Goal: Task Accomplishment & Management: Complete application form

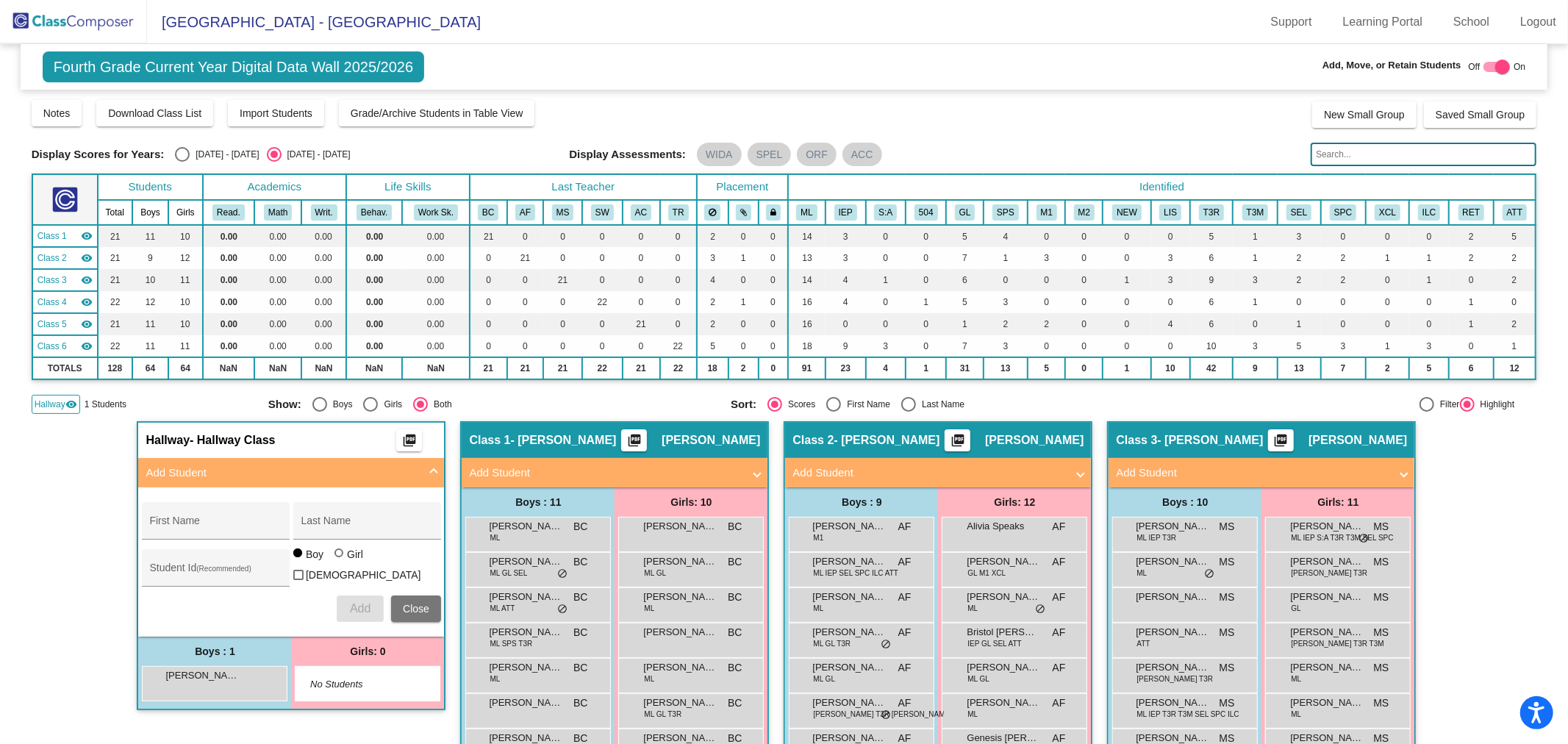
click at [100, 32] on img at bounding box center [73, 21] width 147 height 44
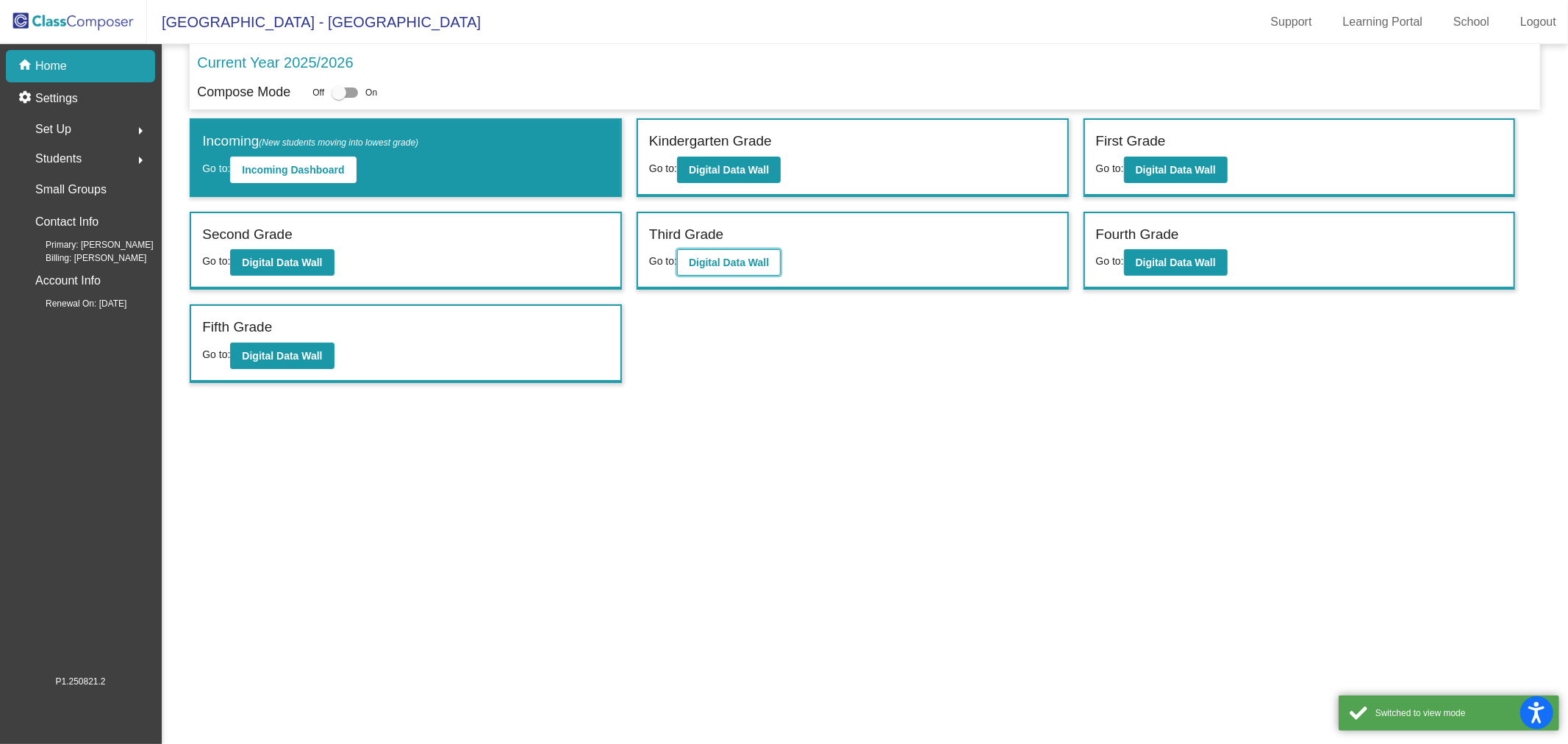
click at [747, 251] on button "Digital Data Wall" at bounding box center [729, 262] width 104 height 27
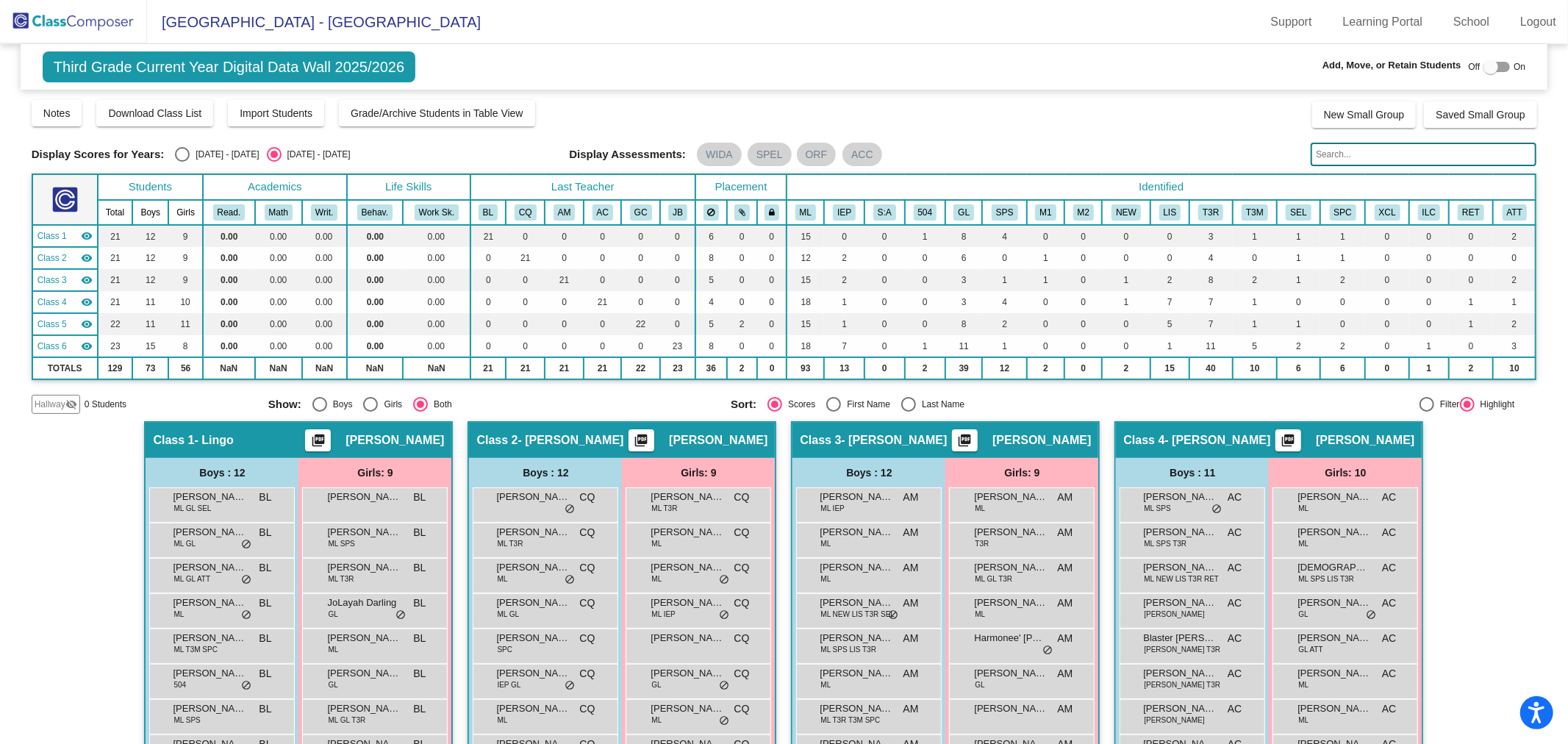
click at [1484, 70] on div at bounding box center [1491, 67] width 15 height 15
checkbox input "true"
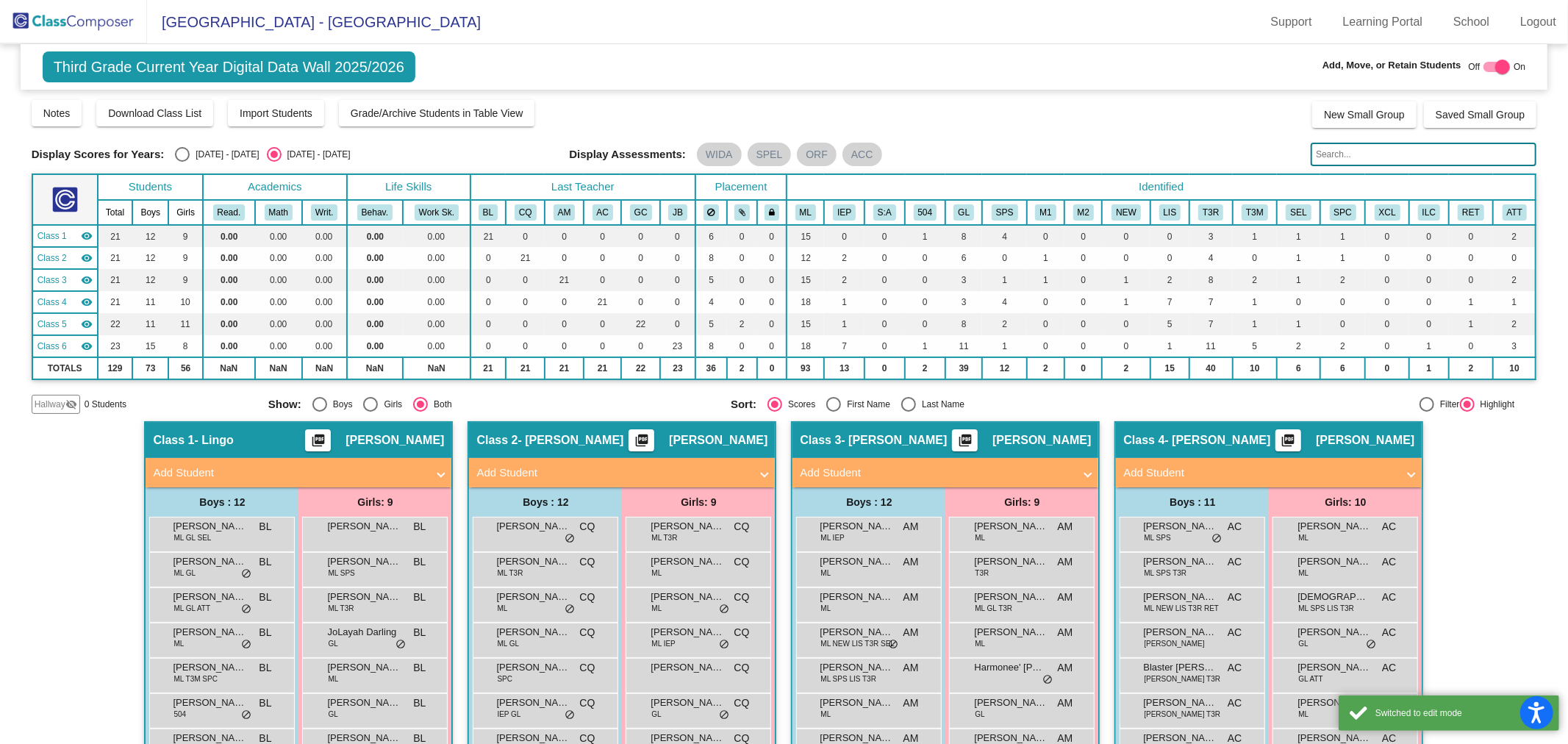
scroll to position [244, 0]
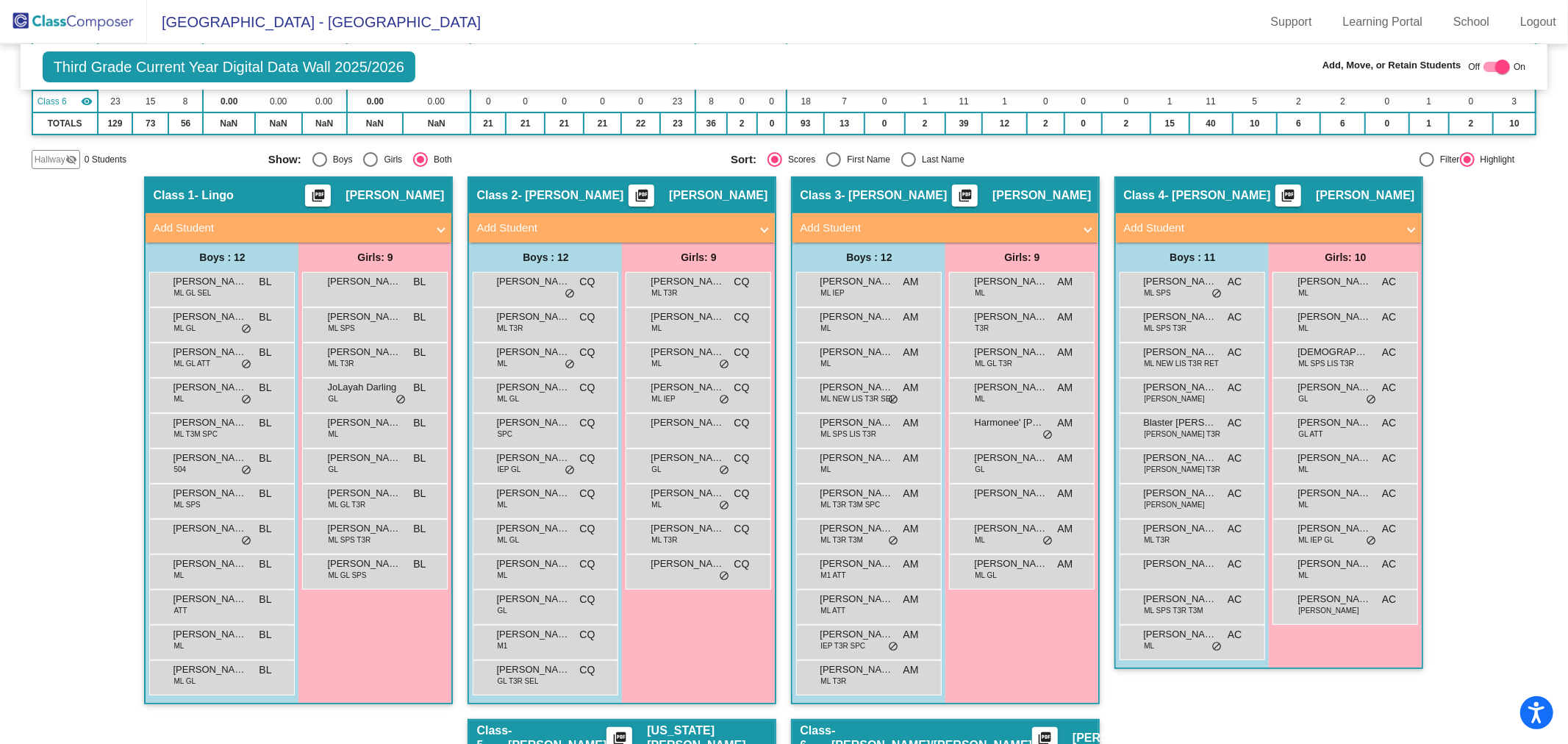
click at [1276, 227] on mat-panel-title "Add Student" at bounding box center [1260, 228] width 274 height 17
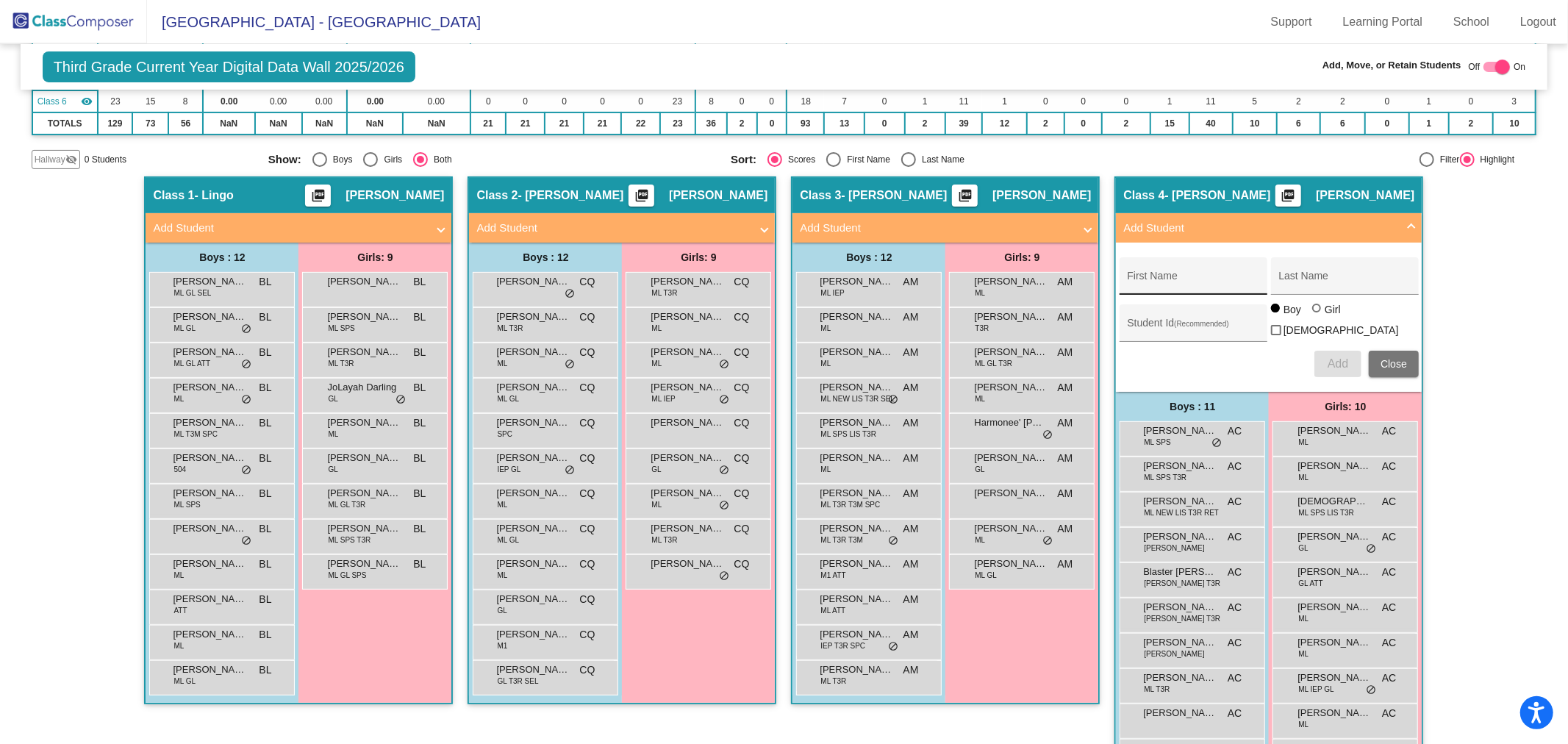
click at [1213, 276] on input "First Name" at bounding box center [1193, 281] width 132 height 12
type input "Golmar"
click at [1328, 284] on div "[PERSON_NAME] Last Name" at bounding box center [1344, 281] width 132 height 30
type input "[PERSON_NAME]"
type input "399345"
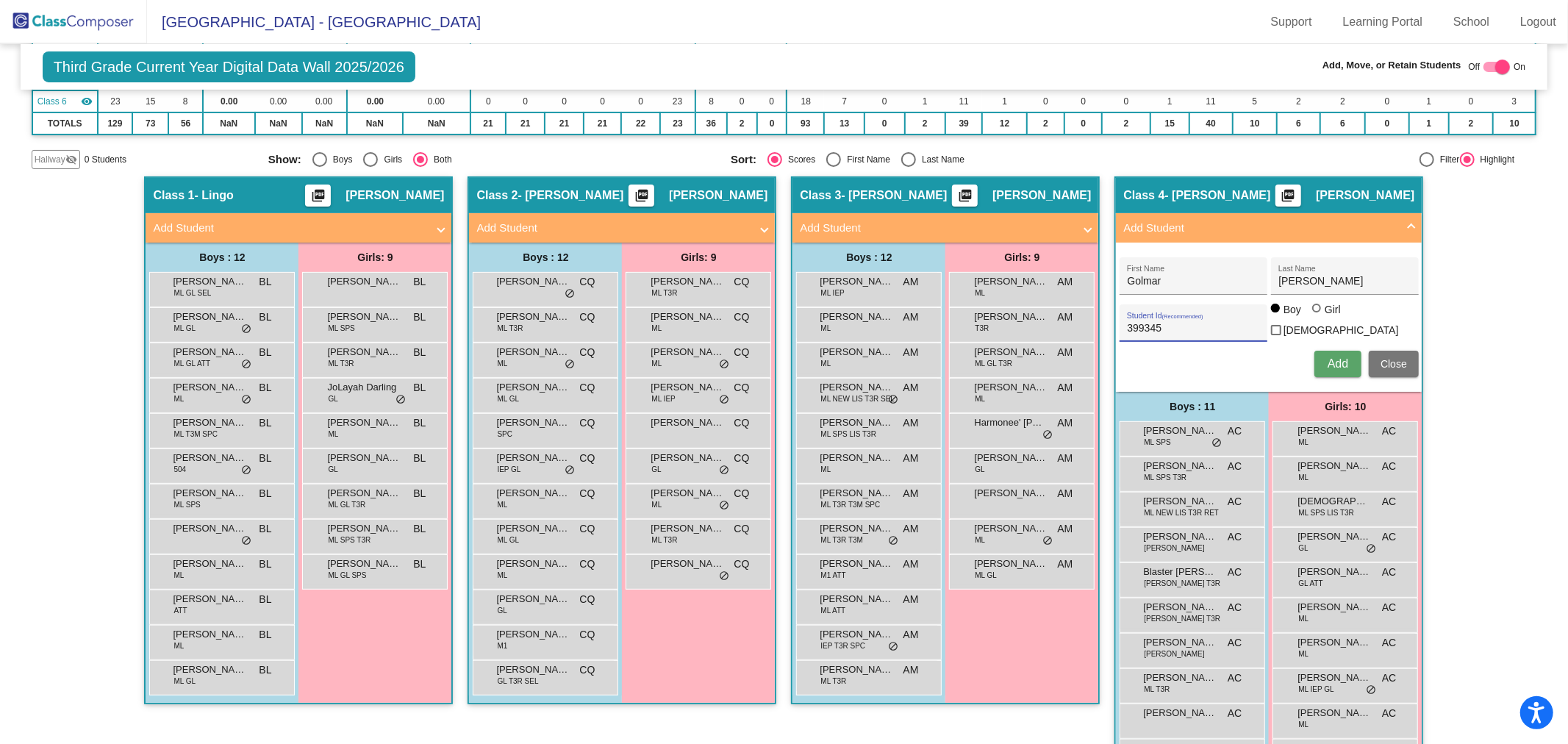
click at [1333, 357] on span "Add" at bounding box center [1338, 364] width 20 height 12
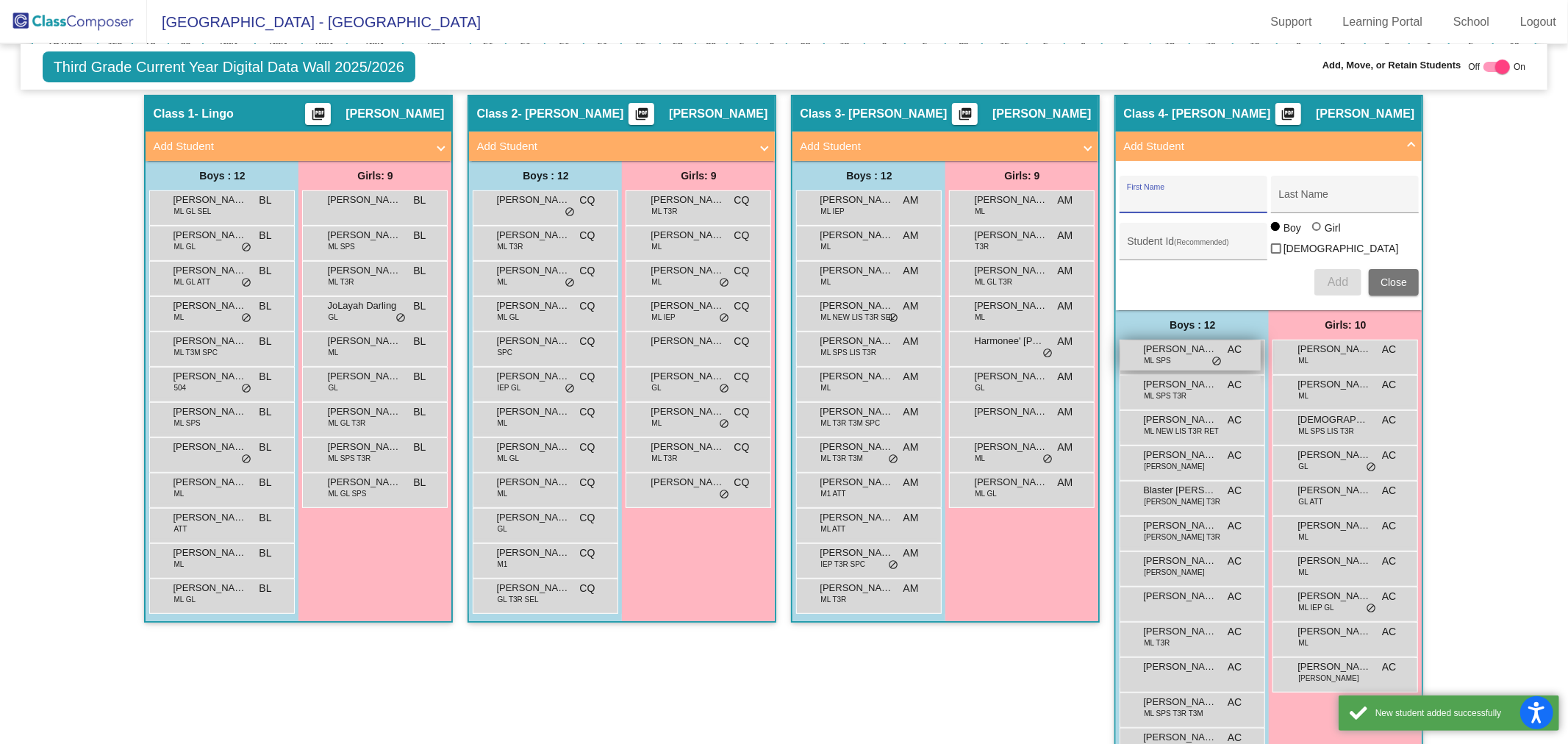
scroll to position [408, 0]
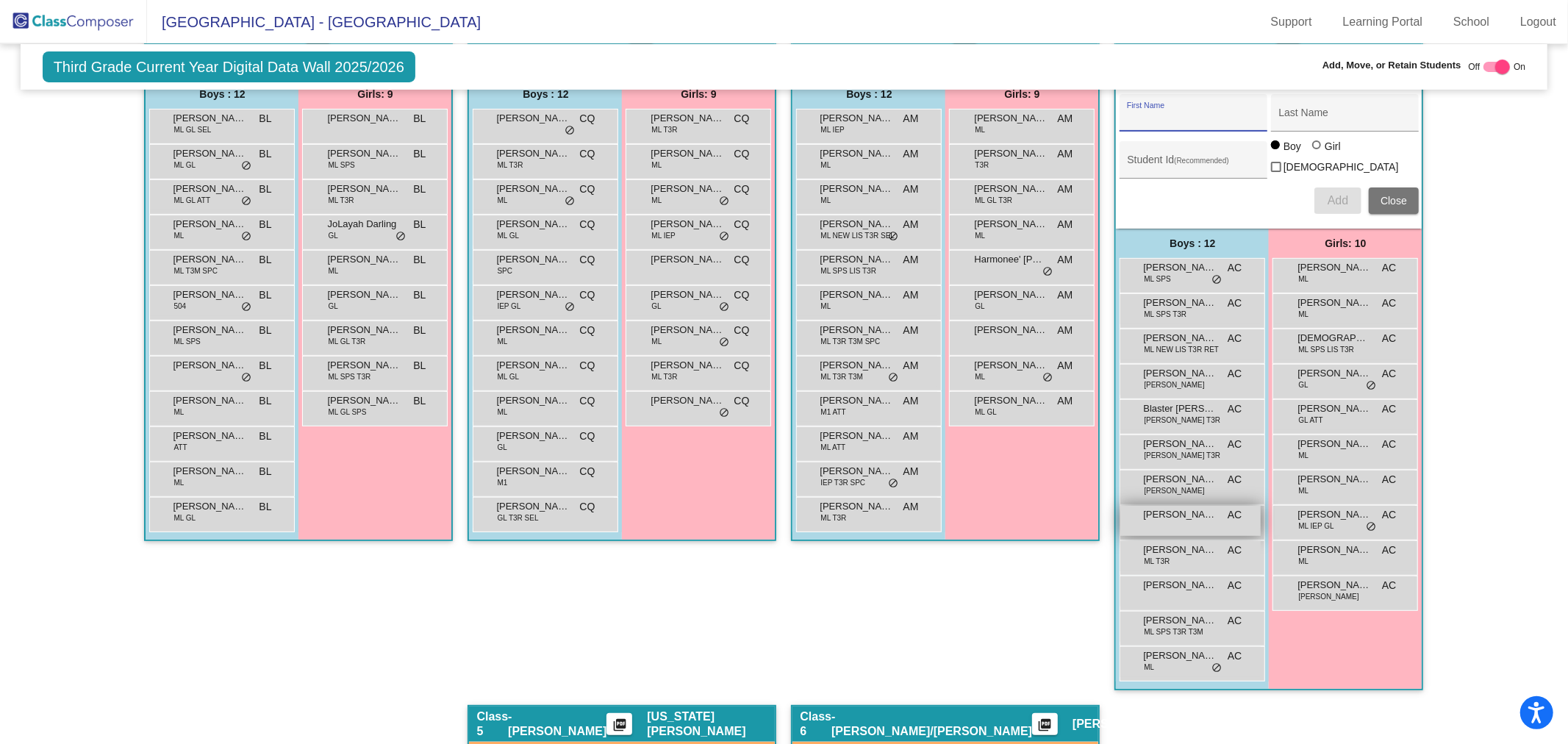
click at [1179, 516] on div "[PERSON_NAME] Niz AC lock do_not_disturb_alt" at bounding box center [1190, 521] width 140 height 30
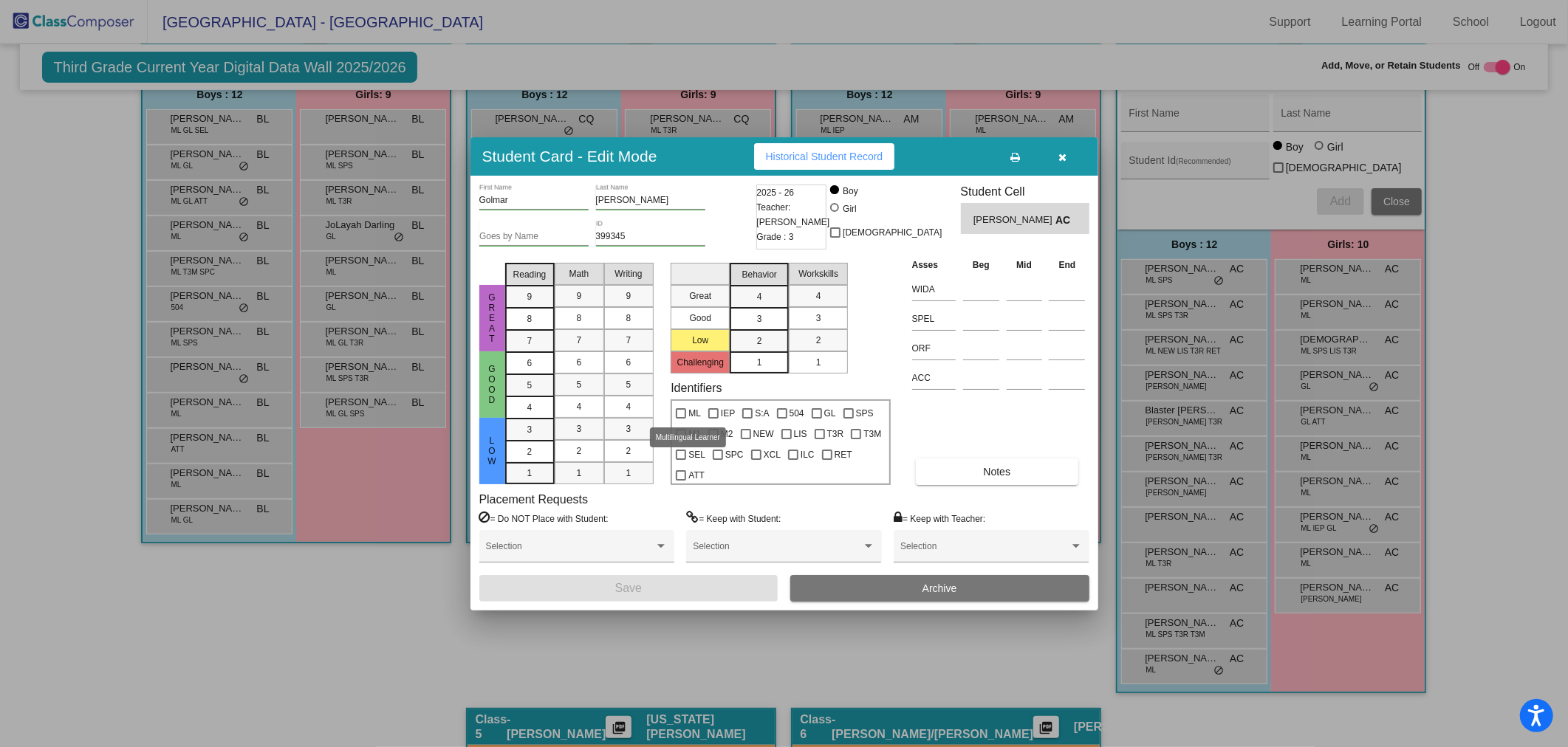
click at [691, 411] on span "ML" at bounding box center [695, 413] width 13 height 18
click at [681, 419] on input "ML" at bounding box center [680, 419] width 1 height 1
checkbox input "true"
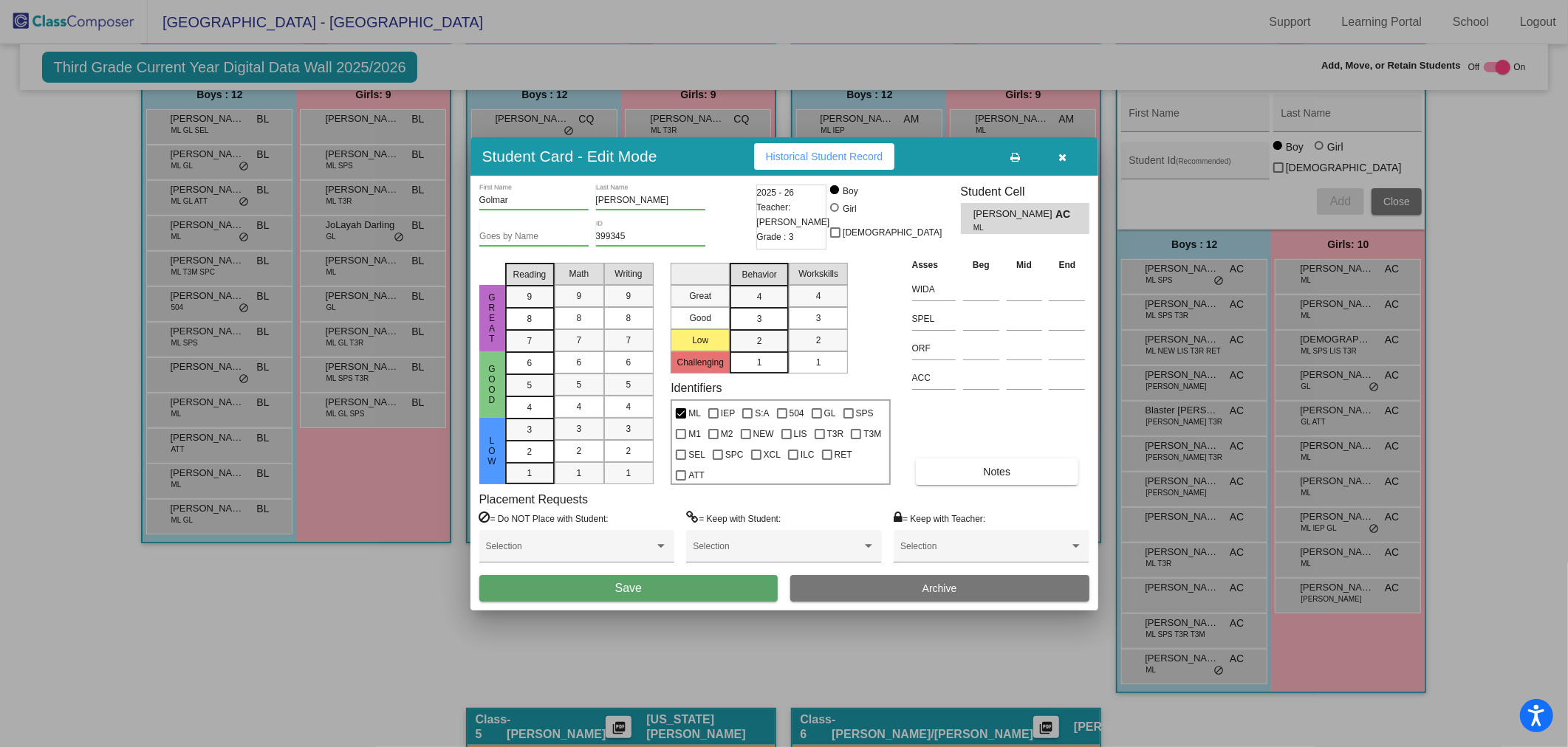
click at [737, 577] on button "Save" at bounding box center [629, 588] width 299 height 27
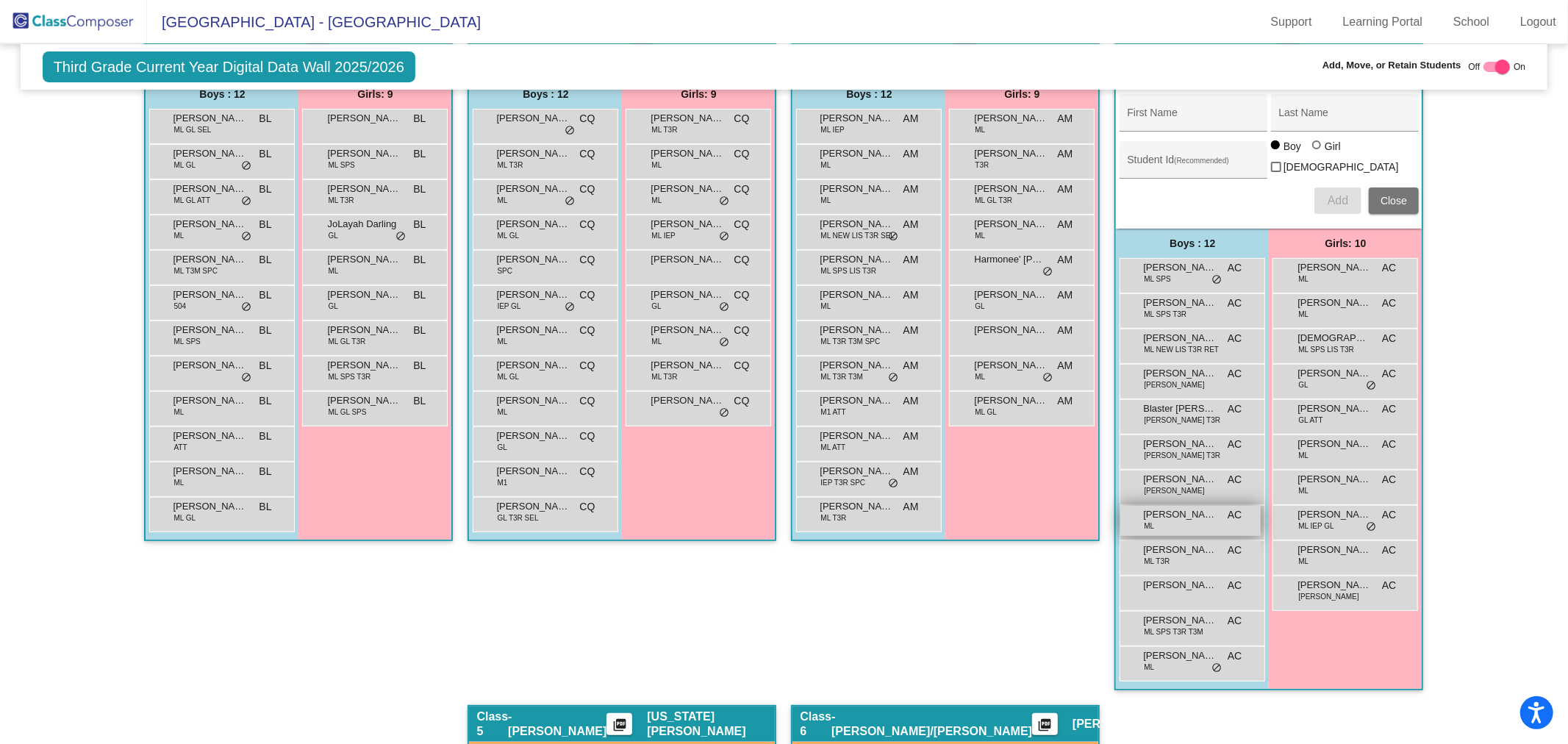
click at [1175, 521] on div "[PERSON_NAME] [PERSON_NAME] AC lock do_not_disturb_alt" at bounding box center [1190, 521] width 140 height 30
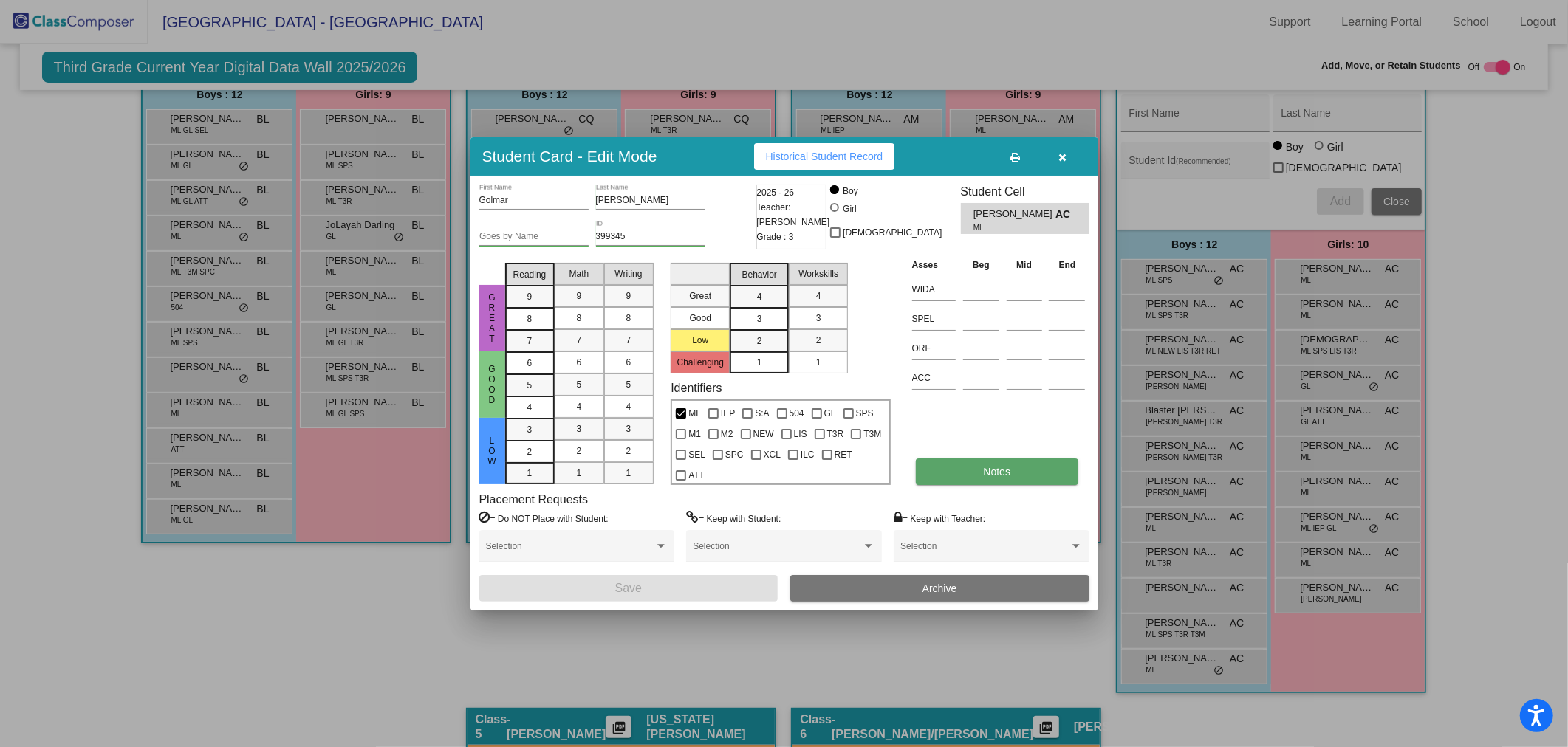
click at [964, 474] on button "Notes" at bounding box center [997, 472] width 163 height 27
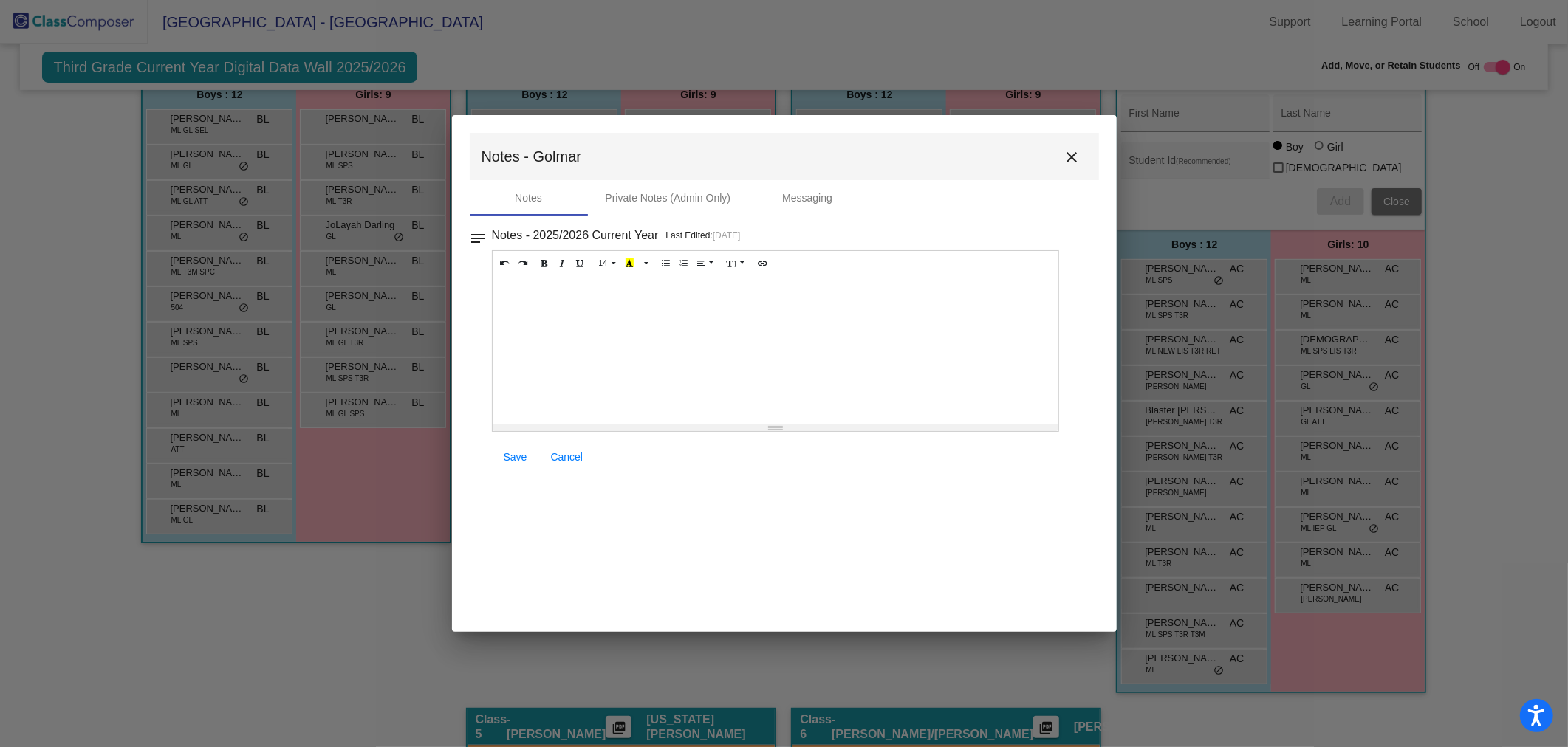
drag, startPoint x: 574, startPoint y: 297, endPoint x: 591, endPoint y: 290, distance: 18.4
click at [574, 297] on div at bounding box center [776, 349] width 566 height 147
click at [662, 260] on icon "Unordered list (CTRL+SHIFT+NUM7)" at bounding box center [665, 262] width 8 height 9
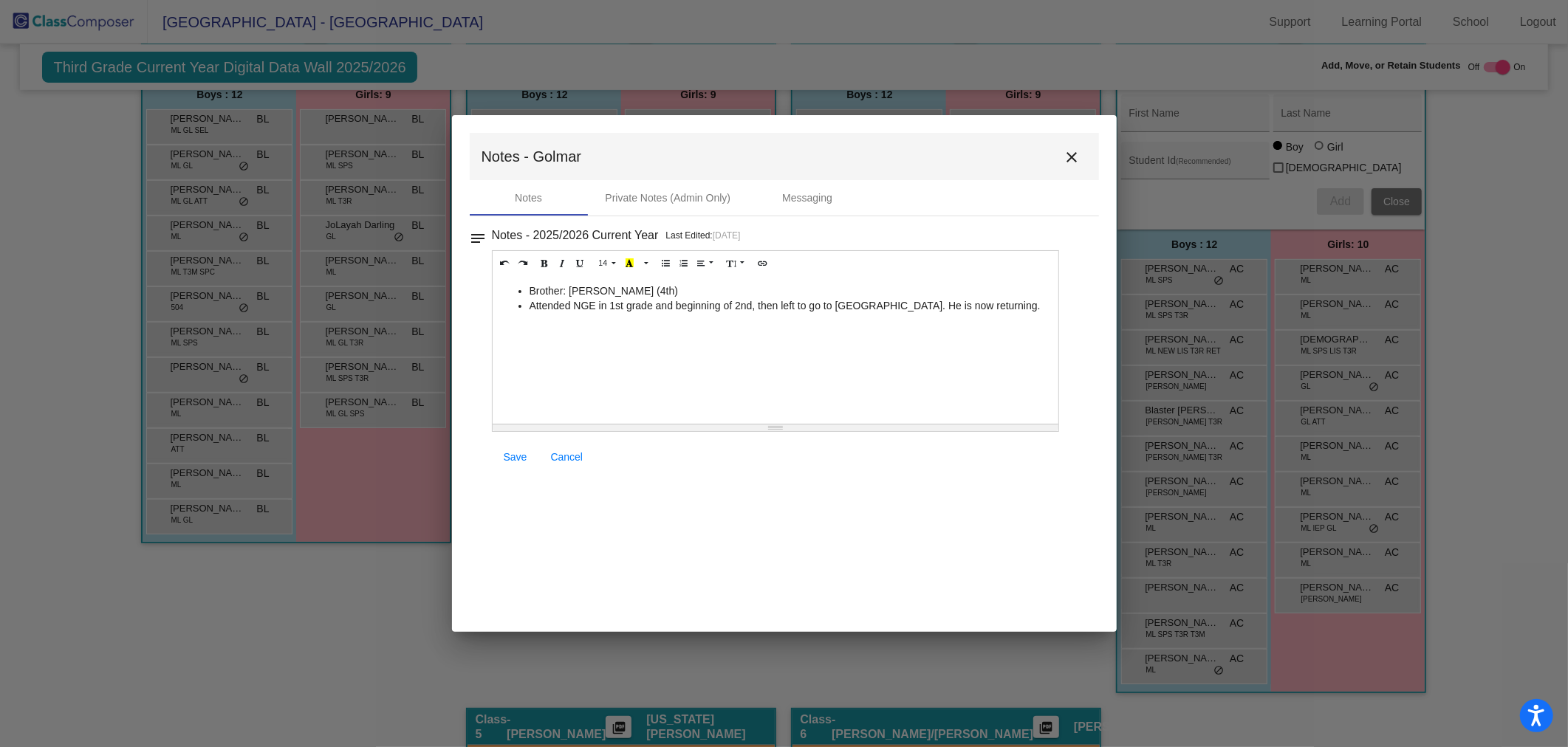
click at [526, 443] on div "14 8 9 10 11 12 14 18 24 36 Background Color Transparent Select #ffff00 Text Co…" at bounding box center [776, 361] width 568 height 224
click at [525, 452] on span "Save" at bounding box center [515, 456] width 23 height 12
click at [1065, 148] on mat-icon "close" at bounding box center [1072, 157] width 18 height 18
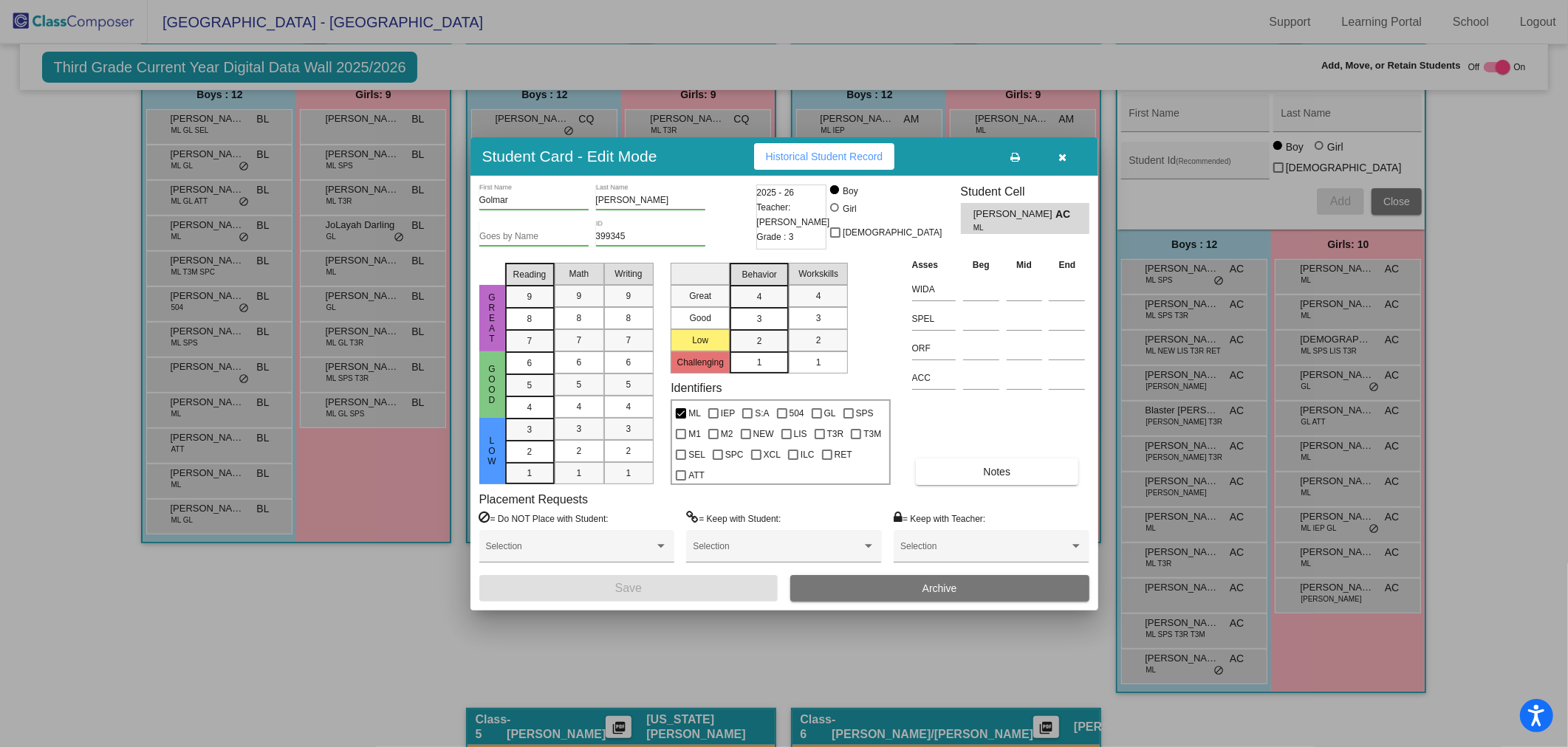
click at [1059, 153] on icon "button" at bounding box center [1062, 157] width 8 height 11
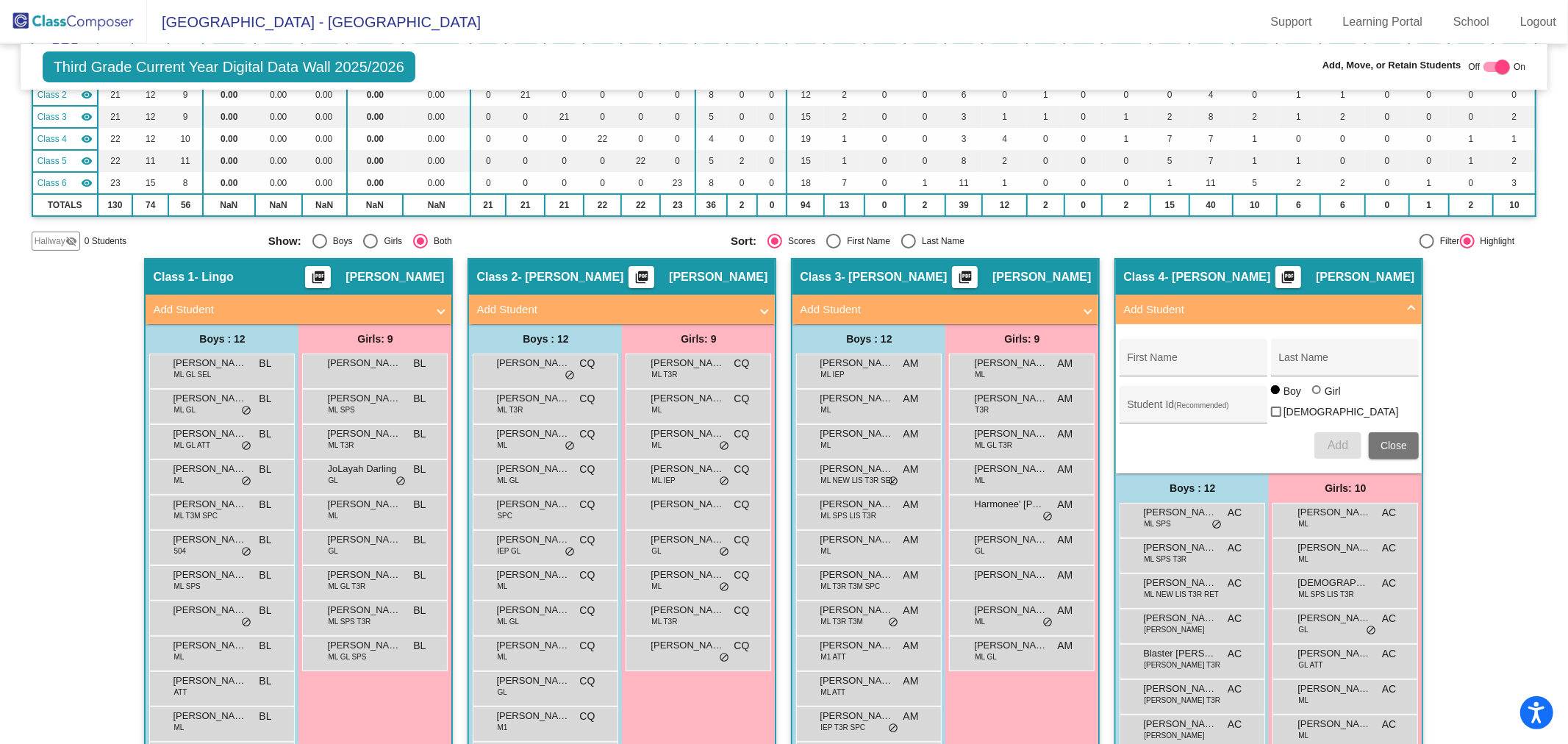
scroll to position [0, 0]
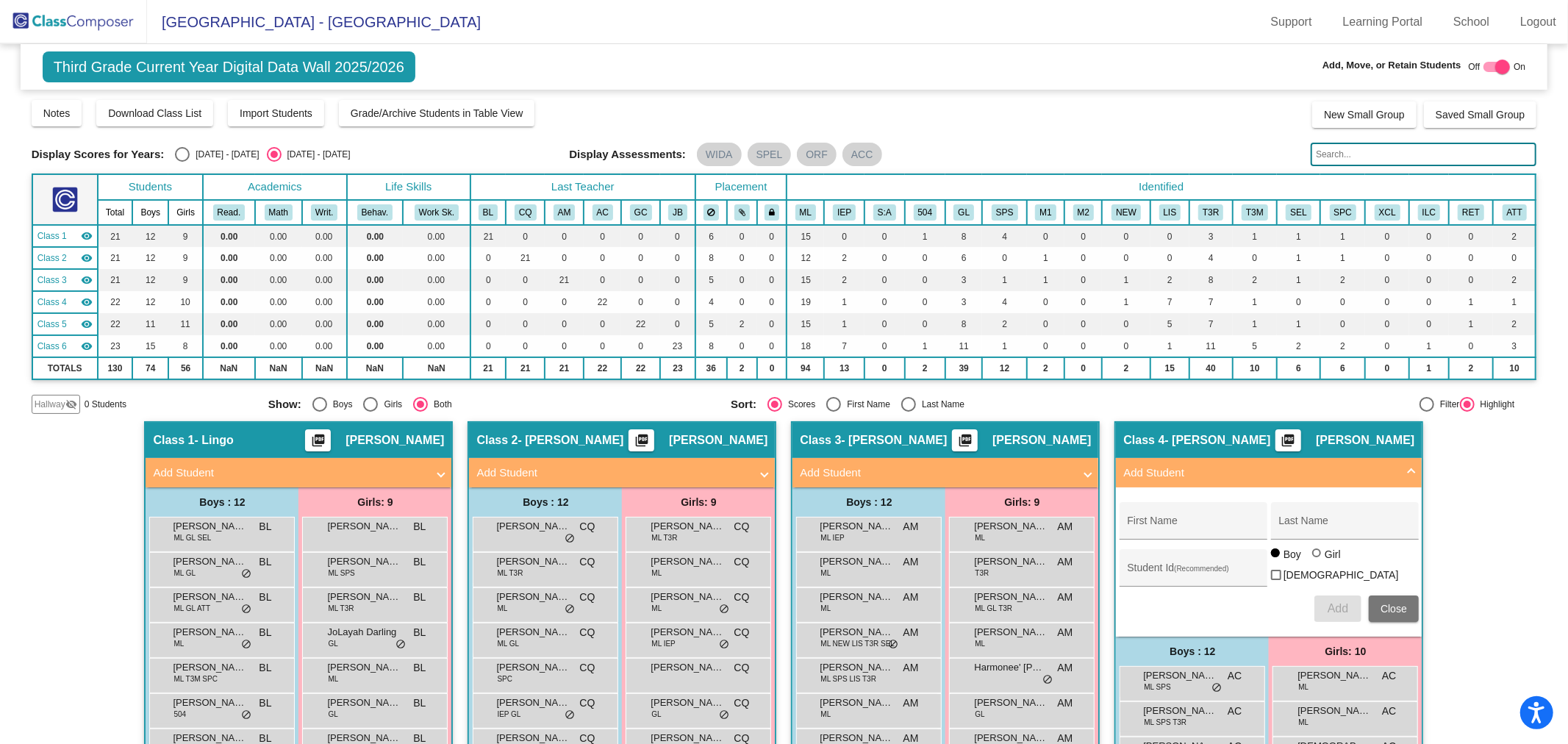
click at [69, 402] on mat-icon "visibility_off" at bounding box center [71, 404] width 12 height 12
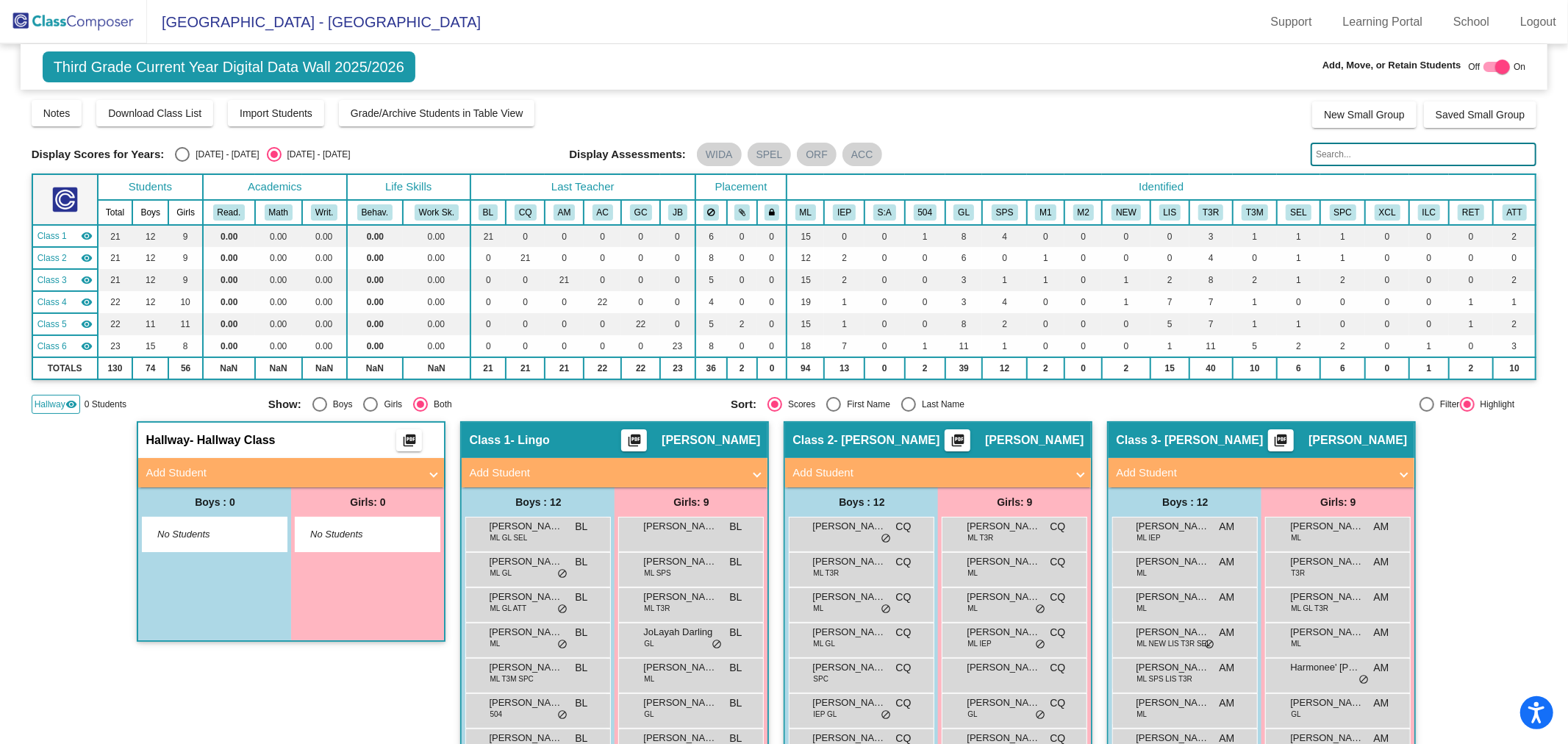
click at [69, 402] on mat-icon "visibility" at bounding box center [71, 404] width 12 height 12
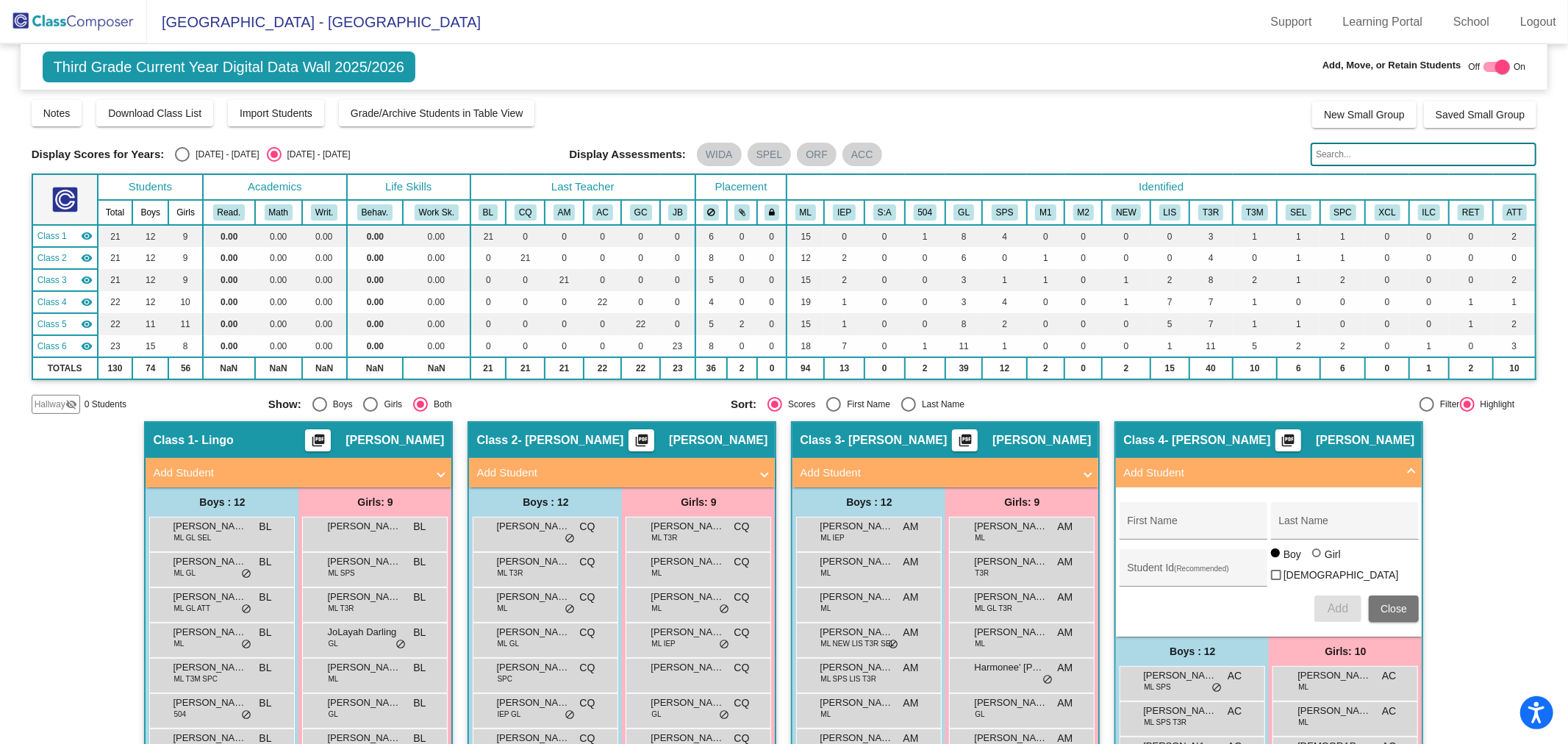
click at [69, 402] on mat-icon "visibility_off" at bounding box center [71, 404] width 12 height 12
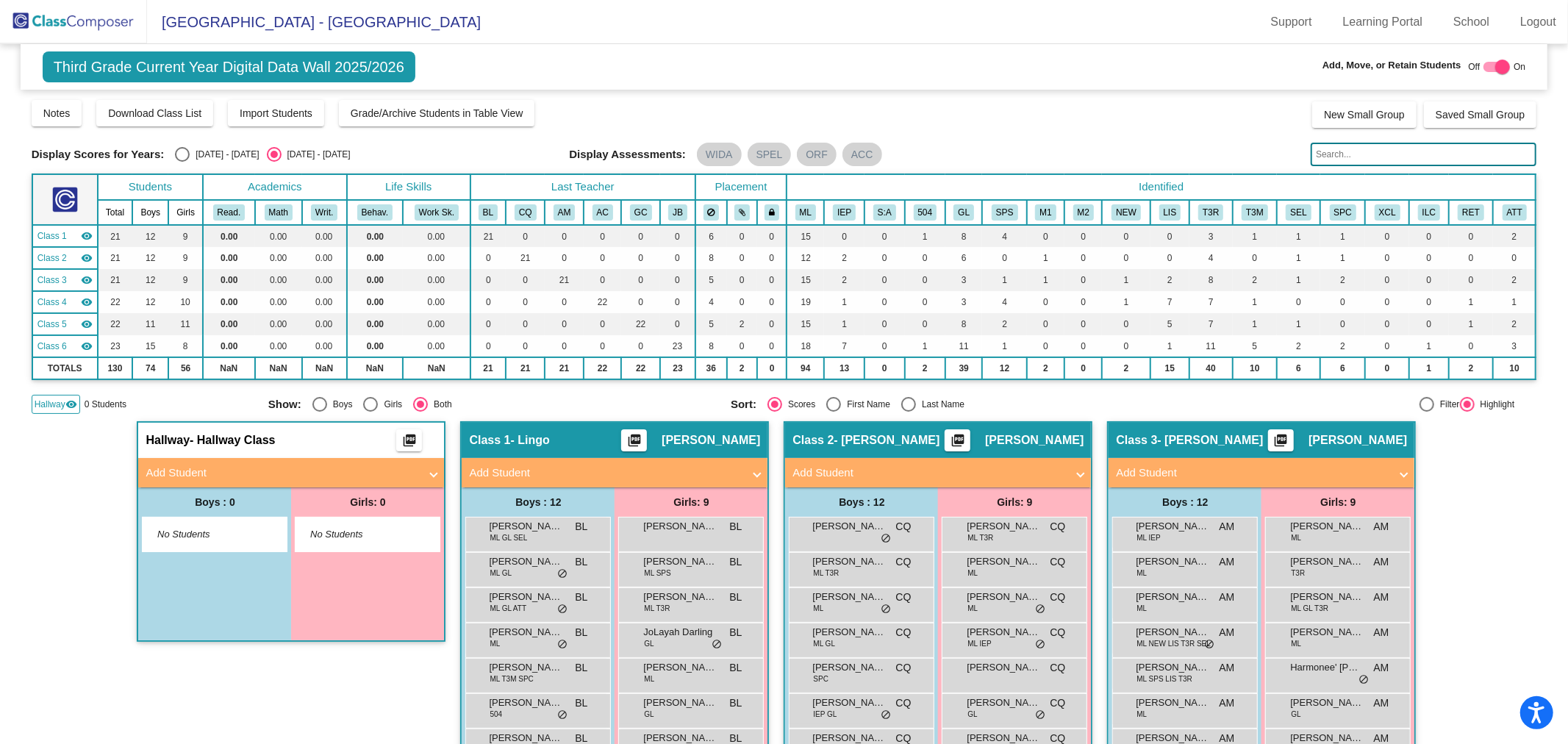
click at [226, 467] on mat-panel-title "Add Student" at bounding box center [283, 473] width 274 height 17
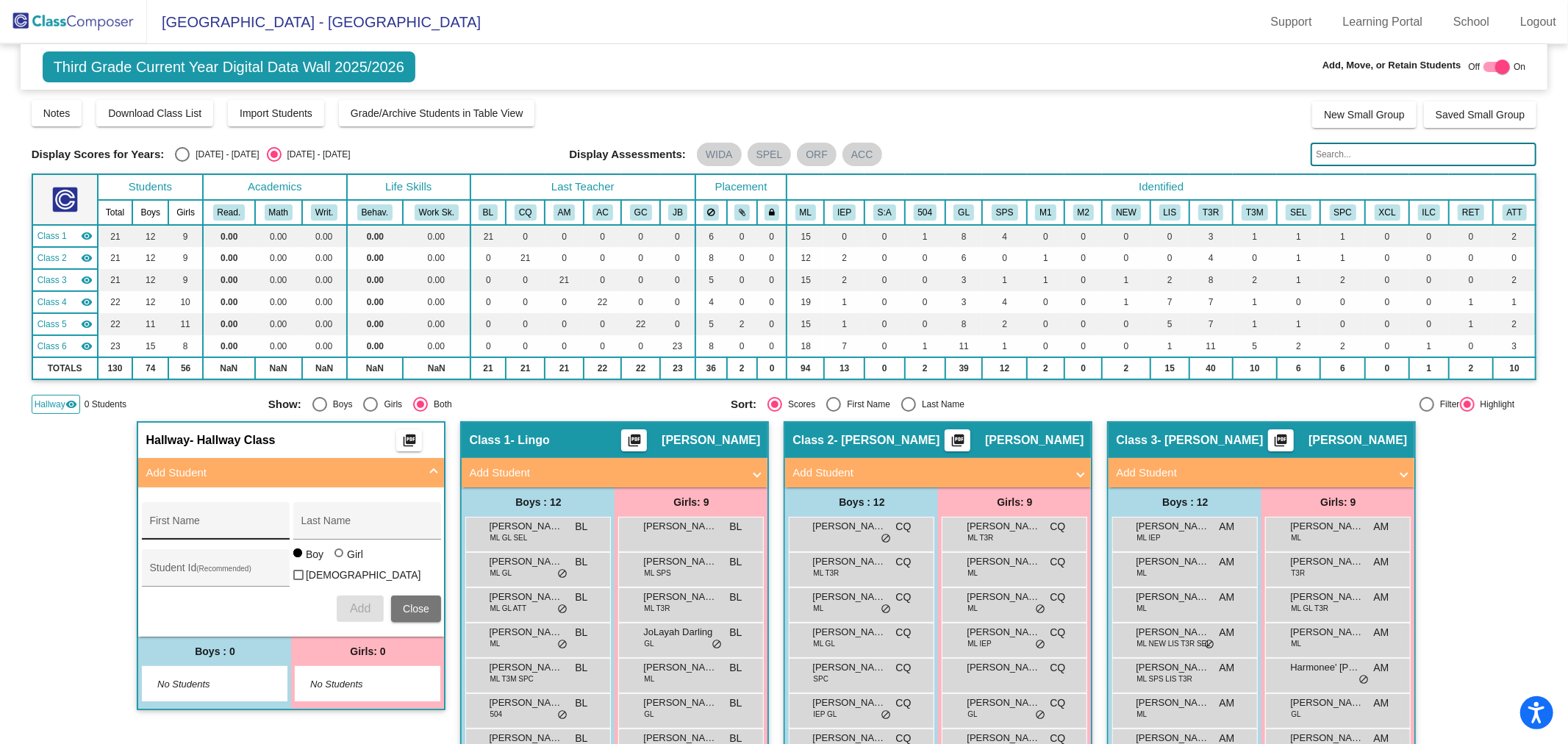
click at [225, 532] on div "First Name" at bounding box center [215, 525] width 132 height 30
type input "Yaraina"
type input "T"
type input "[PERSON_NAME]"
click at [244, 572] on input "Student Id (Recommended)" at bounding box center [215, 572] width 132 height 12
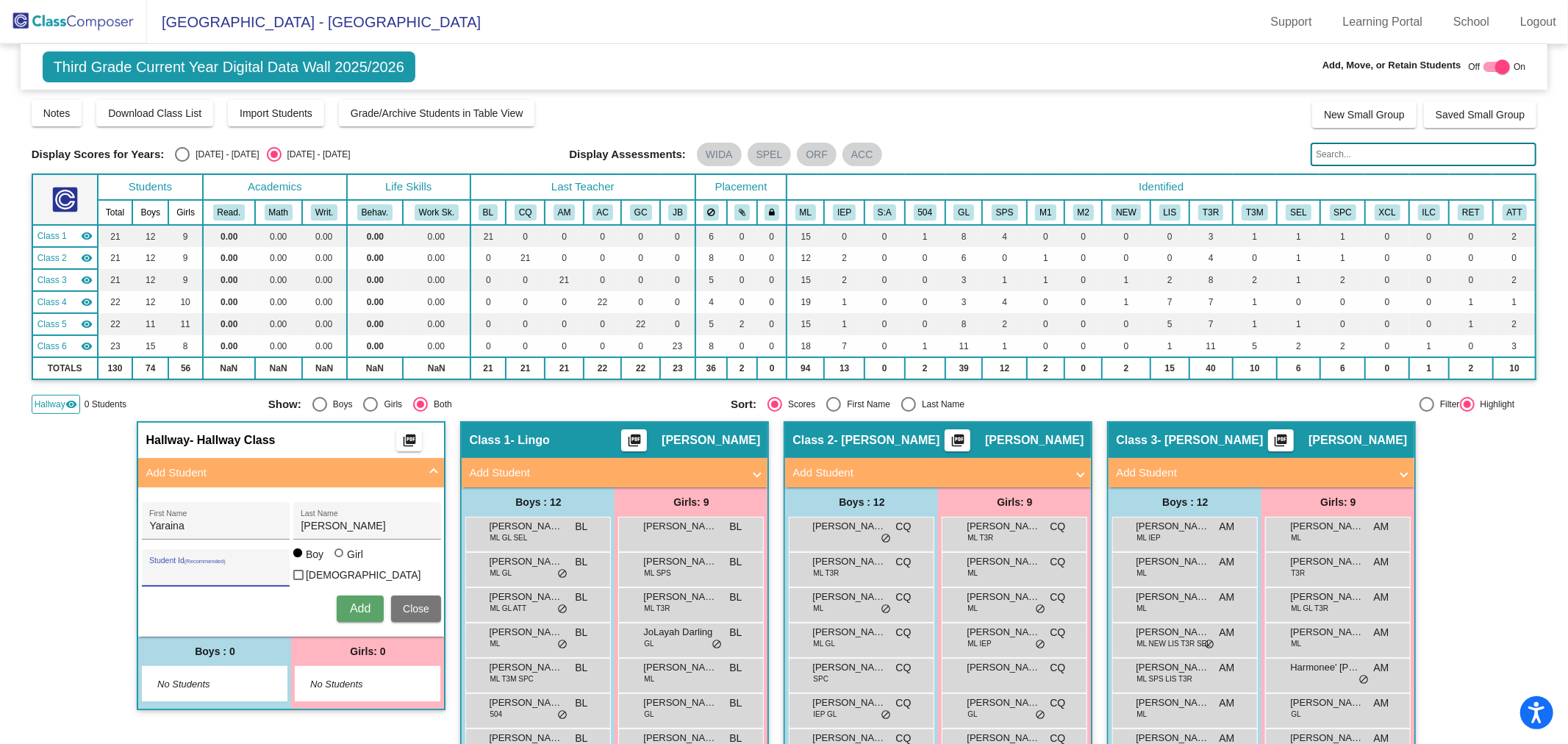
click at [197, 567] on input "Student Id (Recommended)" at bounding box center [215, 572] width 132 height 12
type input "415156"
drag, startPoint x: 342, startPoint y: 556, endPoint x: 342, endPoint y: 567, distance: 11.0
click at [347, 556] on div "Girl" at bounding box center [355, 554] width 17 height 15
click at [340, 560] on input "Girl" at bounding box center [340, 560] width 1 height 1
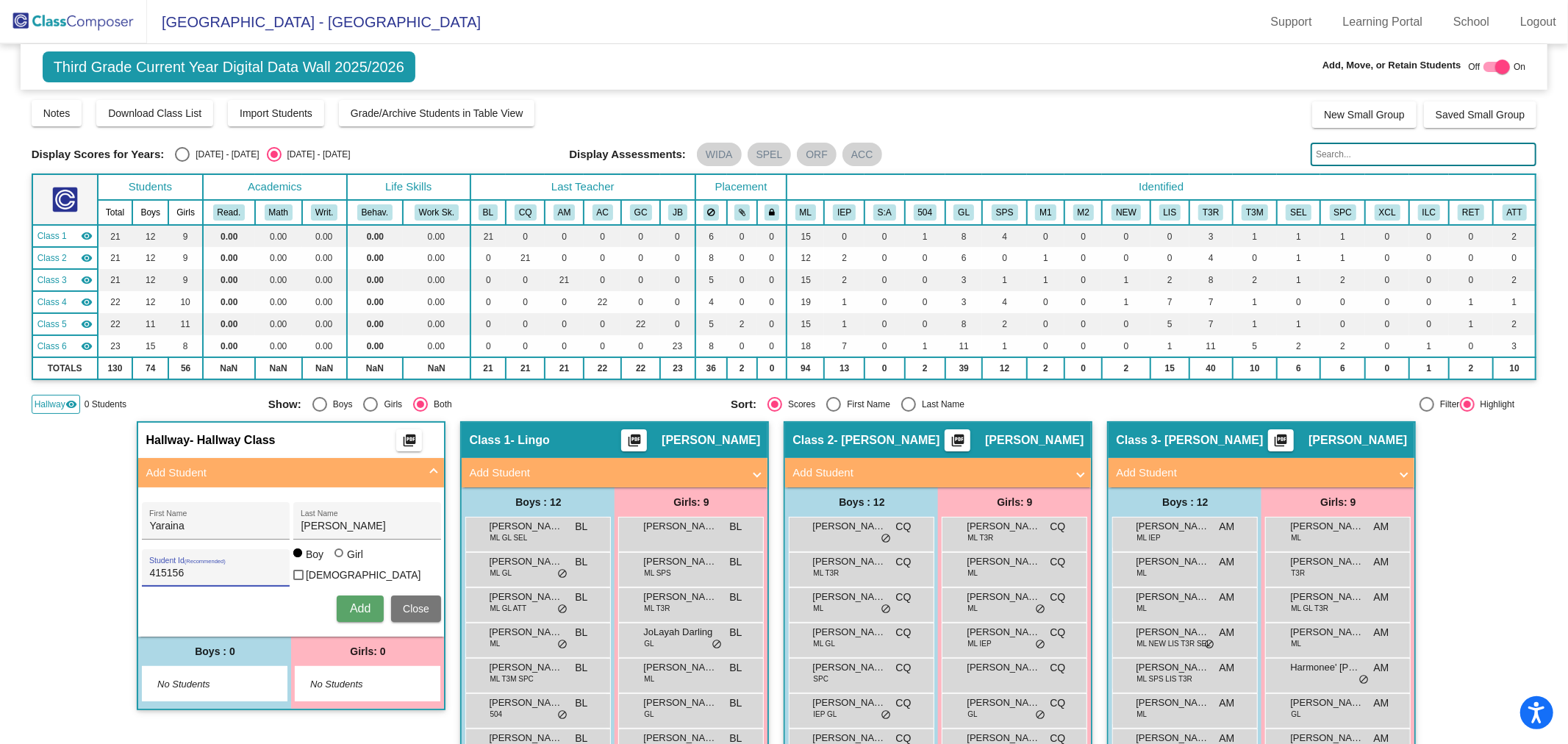
radio input "true"
click at [358, 602] on span "Add" at bounding box center [360, 608] width 20 height 12
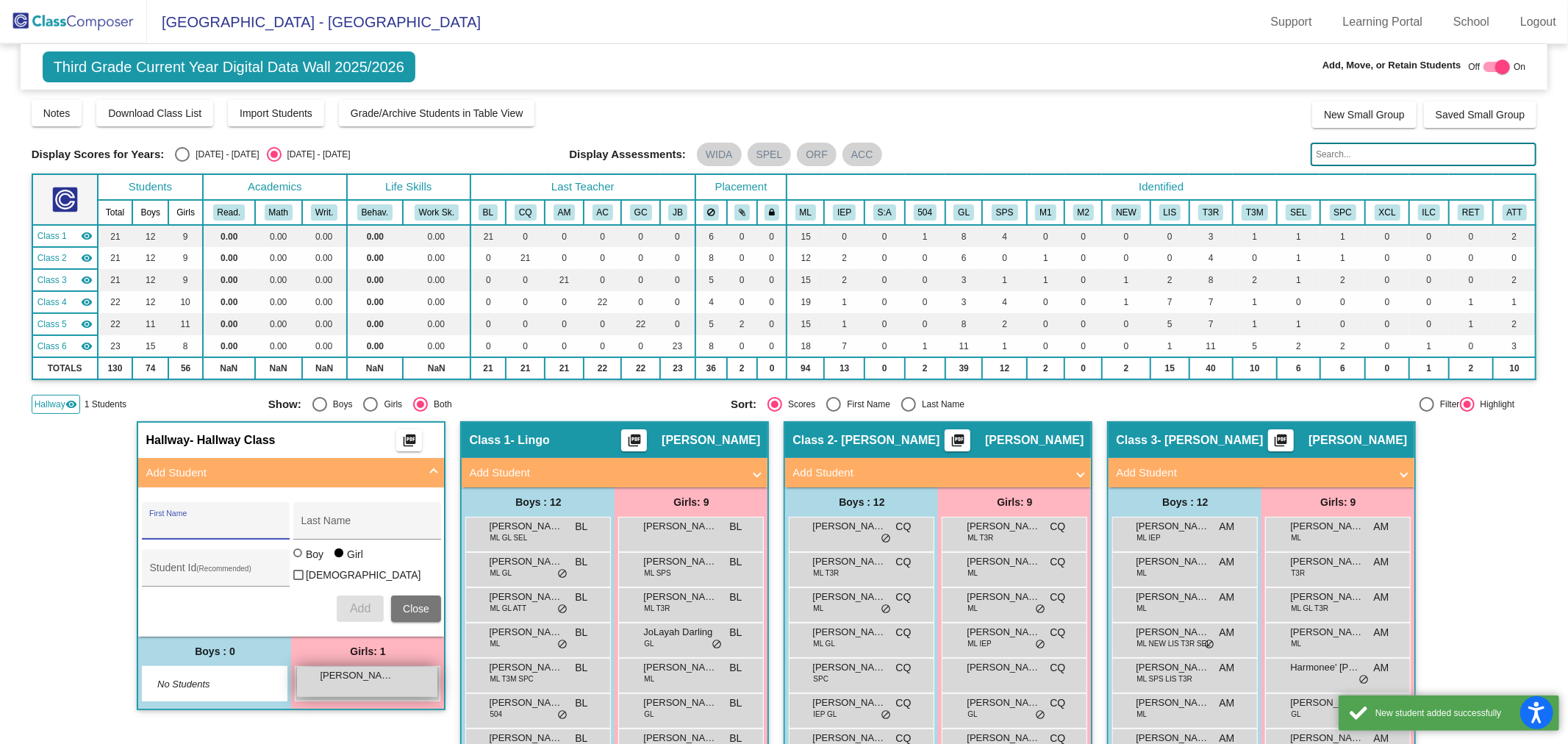
click at [326, 685] on div "Yaraina [PERSON_NAME] lock do_not_disturb_alt" at bounding box center [367, 682] width 140 height 30
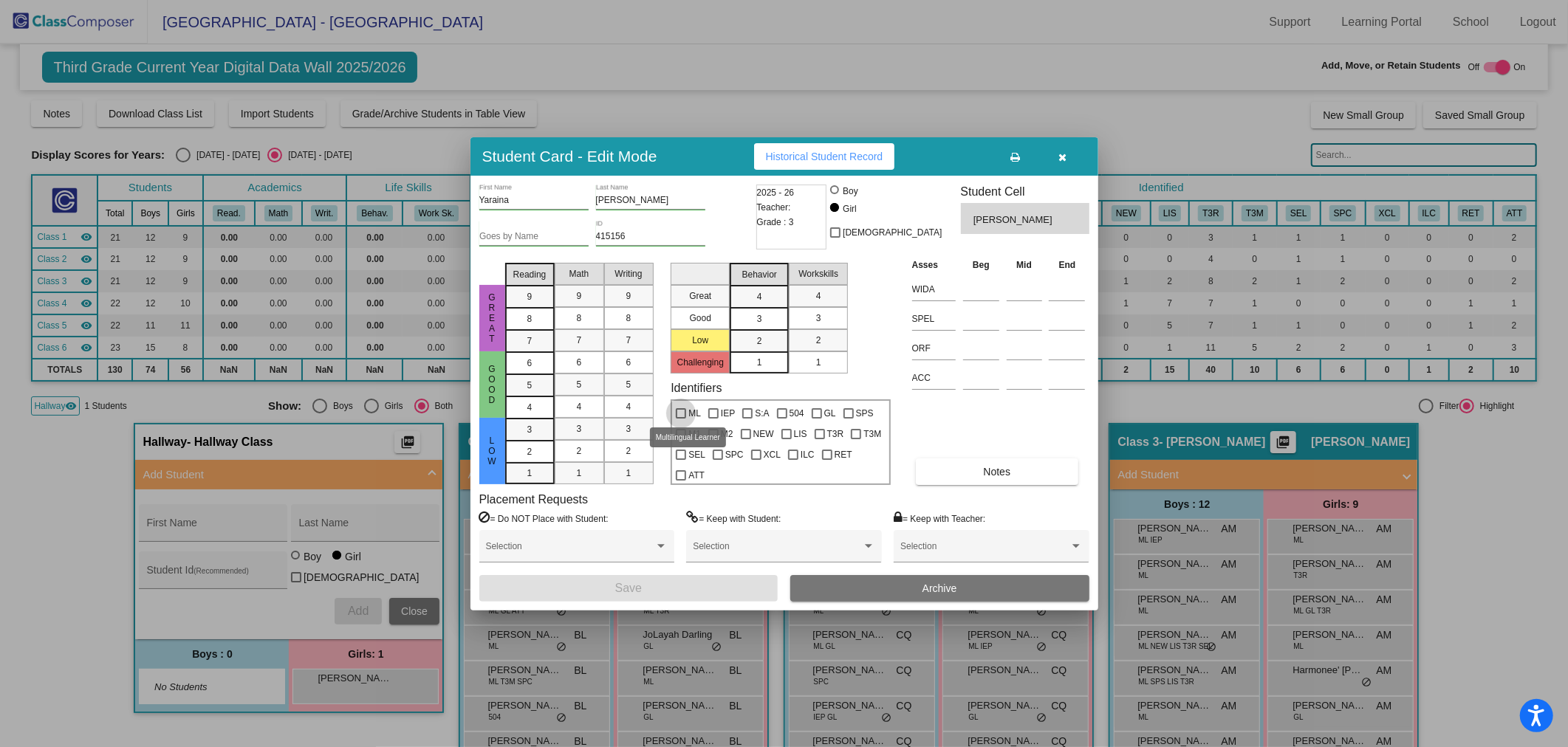
click at [691, 411] on span "ML" at bounding box center [695, 413] width 13 height 18
click at [681, 419] on input "ML" at bounding box center [680, 419] width 1 height 1
checkbox input "true"
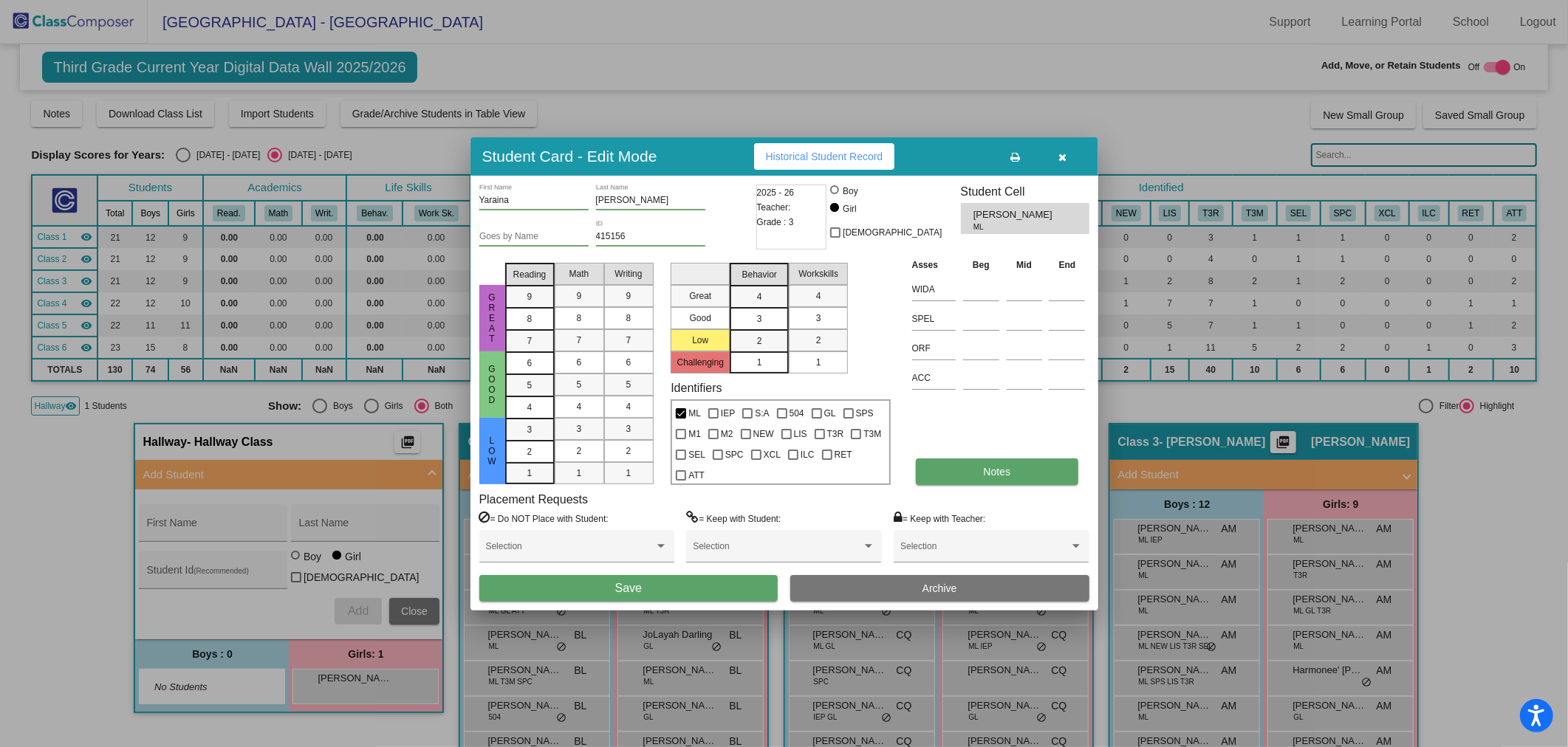
click at [984, 477] on button "Notes" at bounding box center [997, 472] width 163 height 27
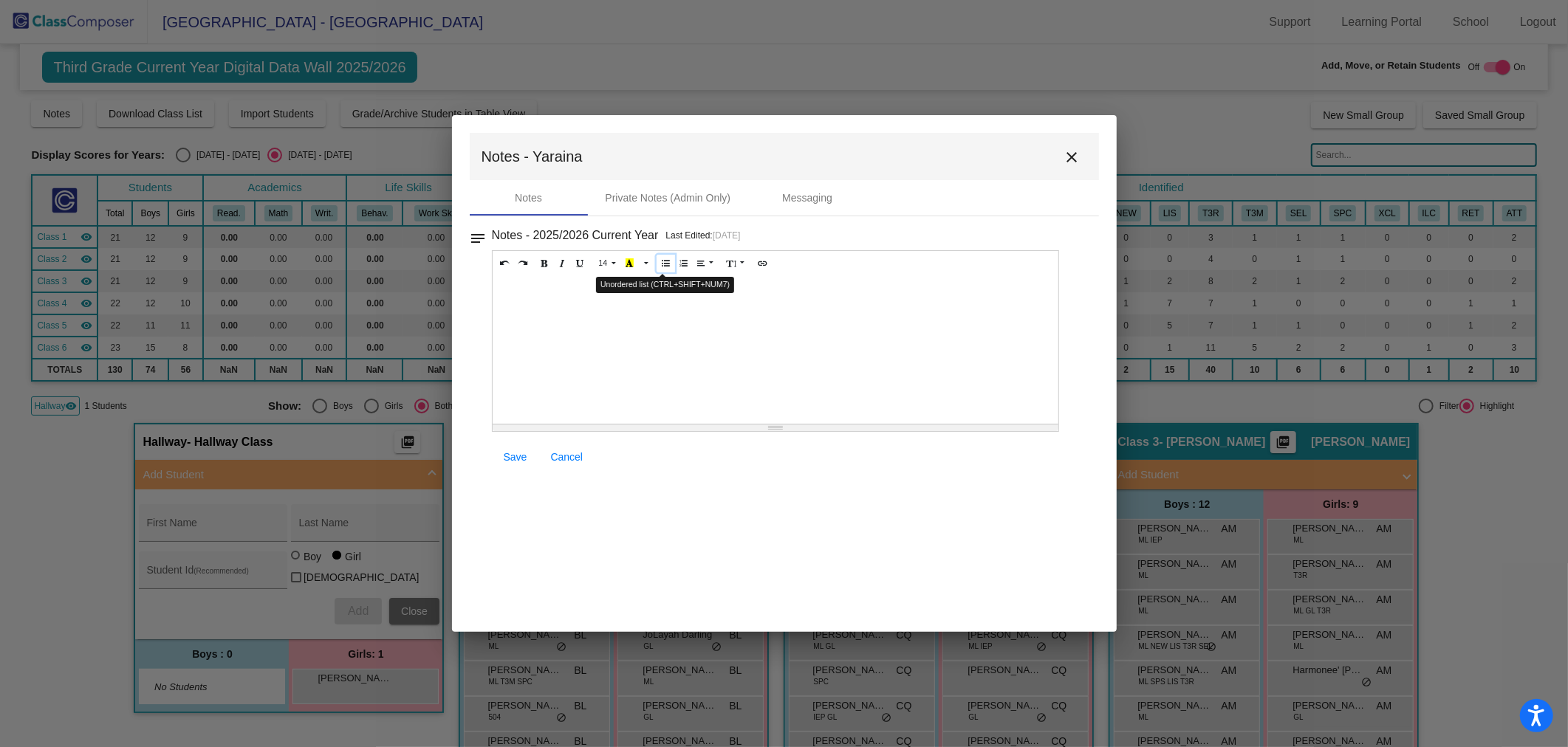
click at [656, 262] on button "Unordered list (CTRL+SHIFT+NUM7)" at bounding box center [665, 263] width 19 height 18
click at [520, 459] on span "Save" at bounding box center [515, 456] width 23 height 12
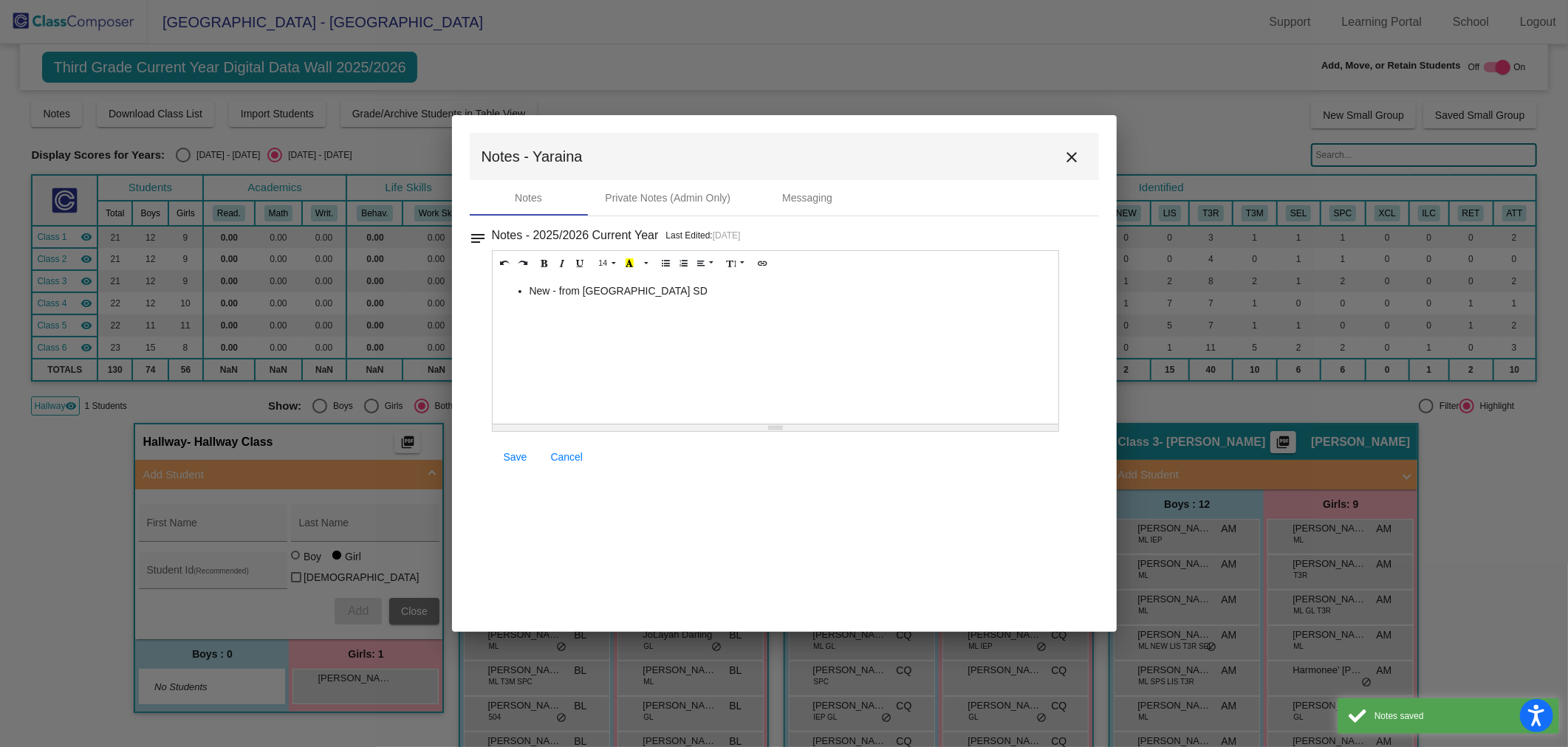
click at [1087, 162] on mat-toolbar "Notes - Yaraina close" at bounding box center [784, 156] width 630 height 47
click at [1076, 161] on mat-icon "close" at bounding box center [1072, 157] width 18 height 18
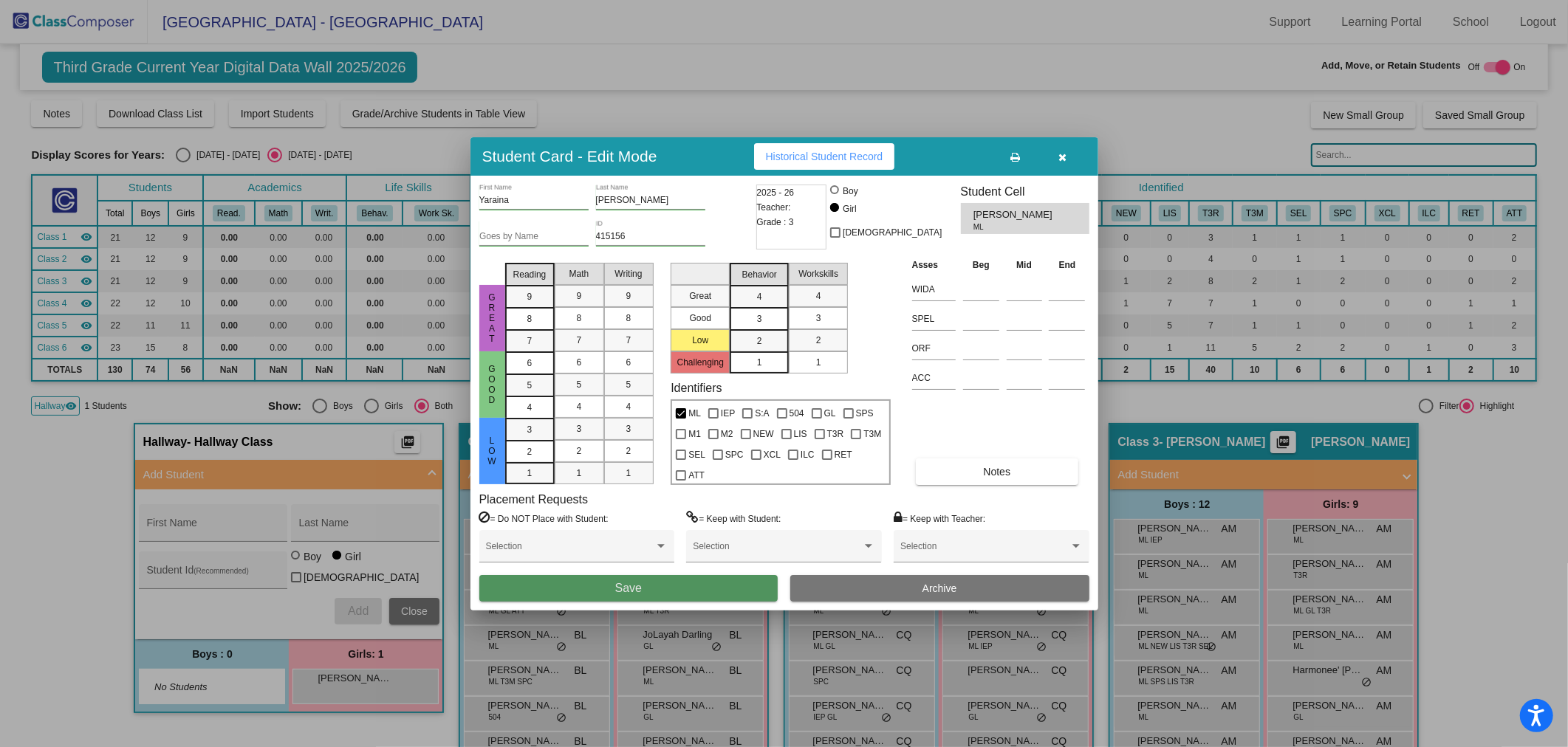
click at [693, 591] on button "Save" at bounding box center [629, 588] width 299 height 27
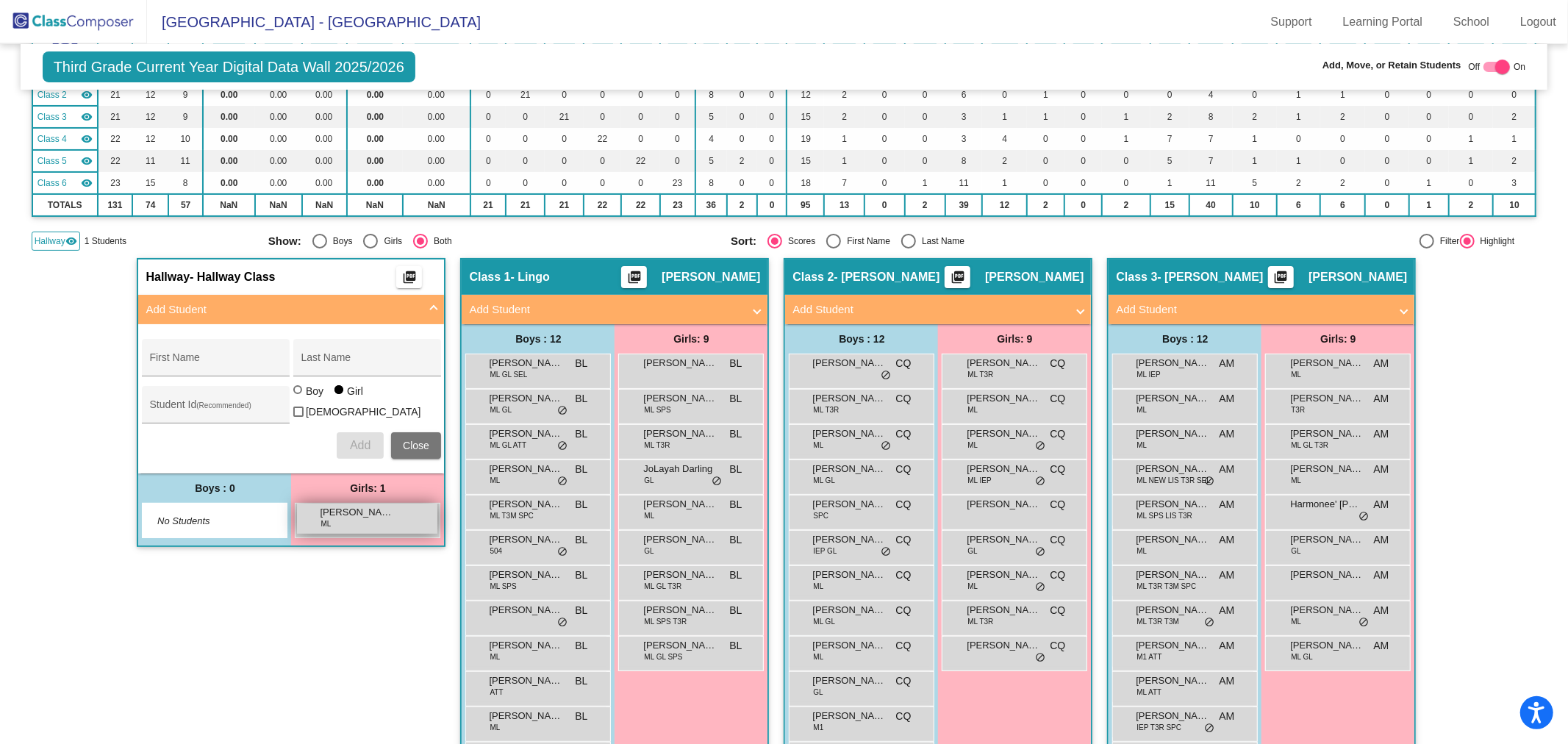
scroll to position [244, 0]
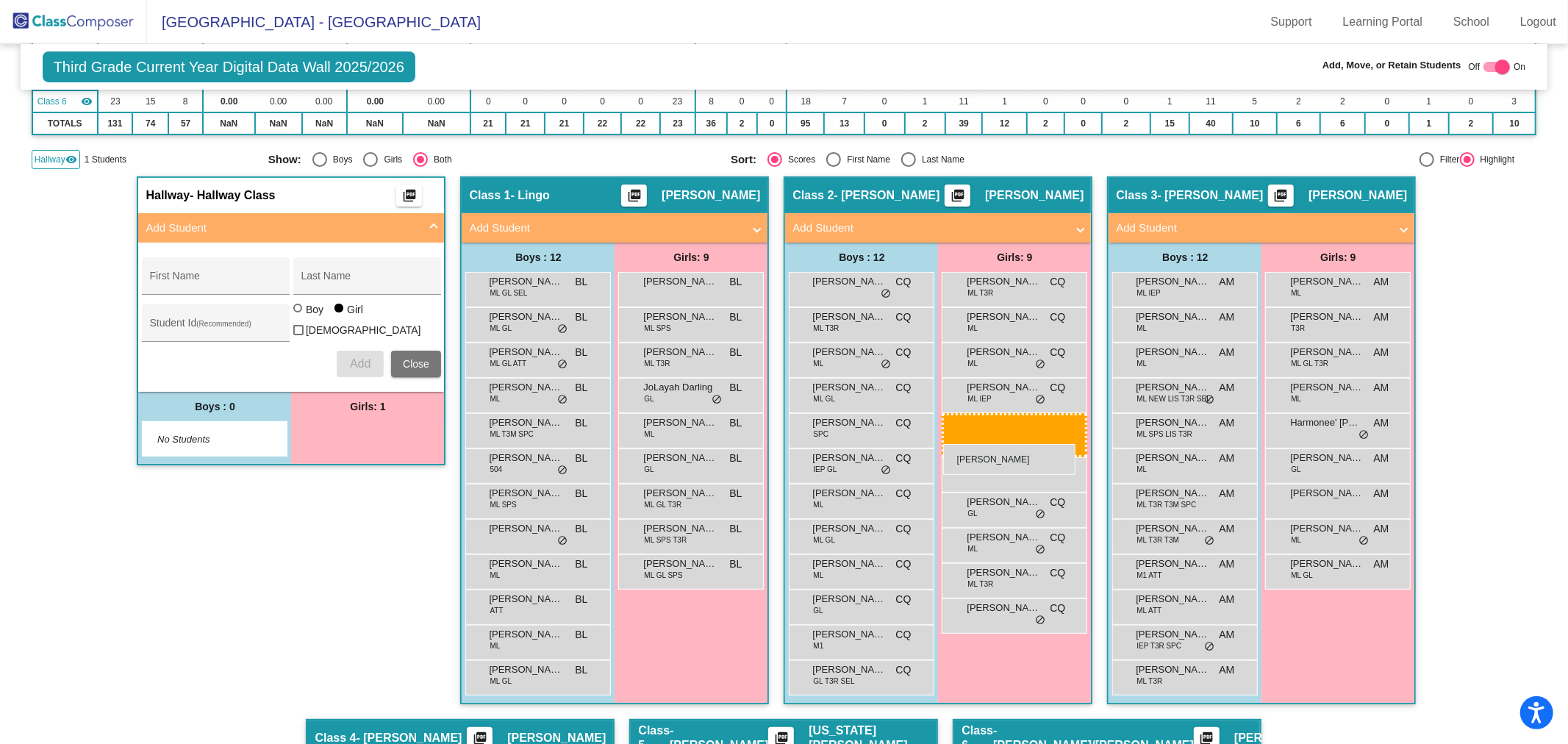
drag, startPoint x: 372, startPoint y: 436, endPoint x: 943, endPoint y: 444, distance: 571.1
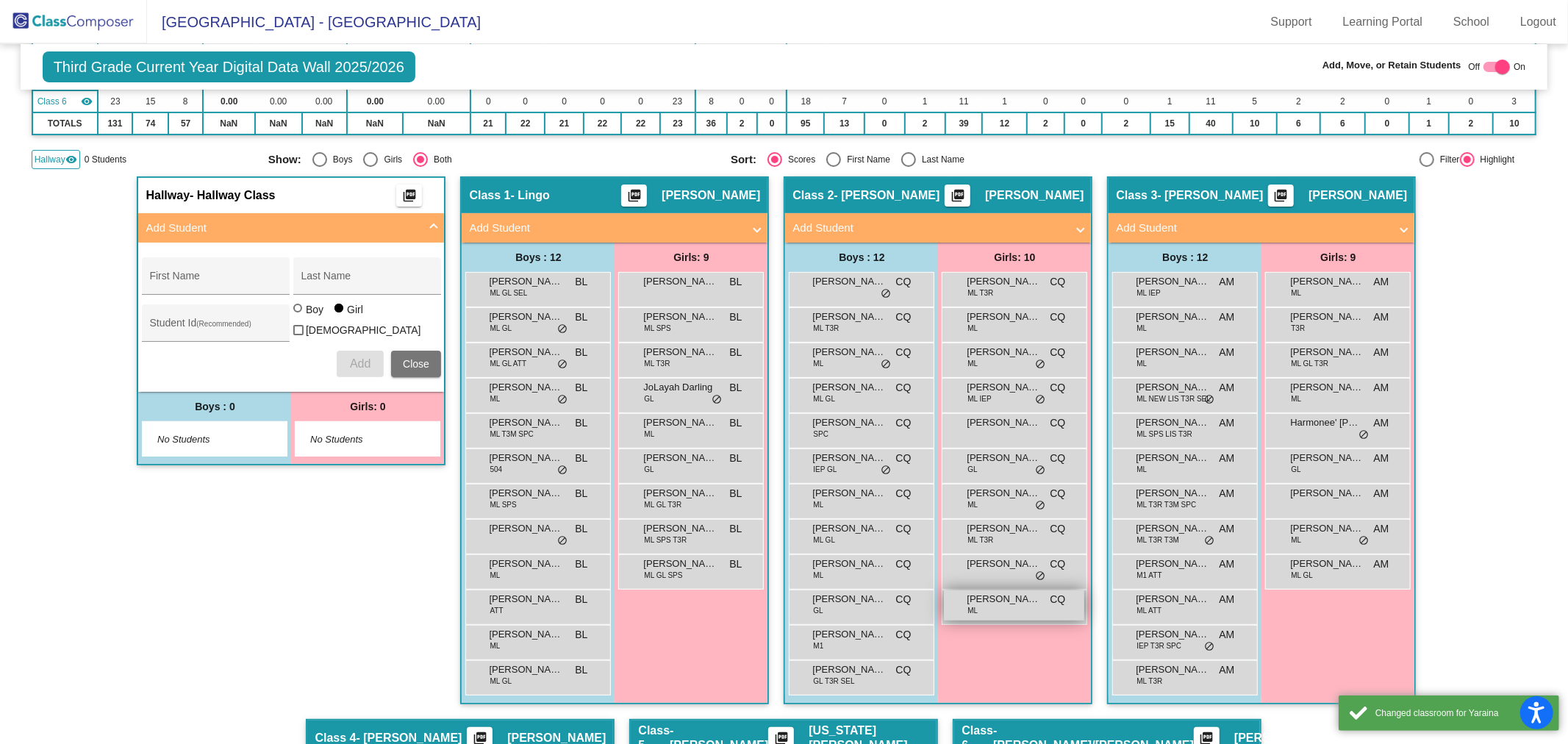
scroll to position [82, 0]
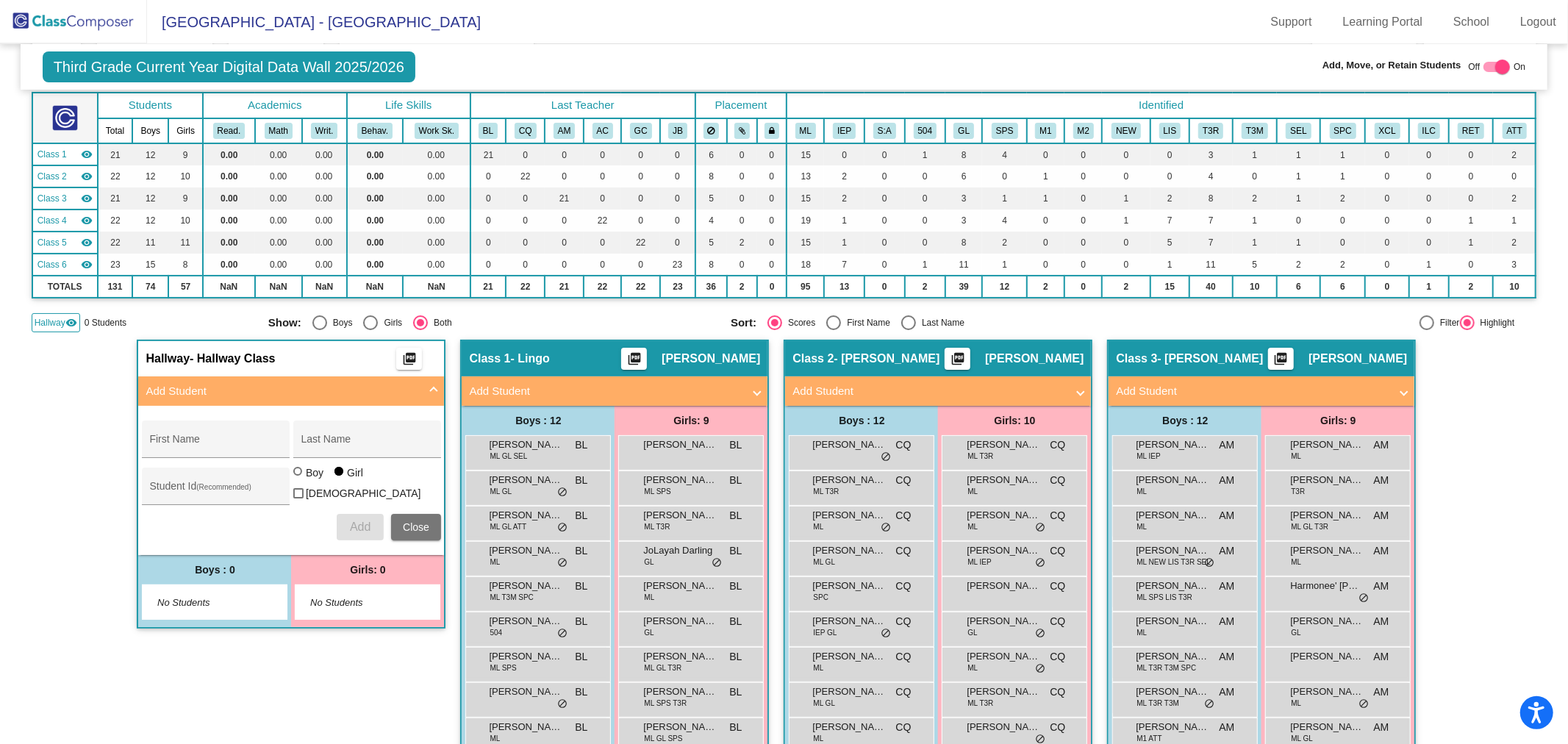
click at [83, 28] on img at bounding box center [73, 21] width 147 height 44
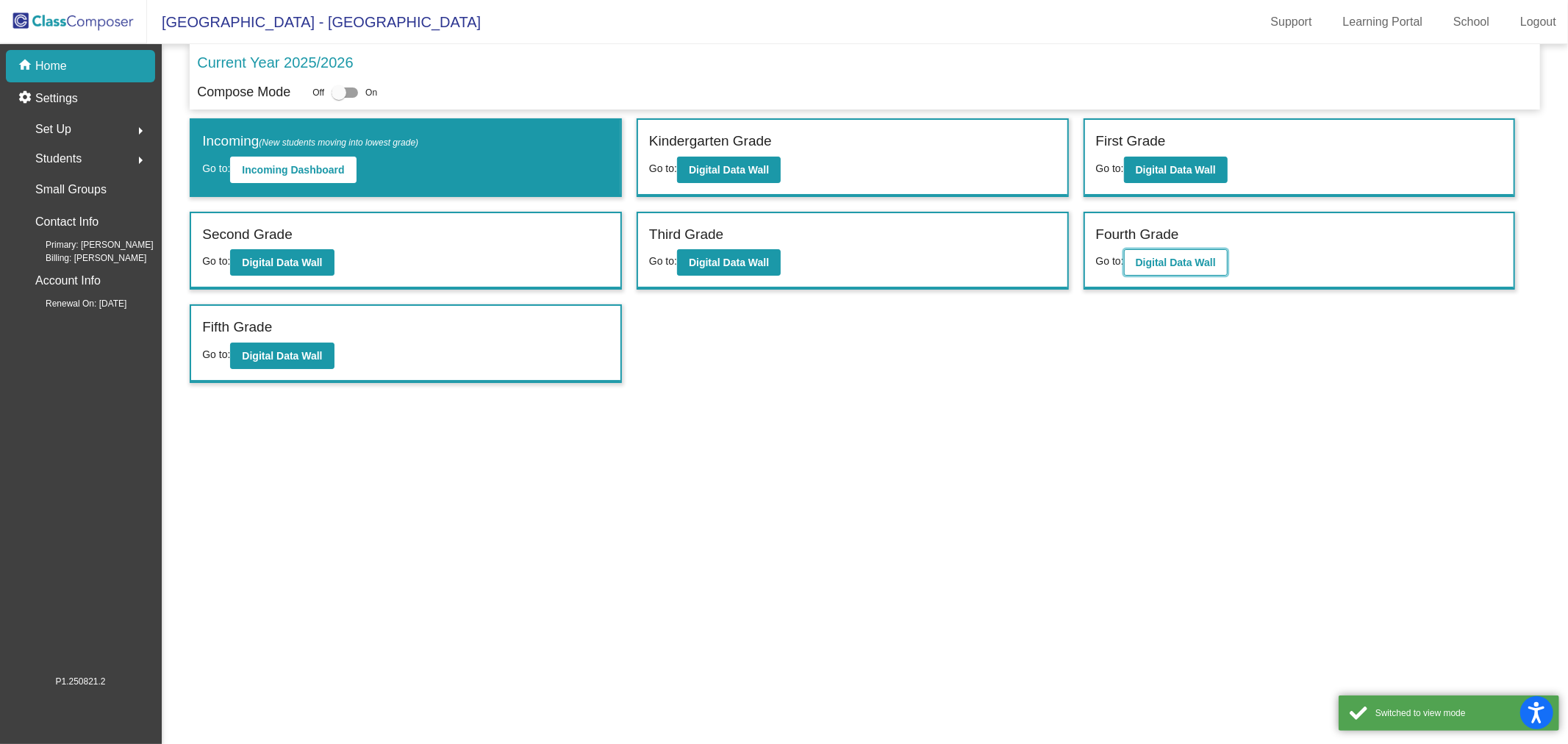
click at [1176, 257] on b "Digital Data Wall" at bounding box center [1176, 262] width 80 height 12
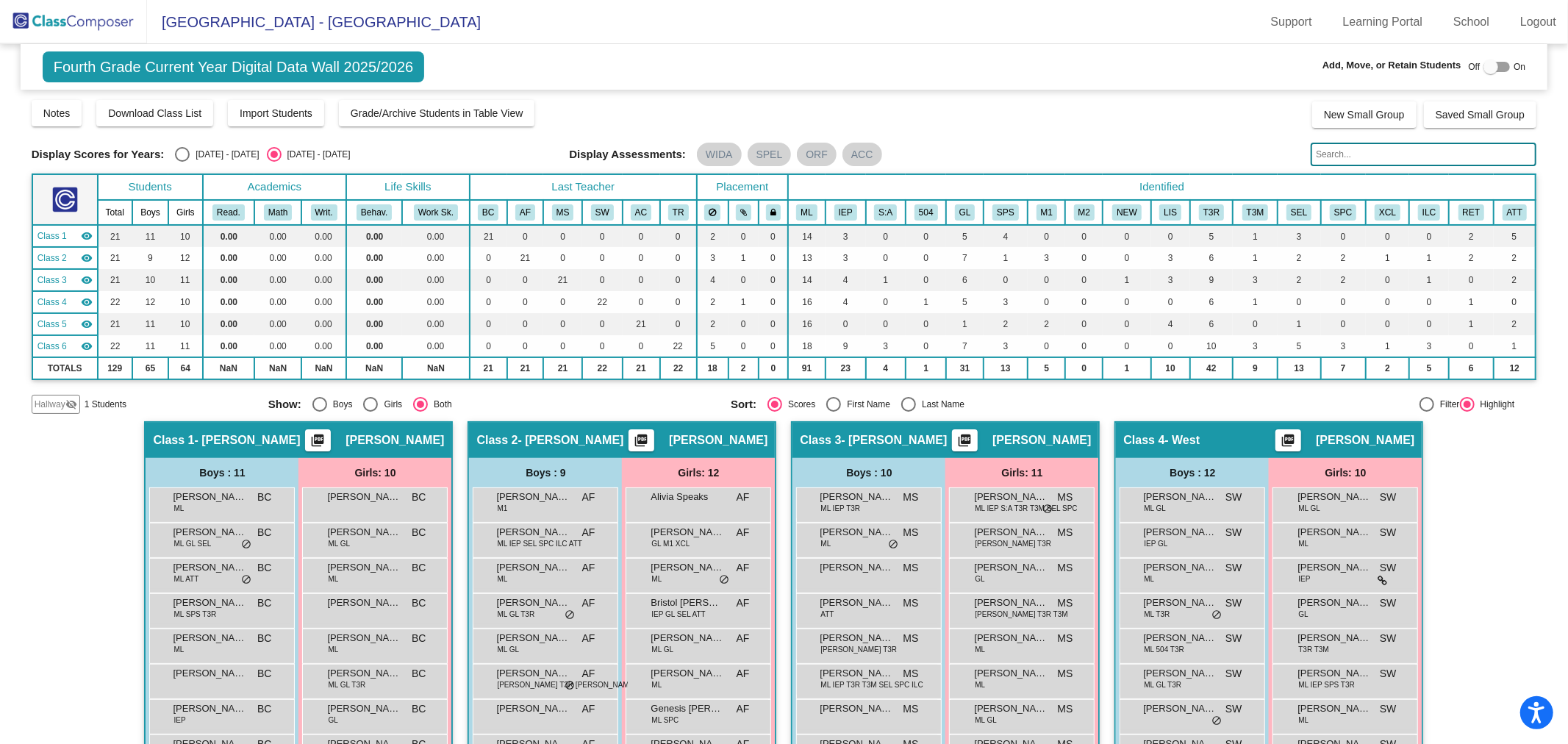
scroll to position [164, 0]
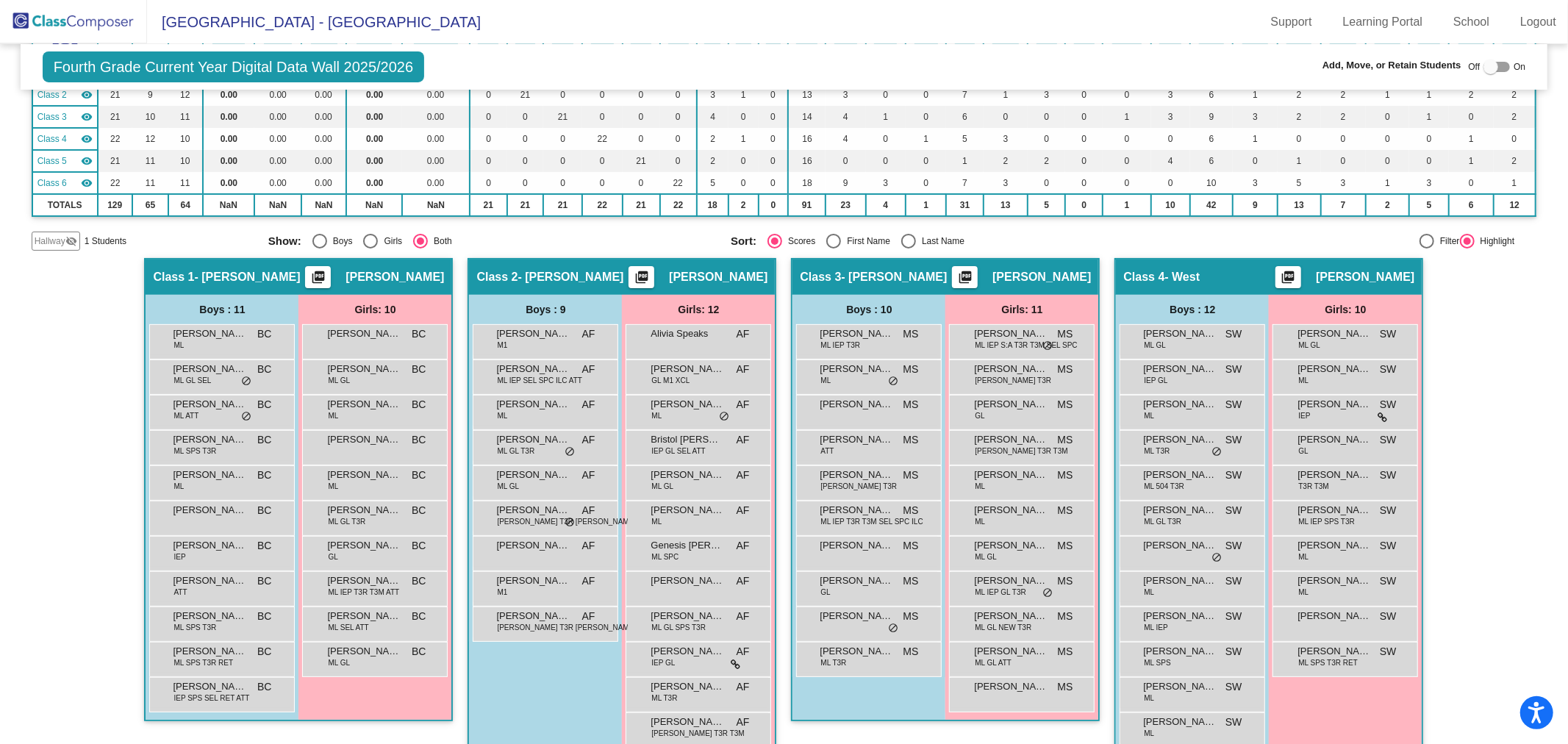
click at [57, 240] on span "Hallway" at bounding box center [50, 241] width 31 height 13
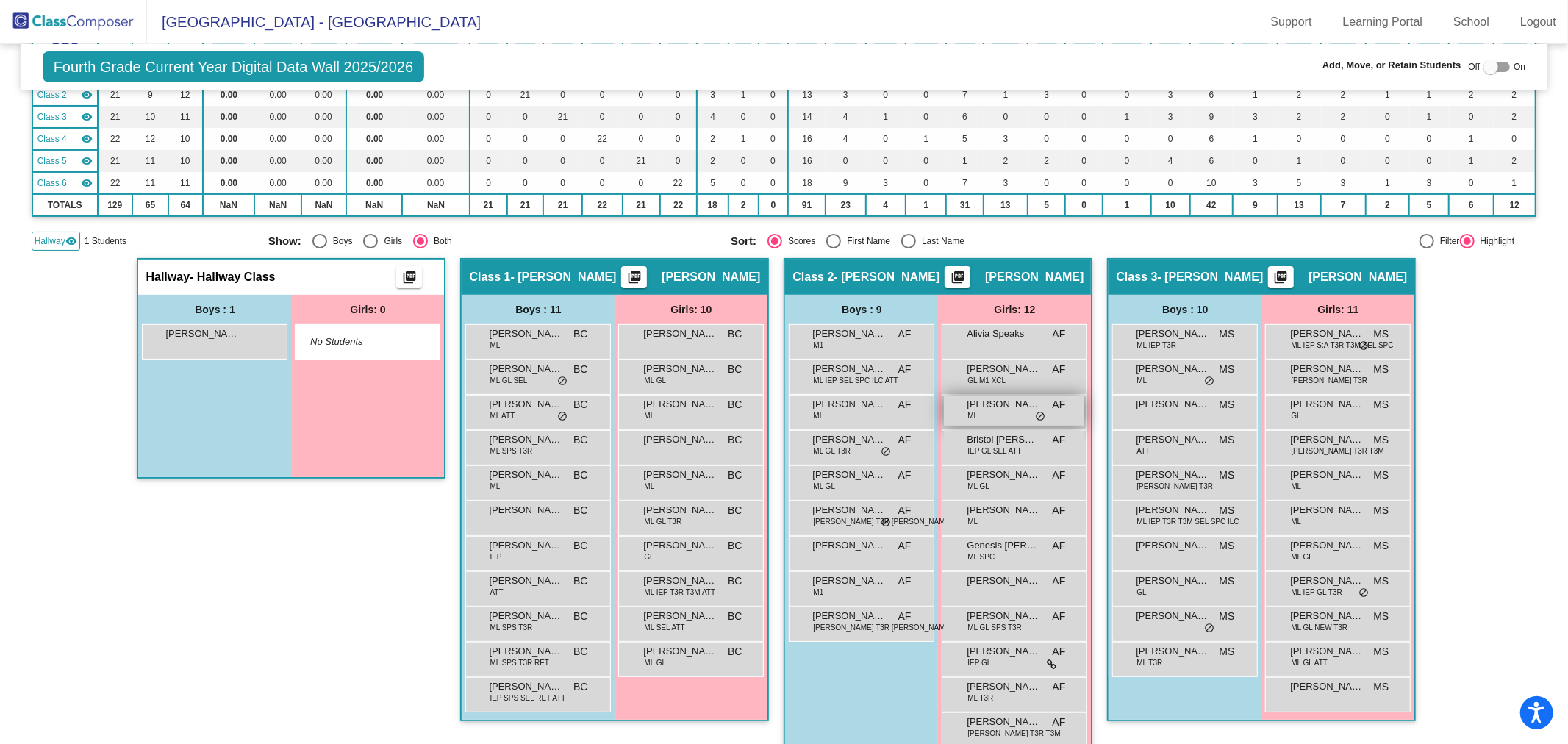
drag, startPoint x: 181, startPoint y: 344, endPoint x: 950, endPoint y: 422, distance: 772.9
click at [248, 453] on div "Boys : 1 [PERSON_NAME] lock do_not_disturb_alt" at bounding box center [214, 386] width 153 height 182
click at [1484, 66] on div at bounding box center [1491, 67] width 15 height 15
checkbox input "true"
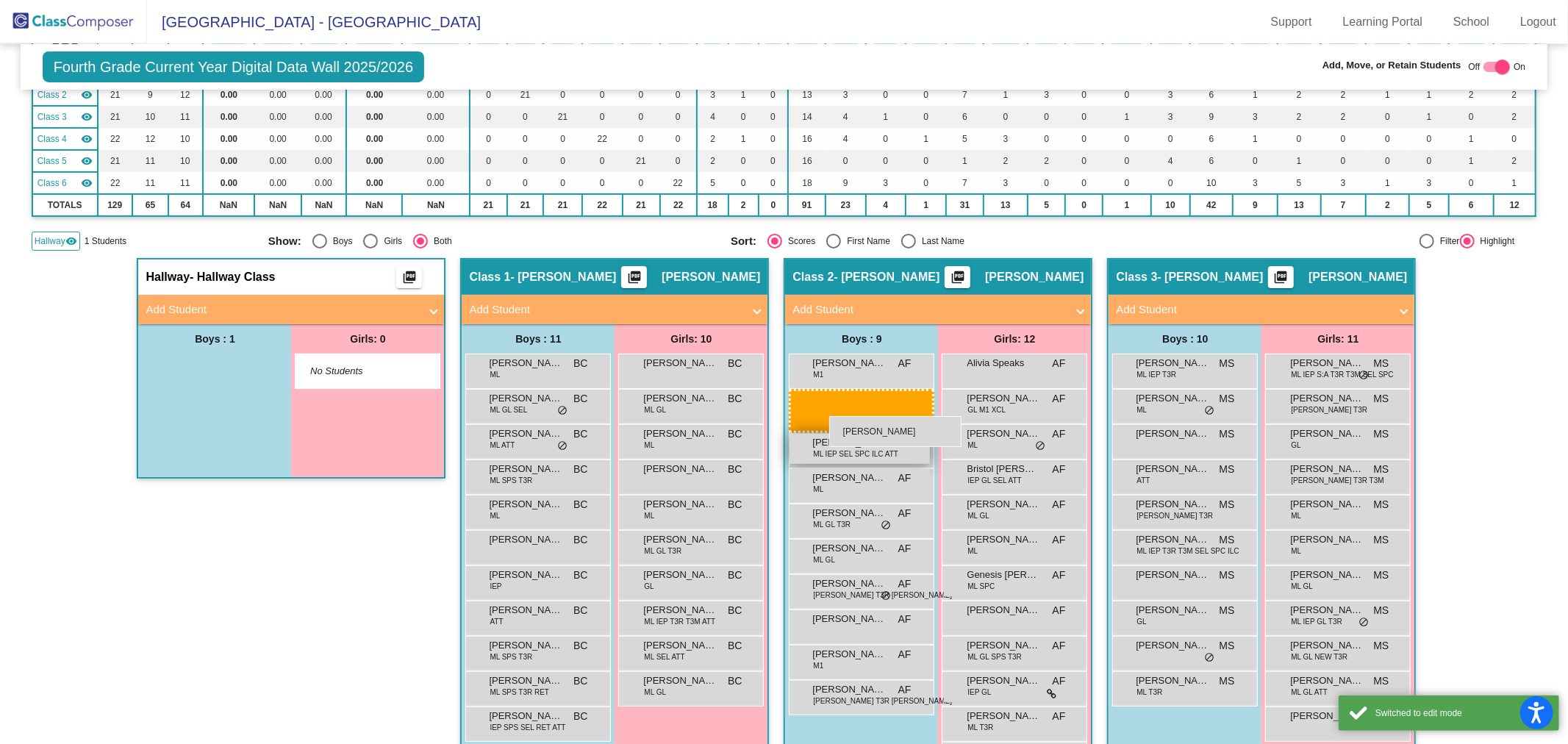
drag, startPoint x: 174, startPoint y: 372, endPoint x: 829, endPoint y: 416, distance: 656.5
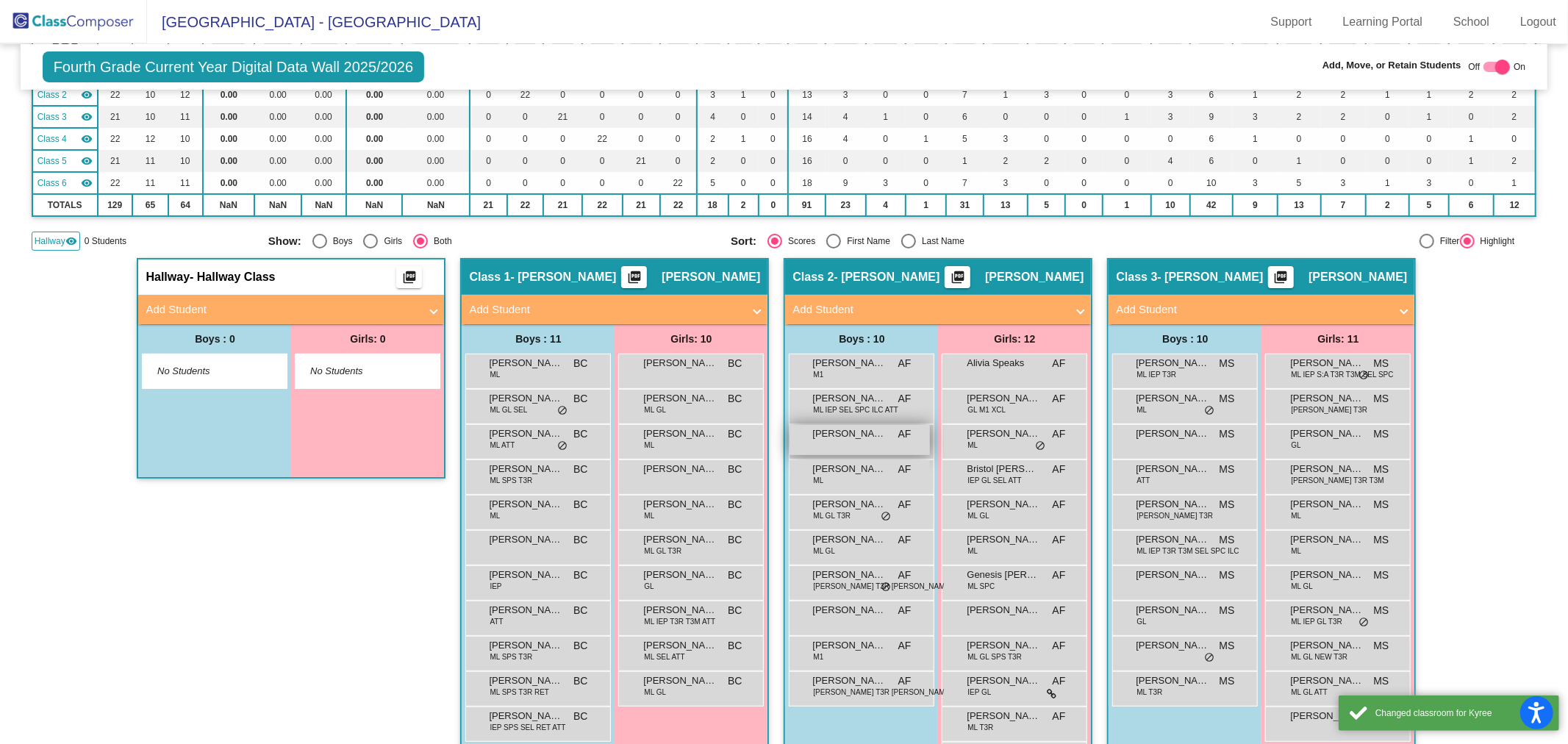
click at [848, 438] on div "[PERSON_NAME] AF lock do_not_disturb_alt" at bounding box center [860, 440] width 140 height 30
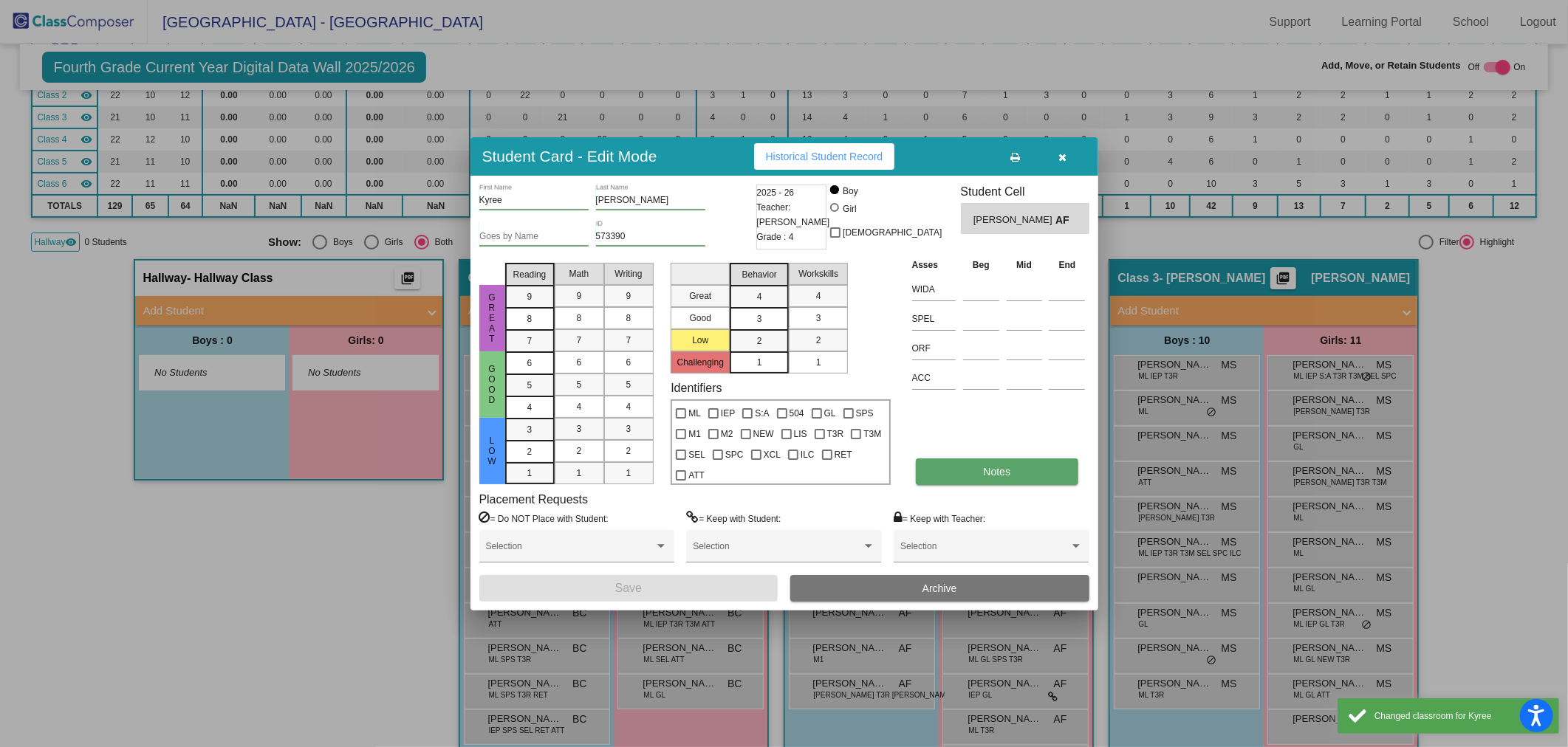
click at [989, 459] on button "Notes" at bounding box center [997, 472] width 163 height 27
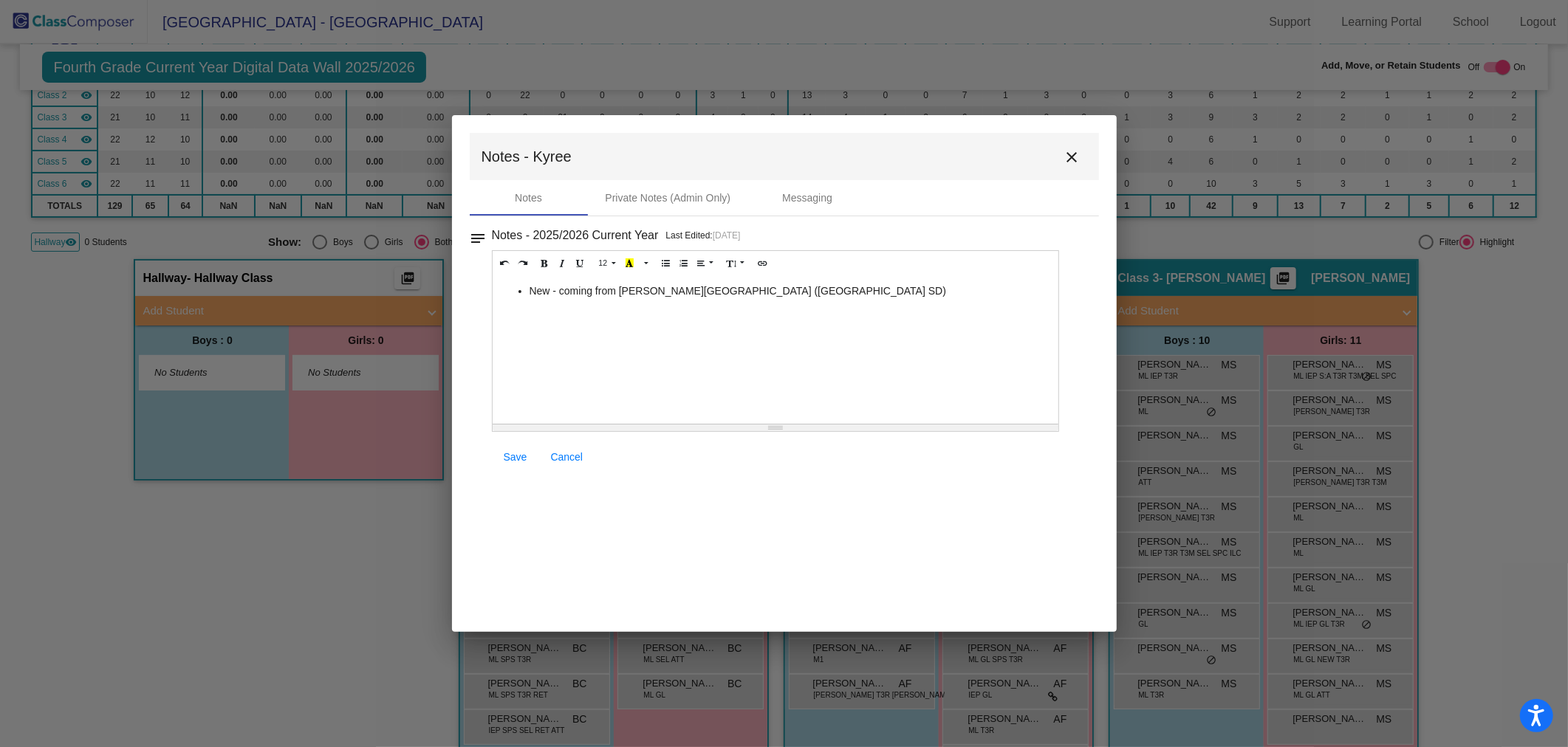
click at [1070, 156] on mat-icon "close" at bounding box center [1072, 157] width 18 height 18
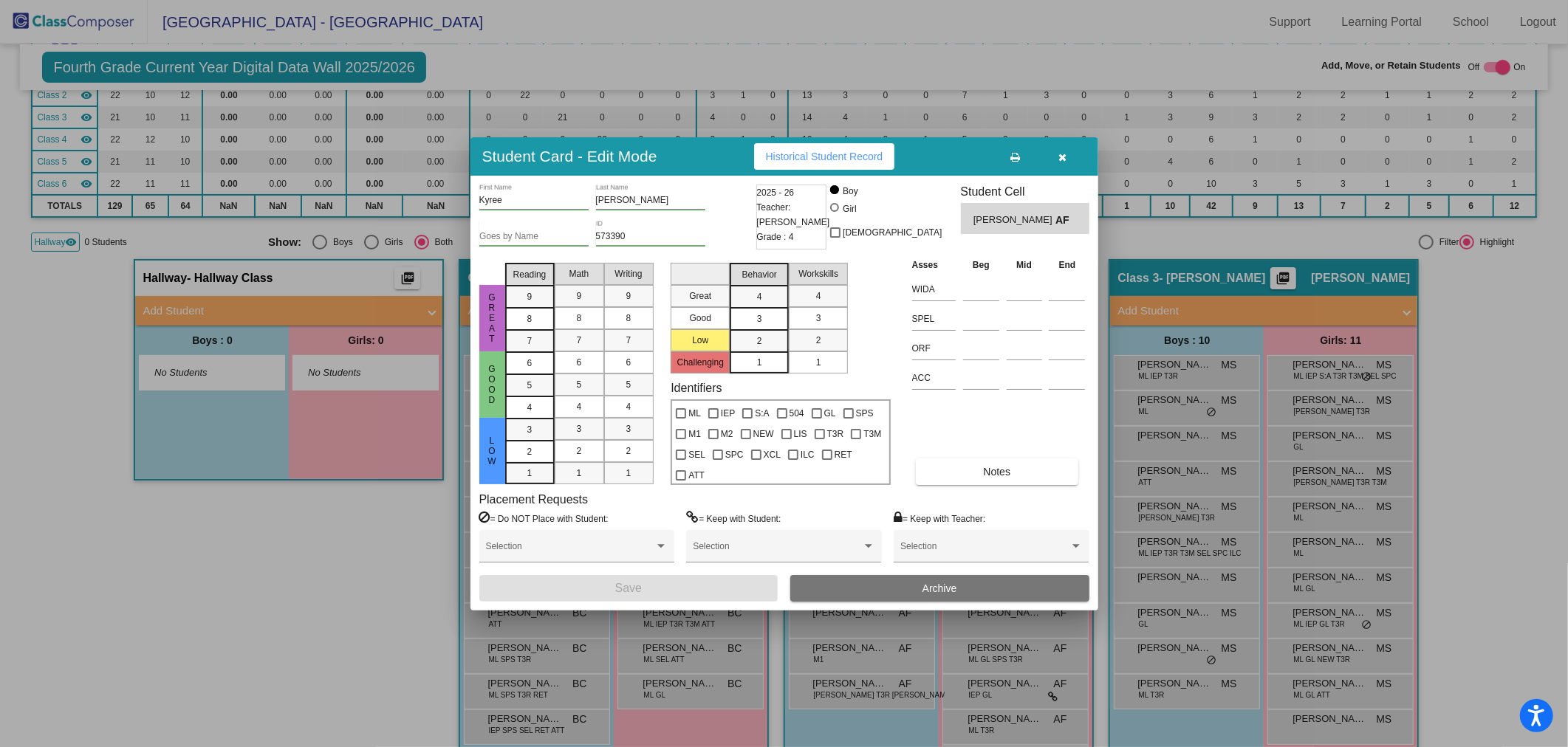
click at [1063, 156] on icon "button" at bounding box center [1062, 157] width 8 height 11
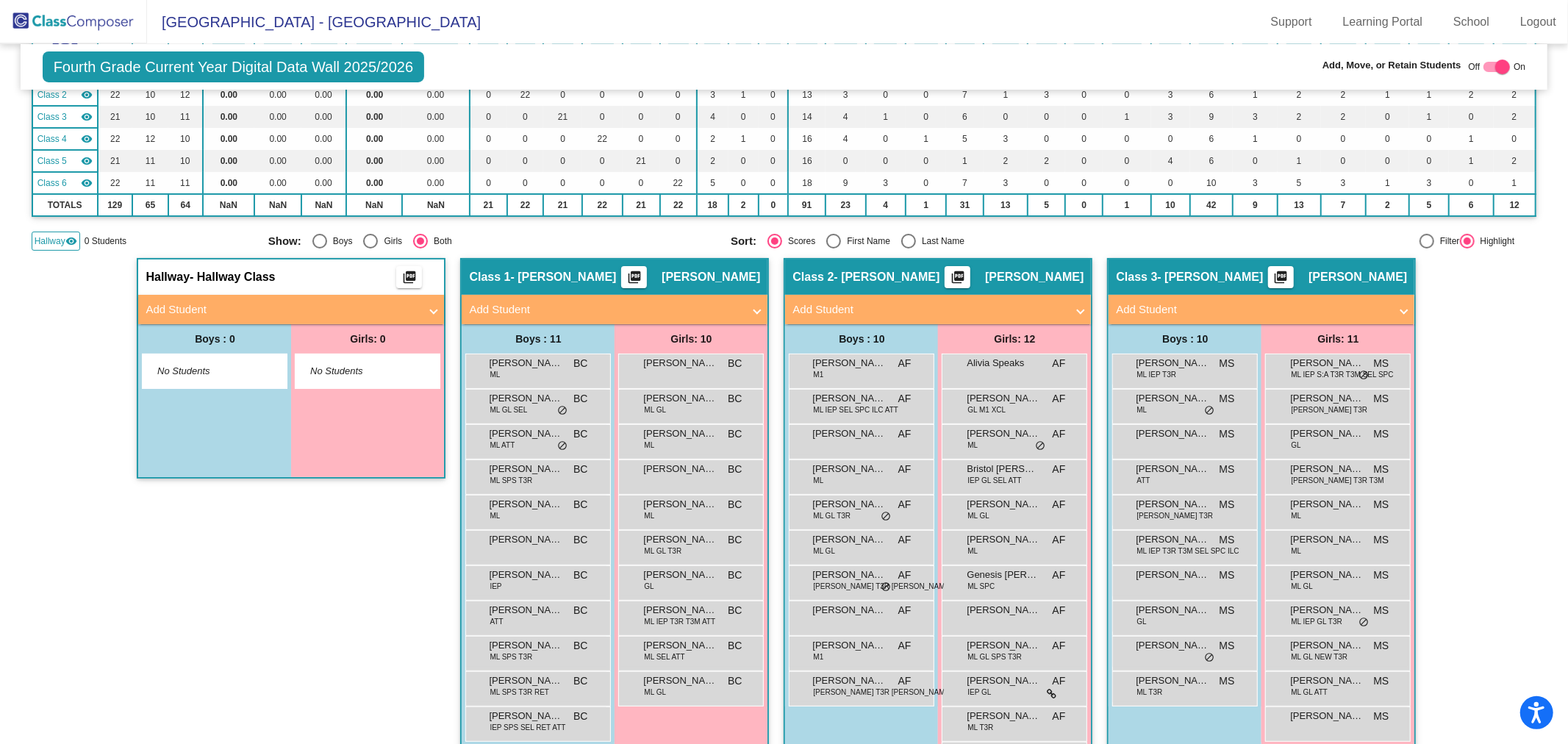
click at [299, 290] on div "Hallway - Hallway Class picture_as_pdf" at bounding box center [291, 277] width 306 height 36
click at [1186, 302] on mat-panel-title "Add Student" at bounding box center [1252, 309] width 274 height 17
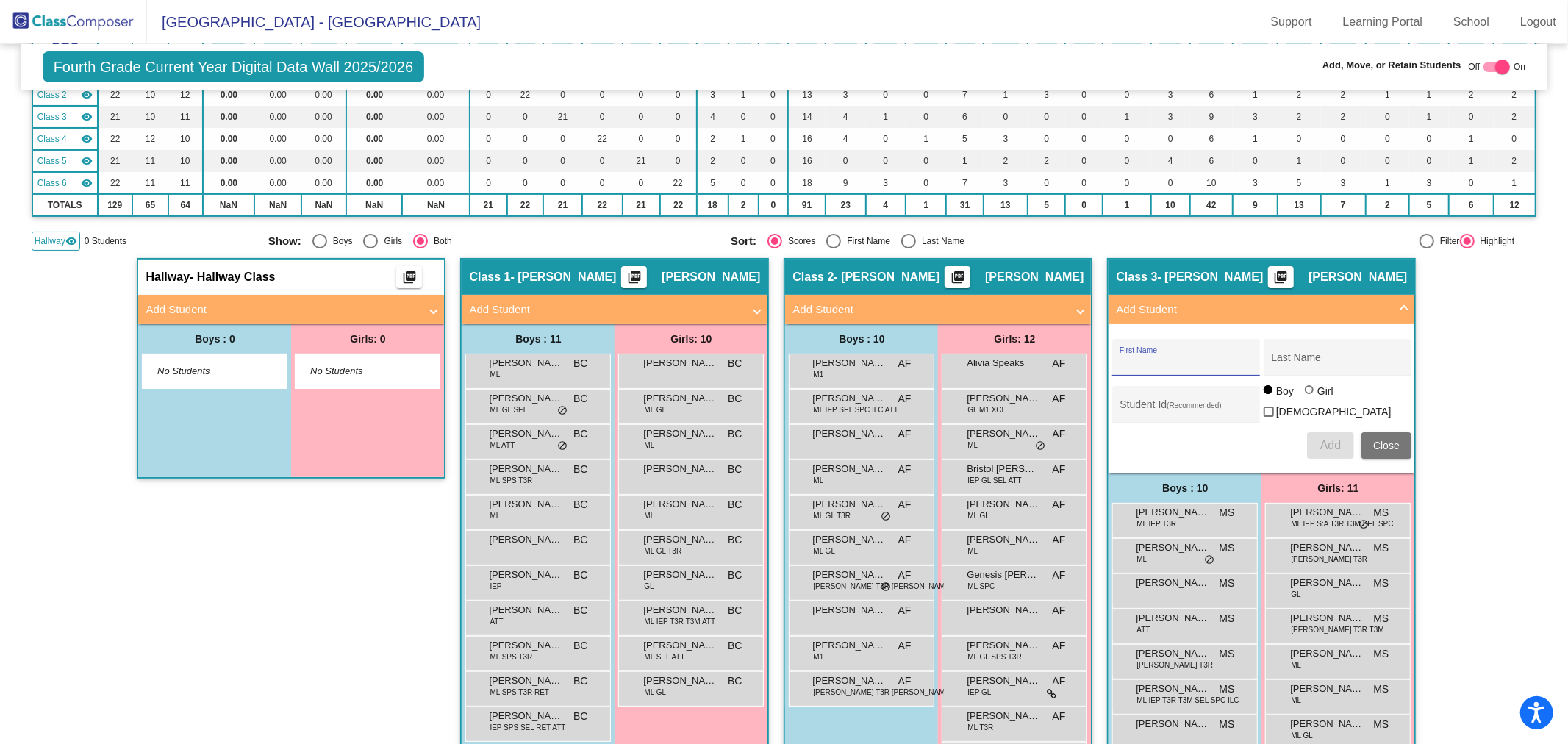
click at [1181, 357] on input "First Name" at bounding box center [1186, 363] width 132 height 12
type input "[PERSON_NAME]"
type input "473968"
click at [1335, 439] on span "Add" at bounding box center [1330, 445] width 20 height 12
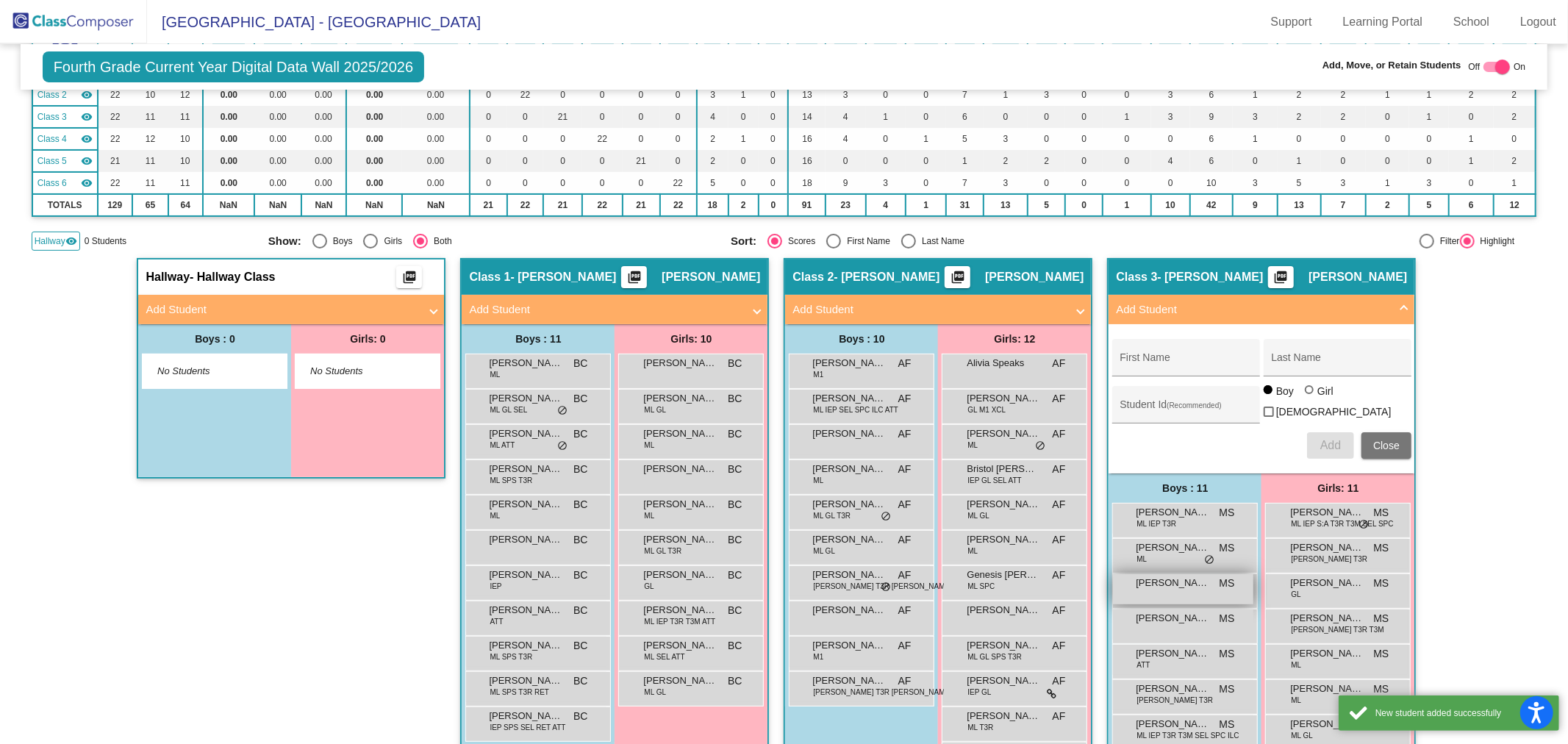
click at [1162, 580] on span "[PERSON_NAME]" at bounding box center [1172, 583] width 74 height 15
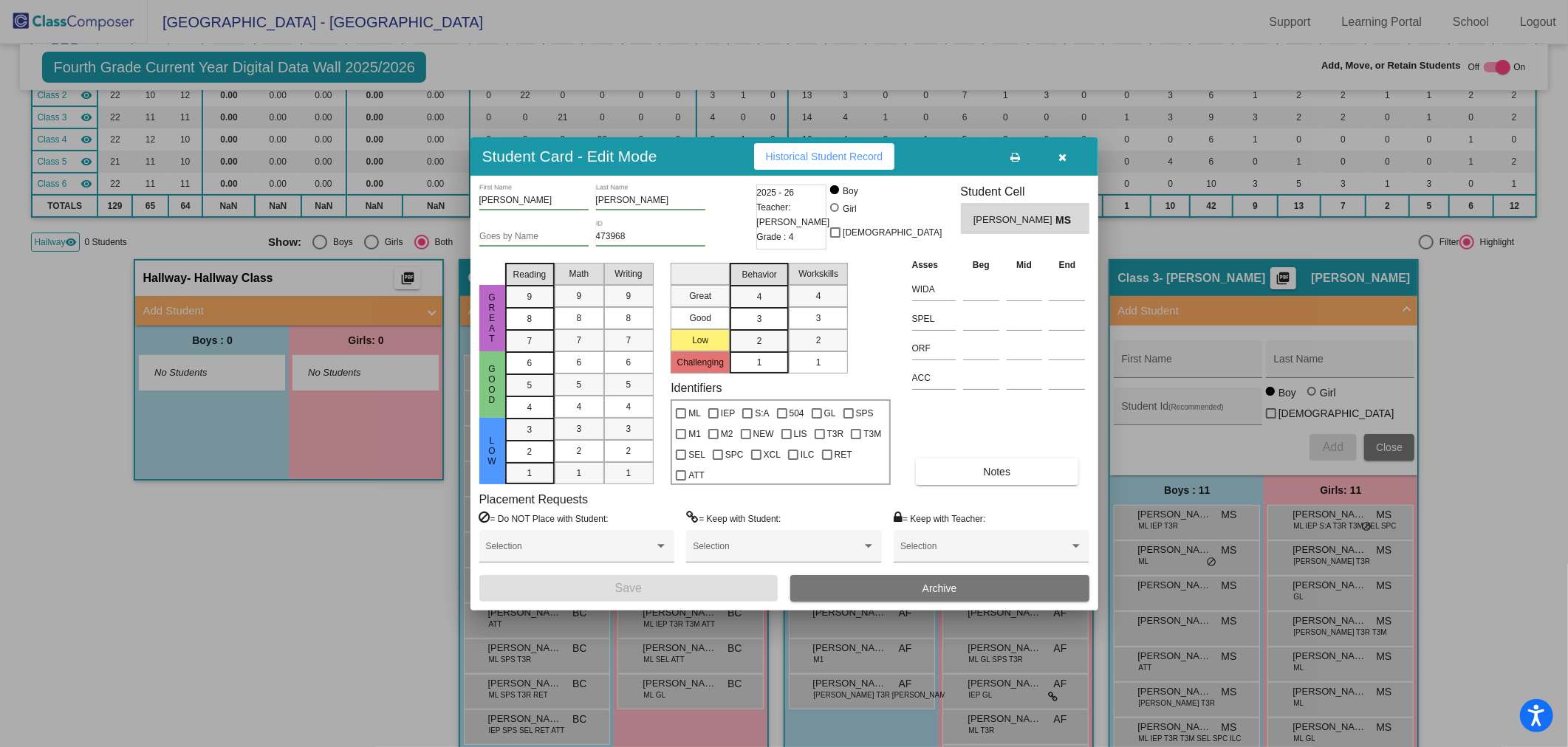
click at [989, 449] on div "Asses Beg Mid End WIDA SPEL ORF ACC Notes" at bounding box center [998, 371] width 181 height 228
click at [692, 415] on span "ML" at bounding box center [695, 413] width 13 height 18
click at [681, 419] on input "ML" at bounding box center [680, 419] width 1 height 1
checkbox input "true"
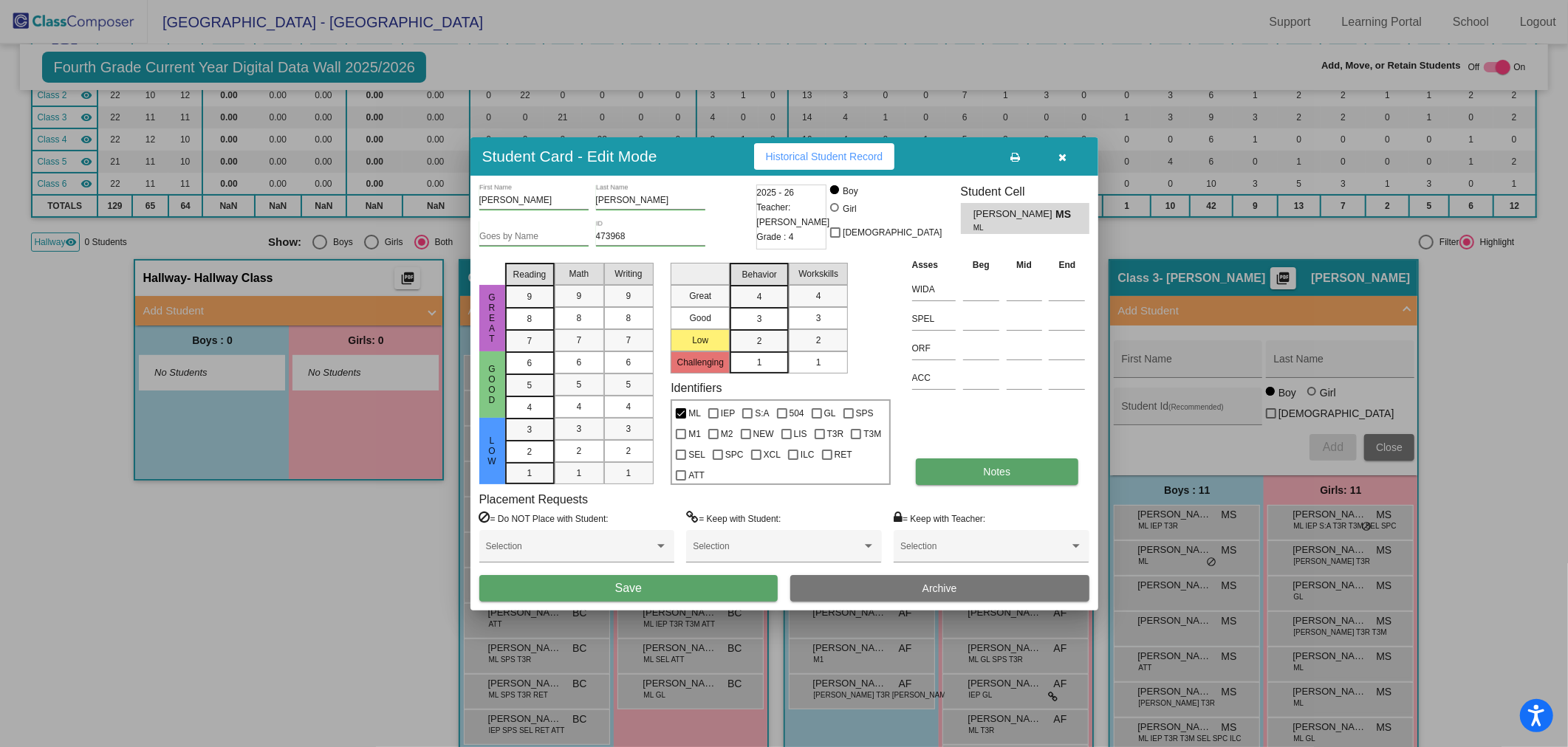
click at [955, 461] on button "Notes" at bounding box center [997, 472] width 163 height 27
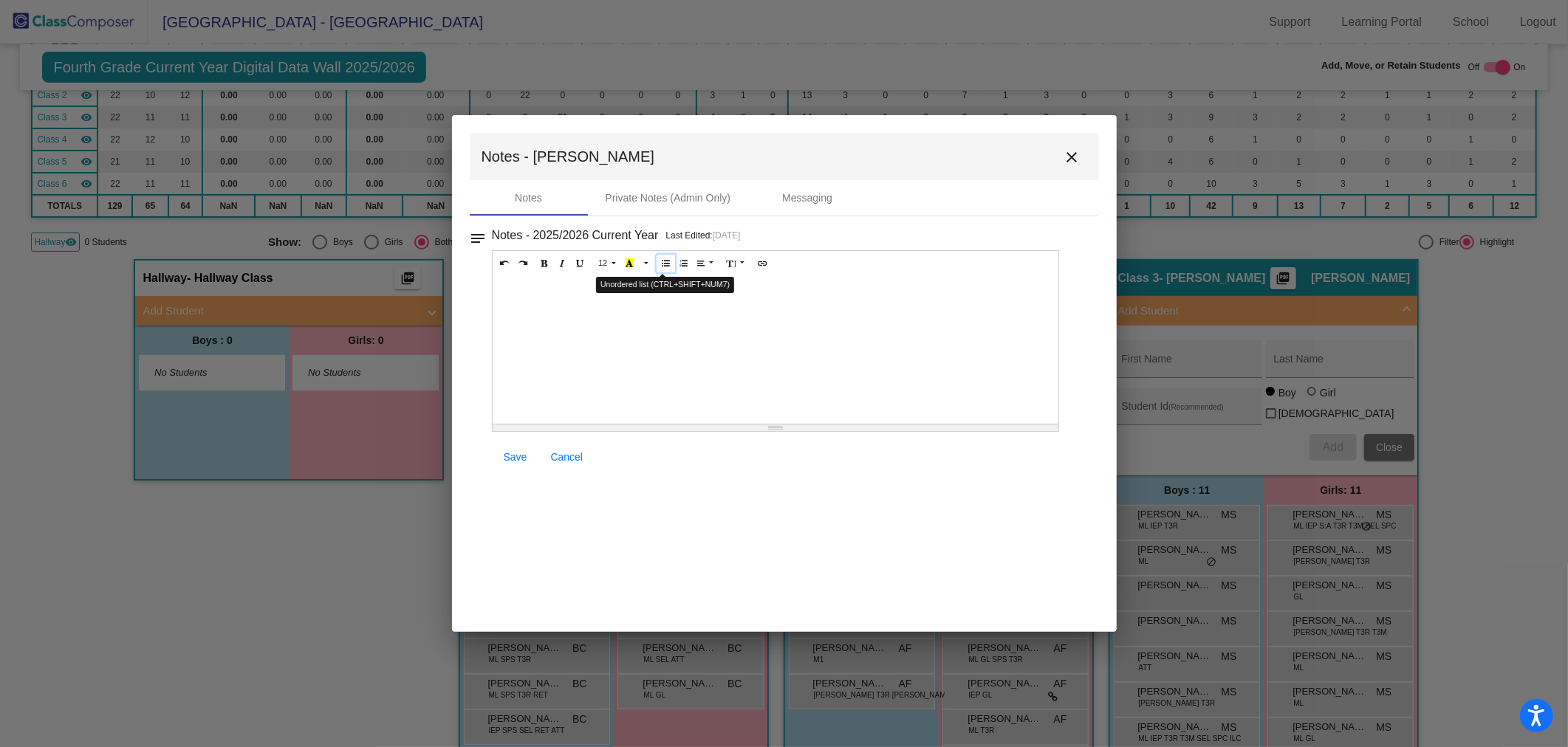
click at [662, 267] on icon "Unordered list (CTRL+SHIFT+NUM7)" at bounding box center [665, 262] width 8 height 9
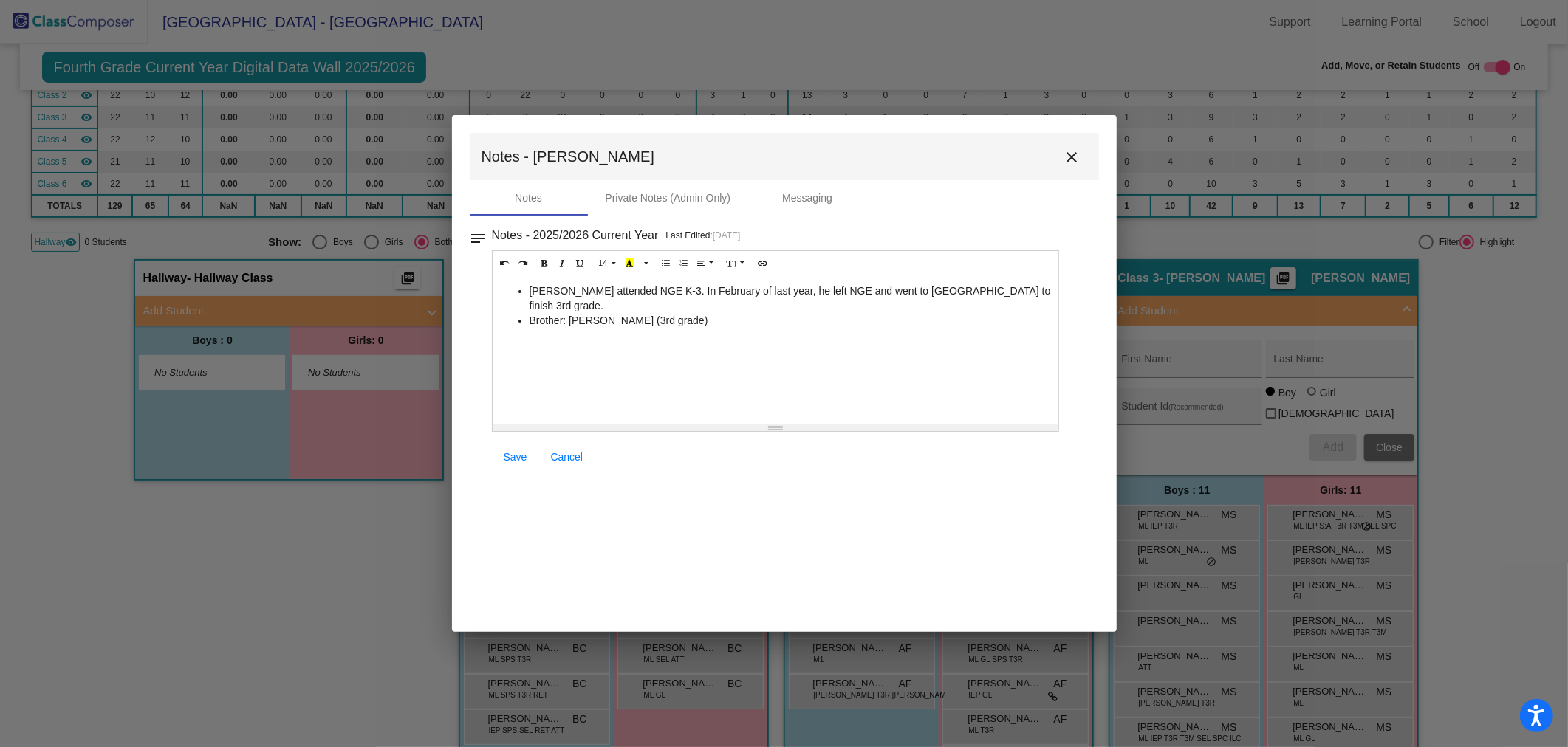
click at [510, 458] on span "Save" at bounding box center [515, 456] width 23 height 12
click at [1075, 153] on mat-icon "close" at bounding box center [1072, 157] width 18 height 18
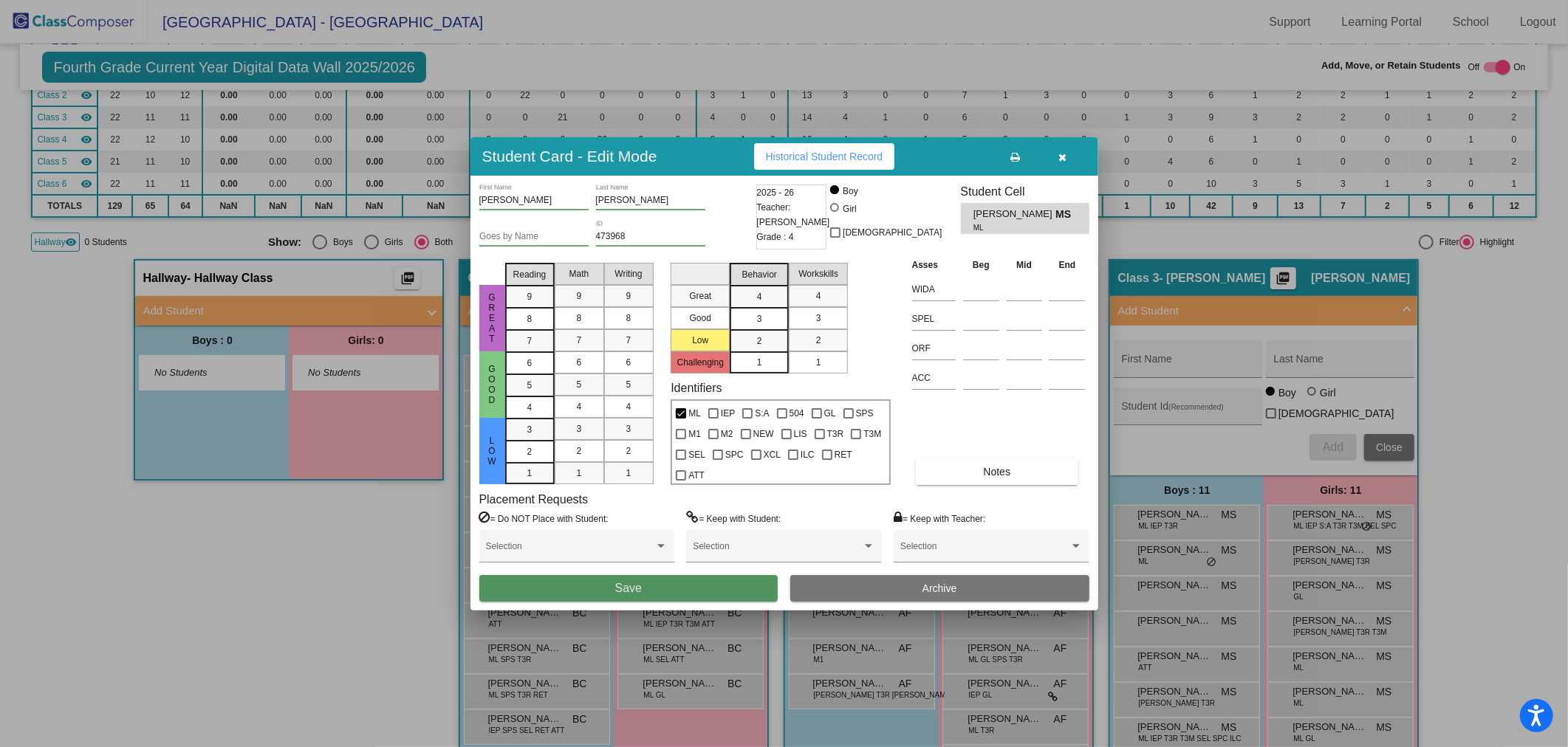
click at [694, 594] on button "Save" at bounding box center [629, 588] width 299 height 27
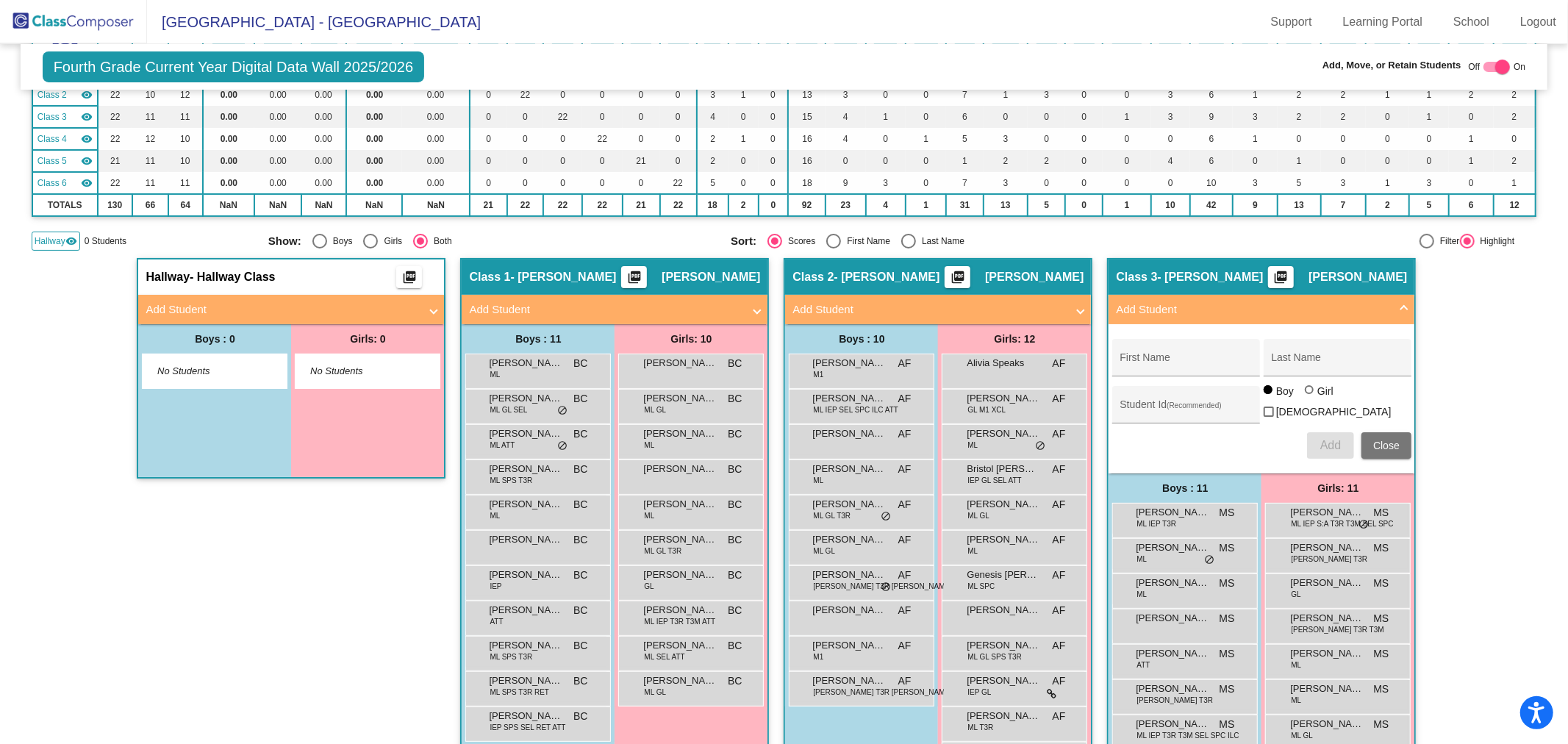
click at [84, 16] on img at bounding box center [73, 21] width 147 height 44
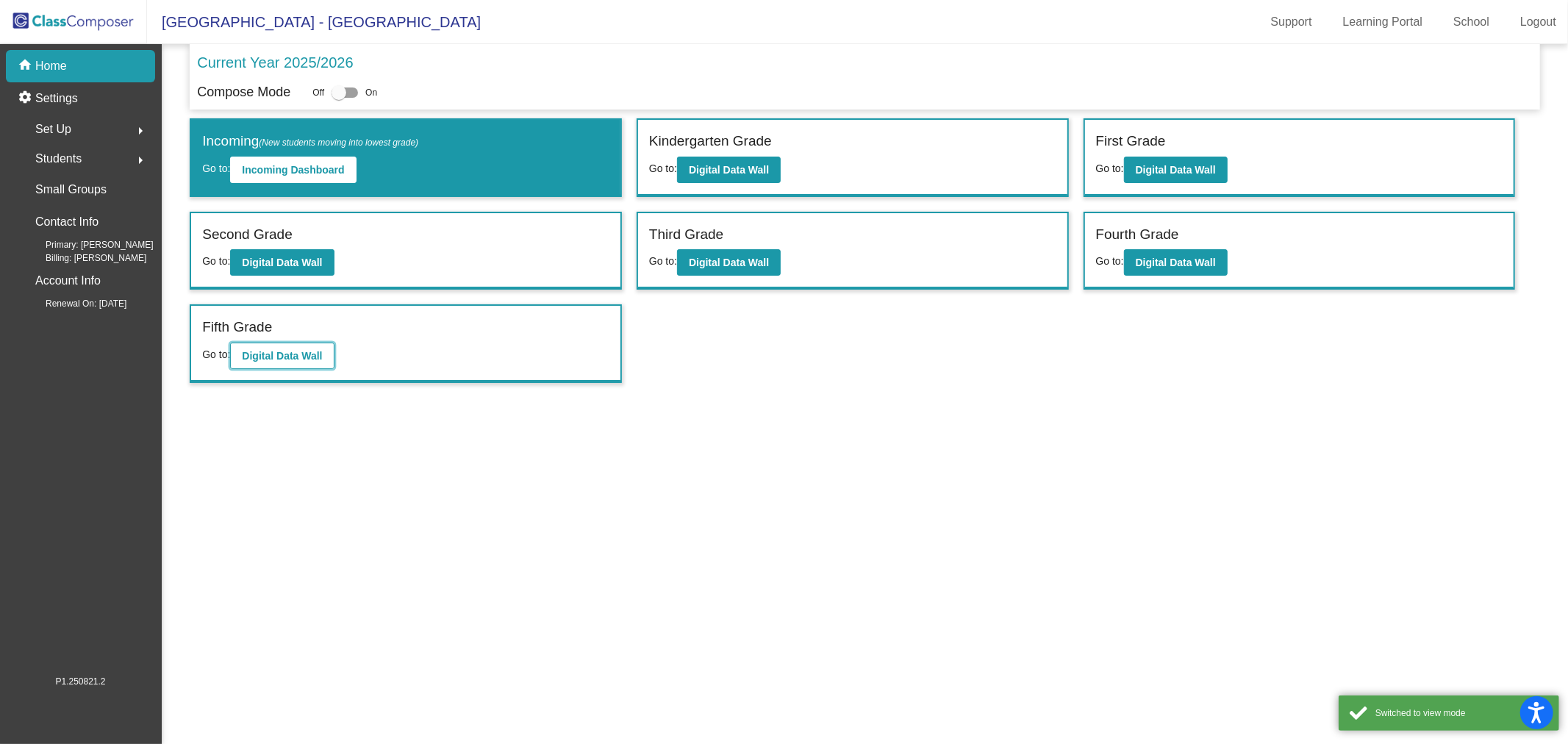
click at [265, 350] on b "Digital Data Wall" at bounding box center [282, 356] width 80 height 12
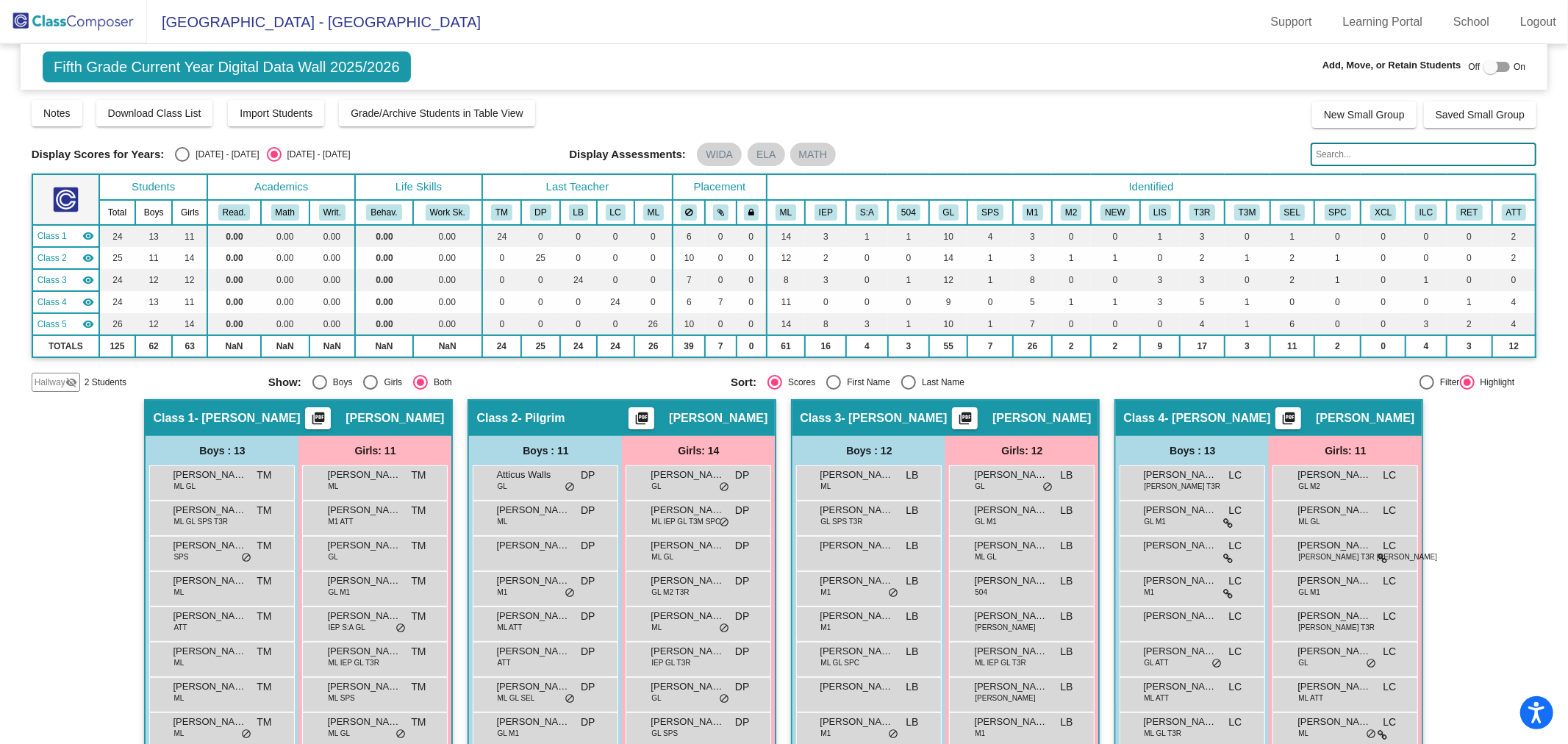
click at [71, 379] on mat-icon "visibility_off" at bounding box center [71, 381] width 12 height 12
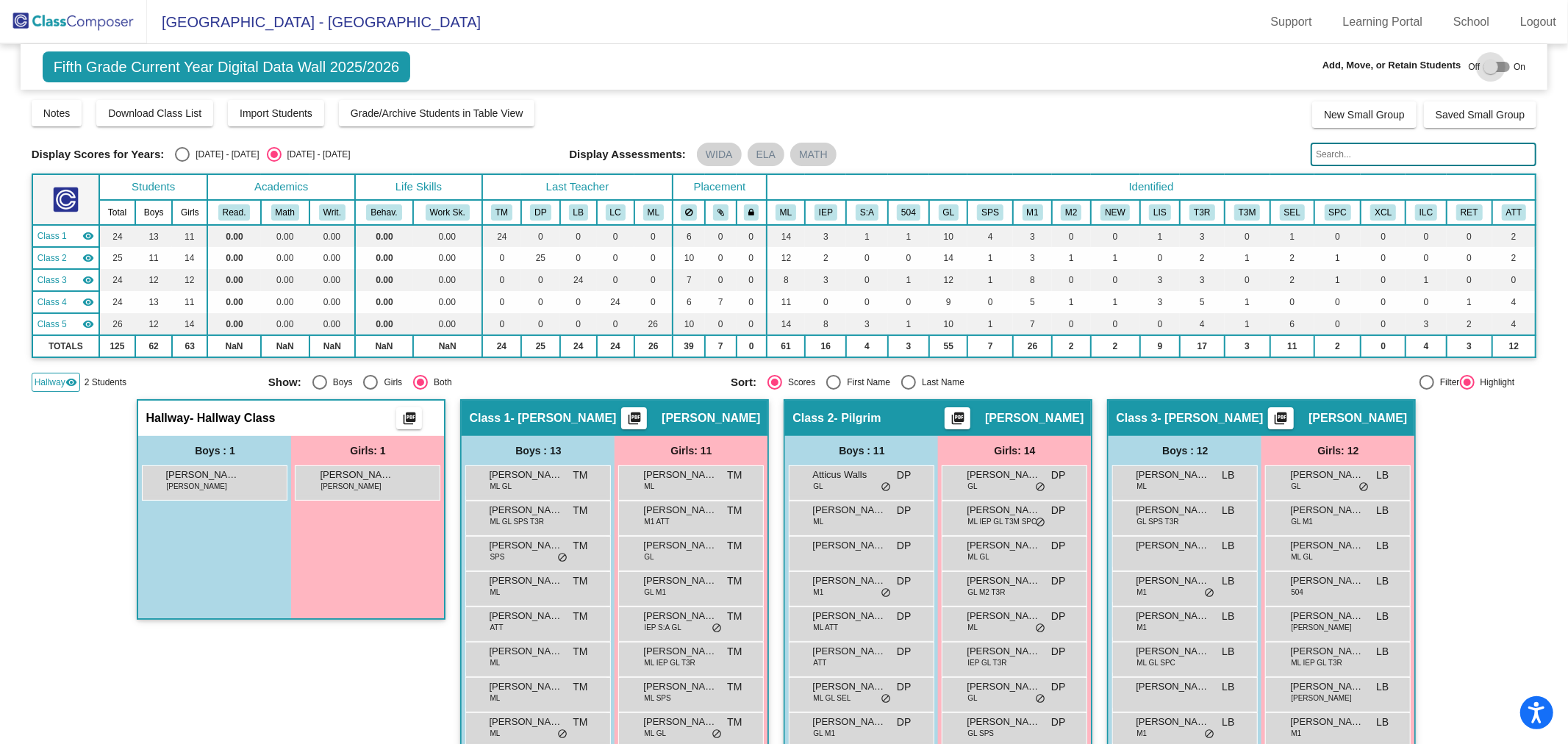
click at [1484, 63] on div at bounding box center [1491, 67] width 15 height 15
checkbox input "true"
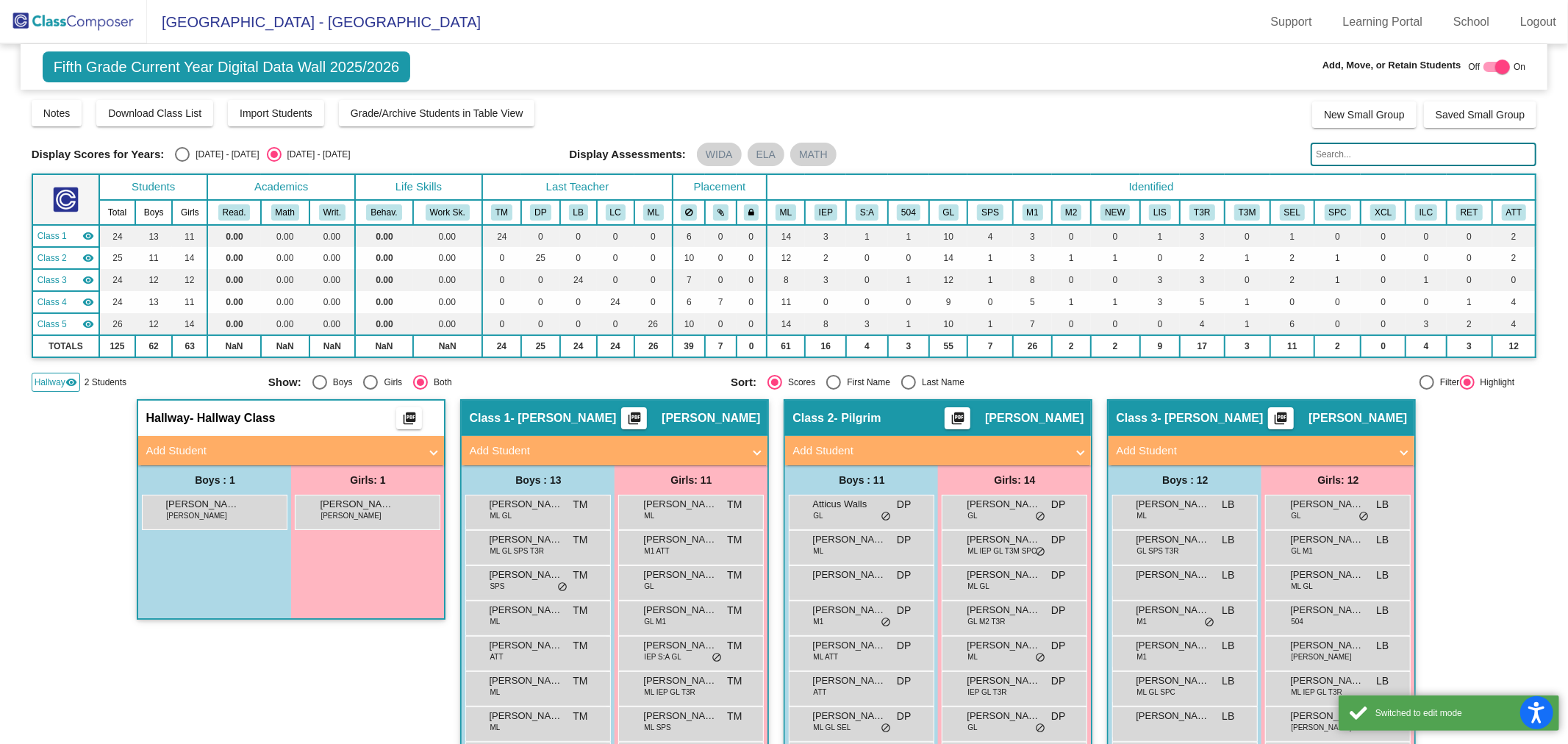
click at [886, 446] on mat-panel-title "Add Student" at bounding box center [930, 451] width 274 height 17
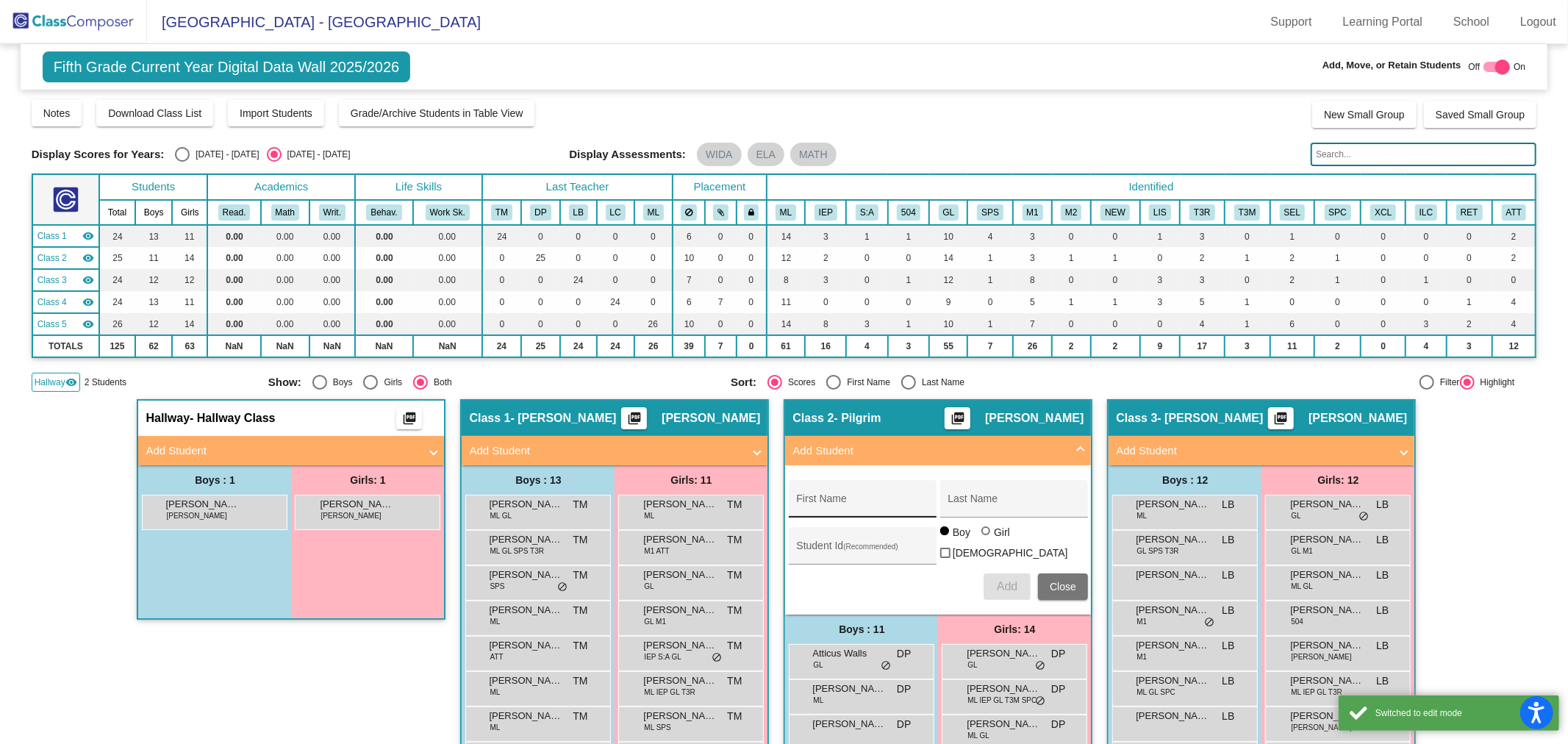
click at [850, 508] on div "First Name" at bounding box center [862, 503] width 132 height 30
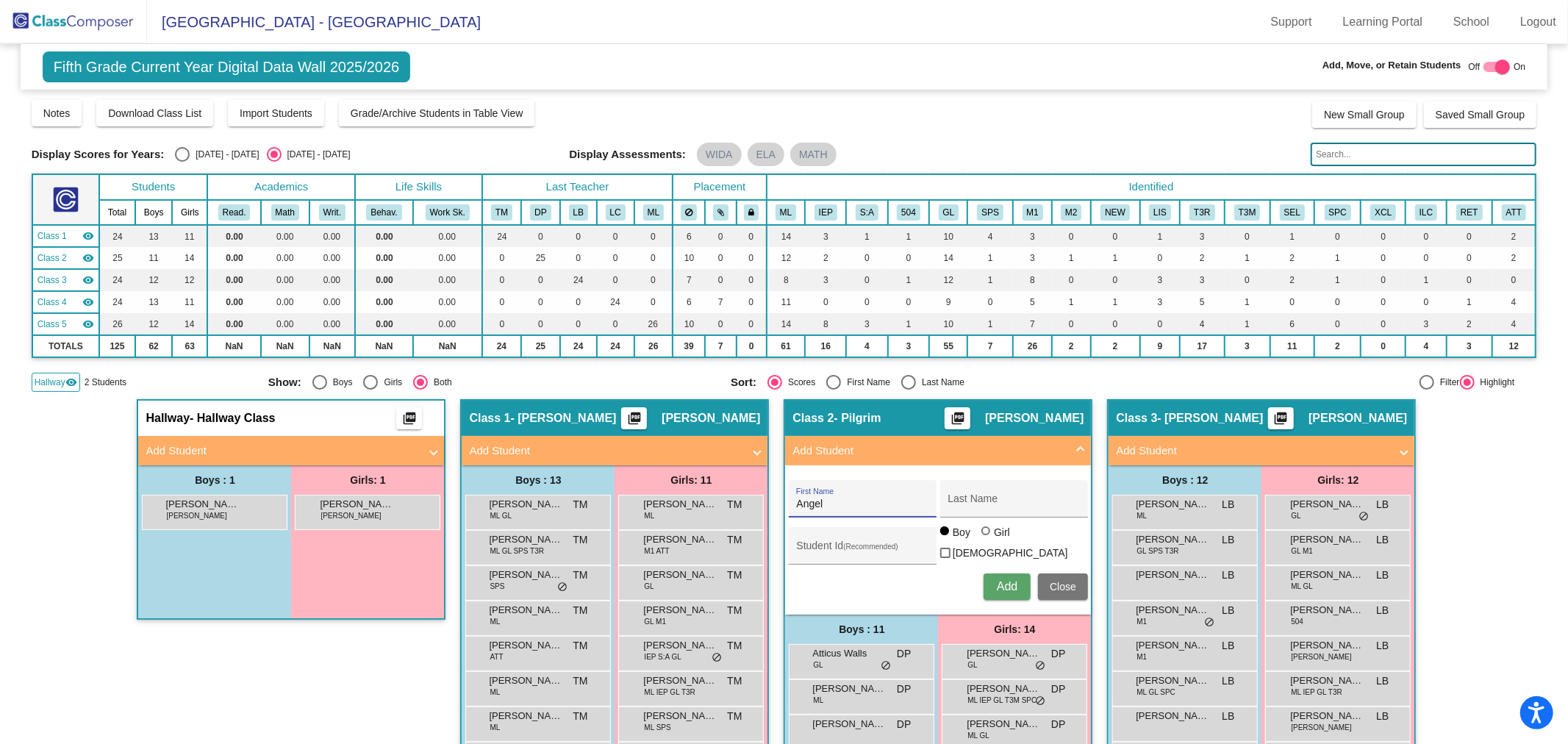
type input "Angel"
type input "[PERSON_NAME]"
type input "541999"
click at [1002, 573] on button "Add" at bounding box center [1007, 587] width 47 height 27
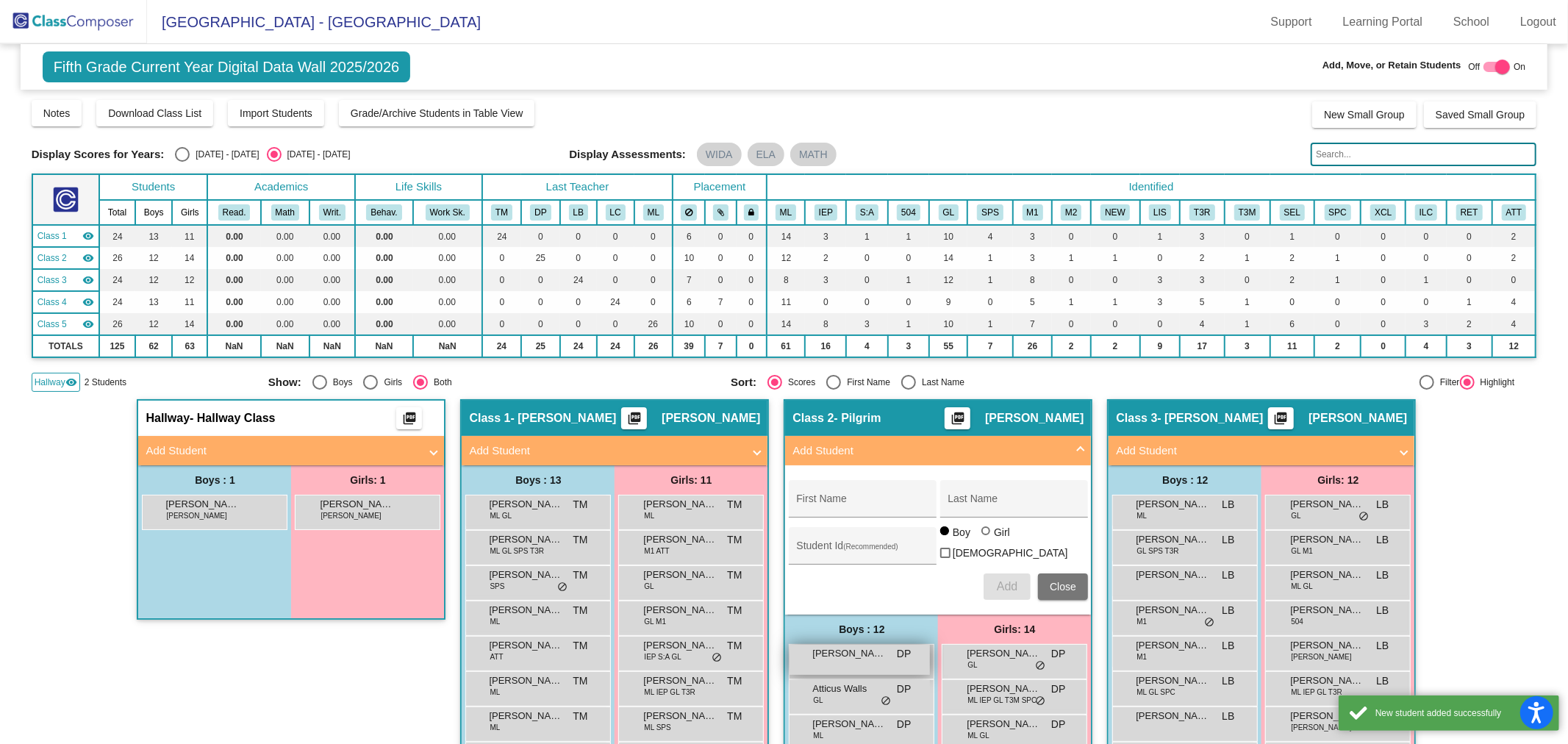
click at [838, 659] on div "[PERSON_NAME] [PERSON_NAME] lock do_not_disturb_alt" at bounding box center [860, 660] width 140 height 30
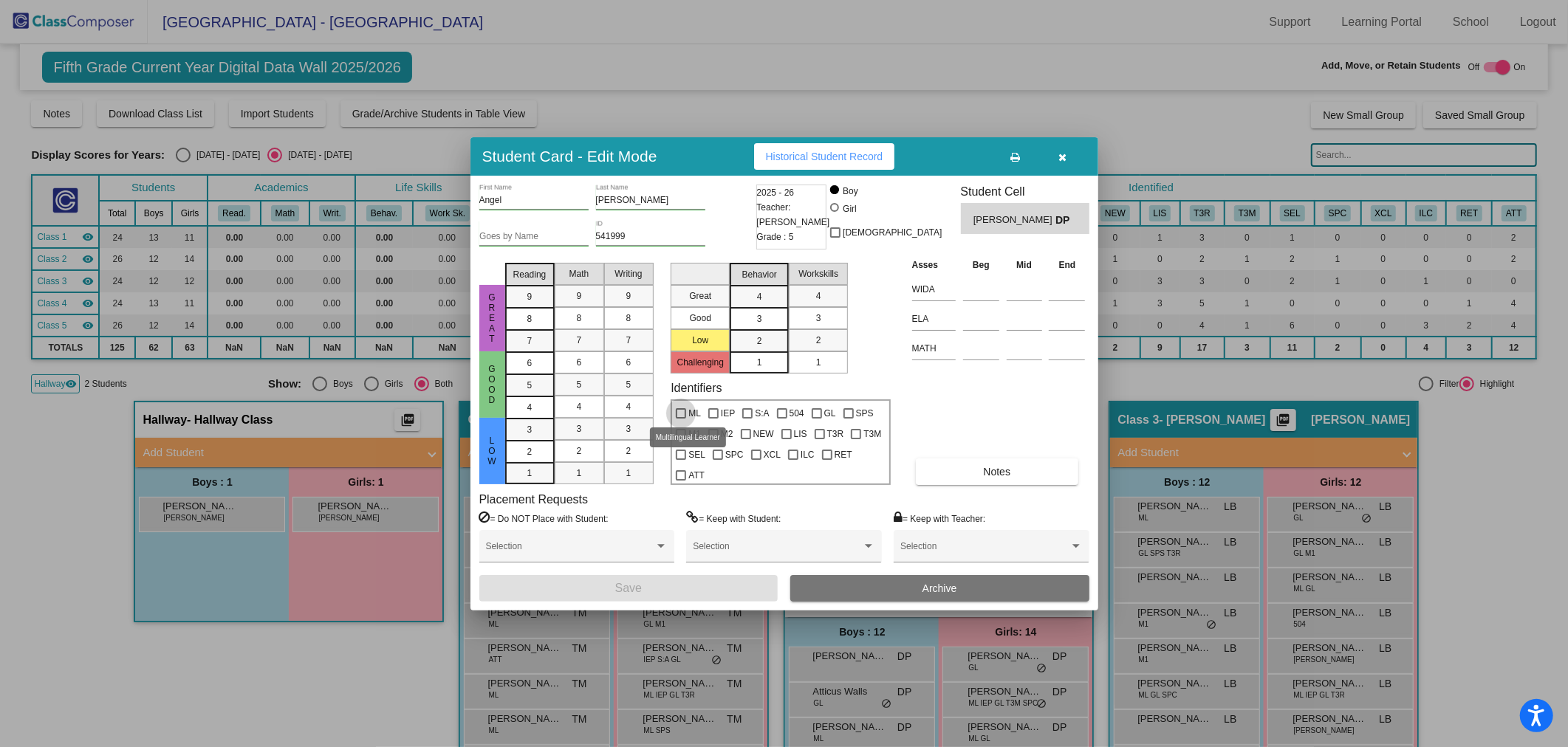
drag, startPoint x: 690, startPoint y: 410, endPoint x: 724, endPoint y: 407, distance: 34.1
click at [690, 410] on span "ML" at bounding box center [695, 413] width 13 height 18
click at [681, 419] on input "ML" at bounding box center [680, 419] width 1 height 1
checkbox input "true"
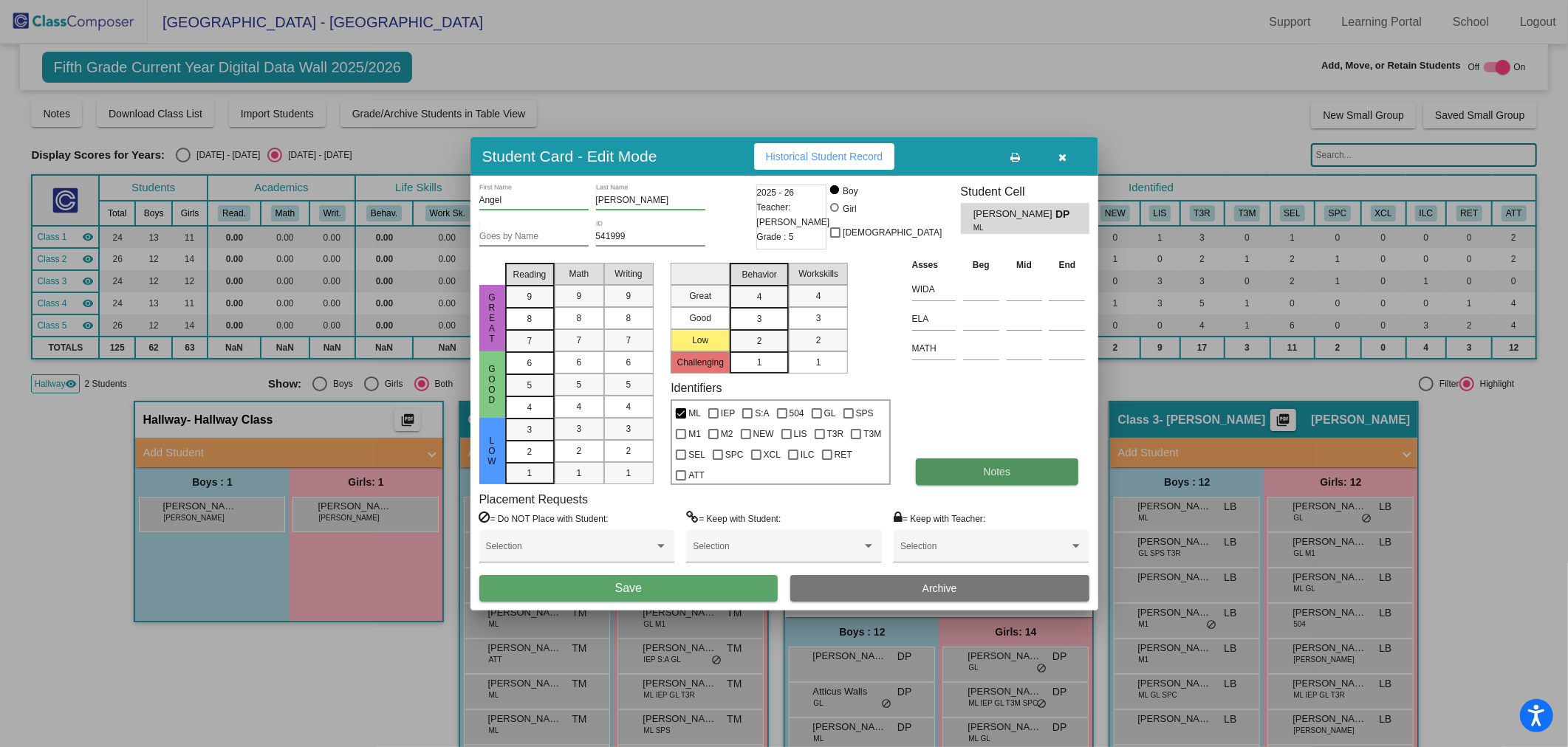
click at [997, 467] on span "Notes" at bounding box center [997, 471] width 28 height 12
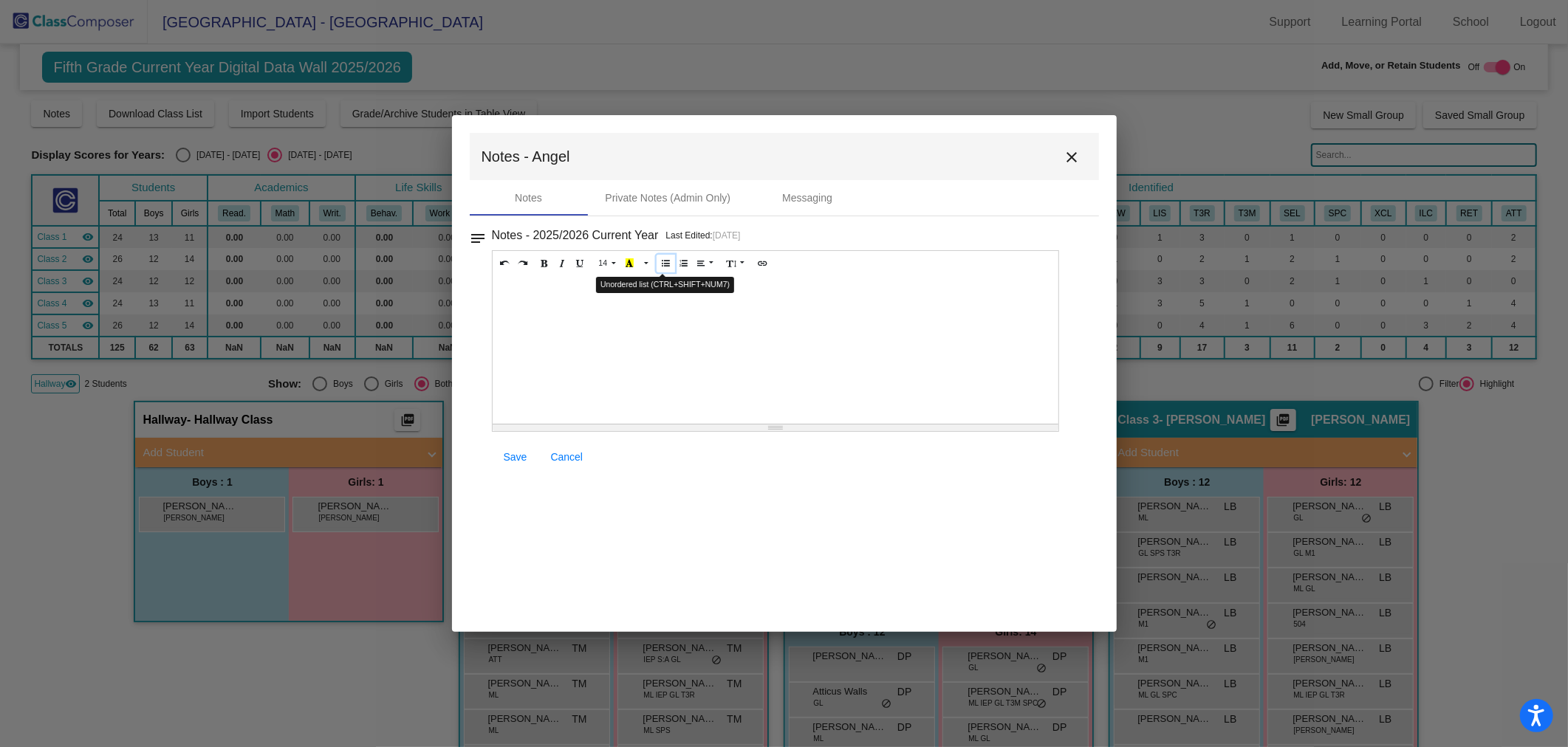
click at [662, 262] on icon "Unordered list (CTRL+SHIFT+NUM7)" at bounding box center [665, 262] width 8 height 9
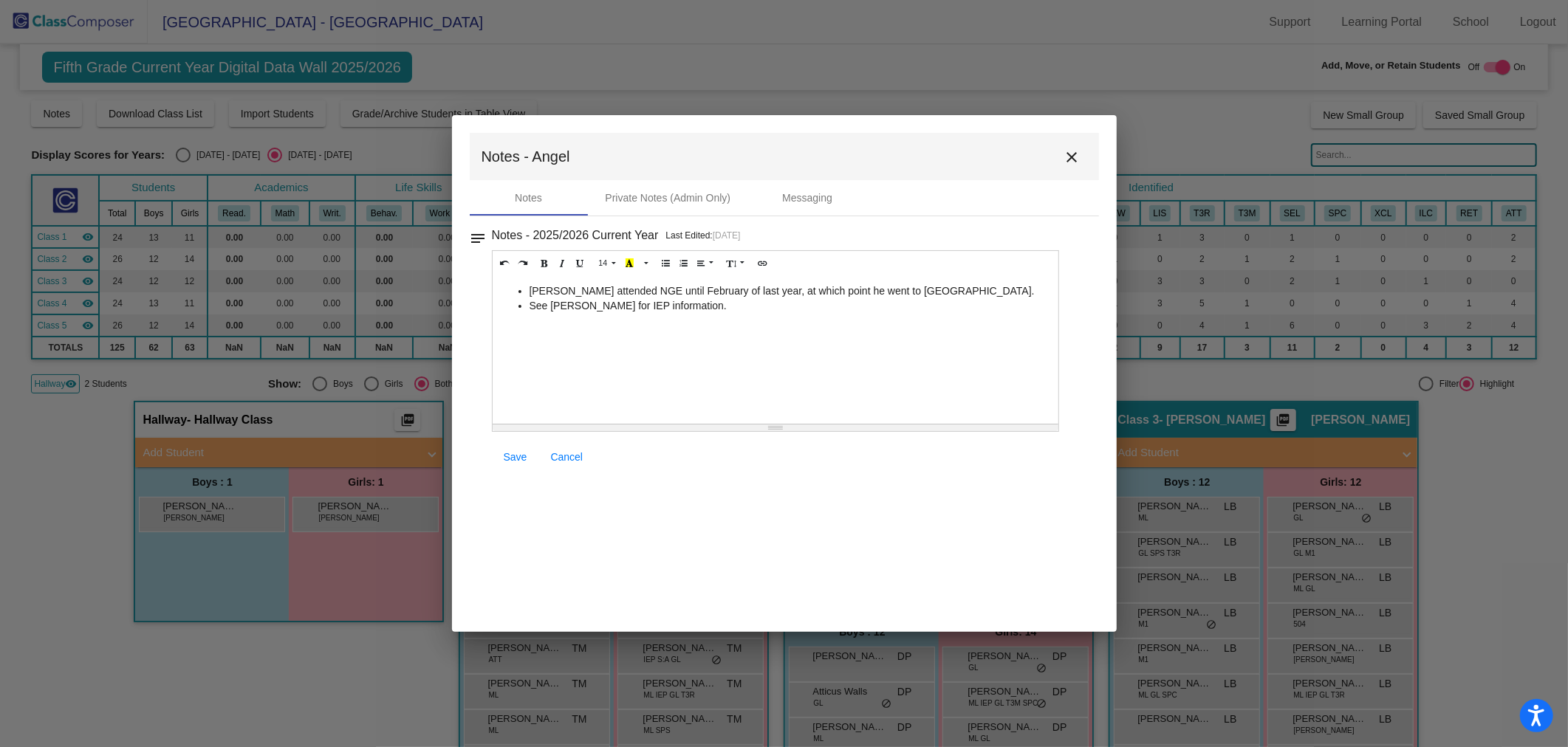
click at [510, 459] on span "Save" at bounding box center [515, 456] width 23 height 12
click at [728, 311] on li "See [PERSON_NAME] for IEP information." at bounding box center [790, 305] width 522 height 15
click at [513, 461] on span "Save" at bounding box center [515, 456] width 23 height 12
click at [1072, 159] on mat-icon "close" at bounding box center [1072, 157] width 18 height 18
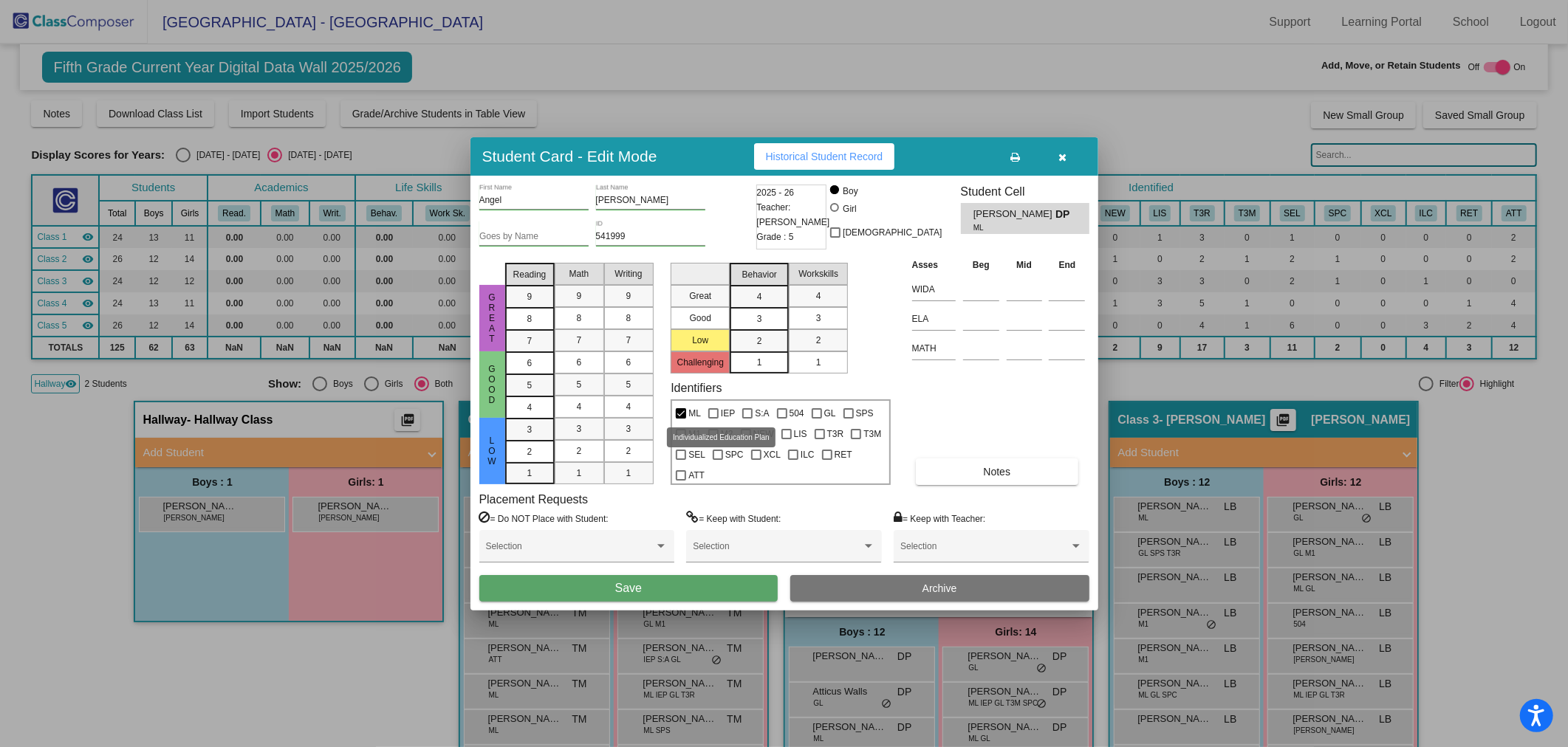
click at [721, 416] on span "IEP" at bounding box center [728, 413] width 14 height 18
click at [713, 419] on input "IEP" at bounding box center [713, 419] width 1 height 1
checkbox input "true"
click at [726, 579] on button "Save" at bounding box center [629, 588] width 299 height 27
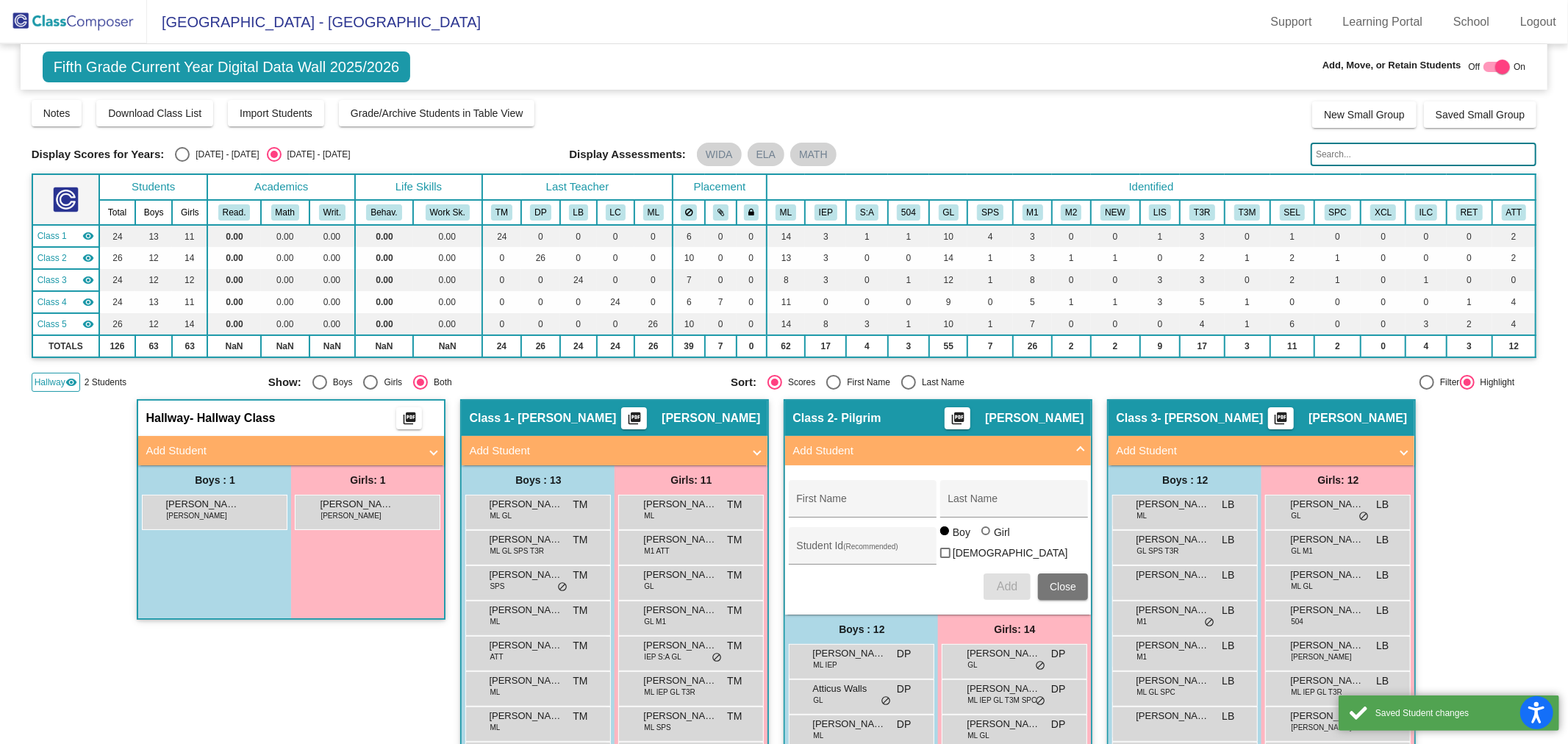
click at [1052, 580] on span "Close" at bounding box center [1063, 586] width 27 height 12
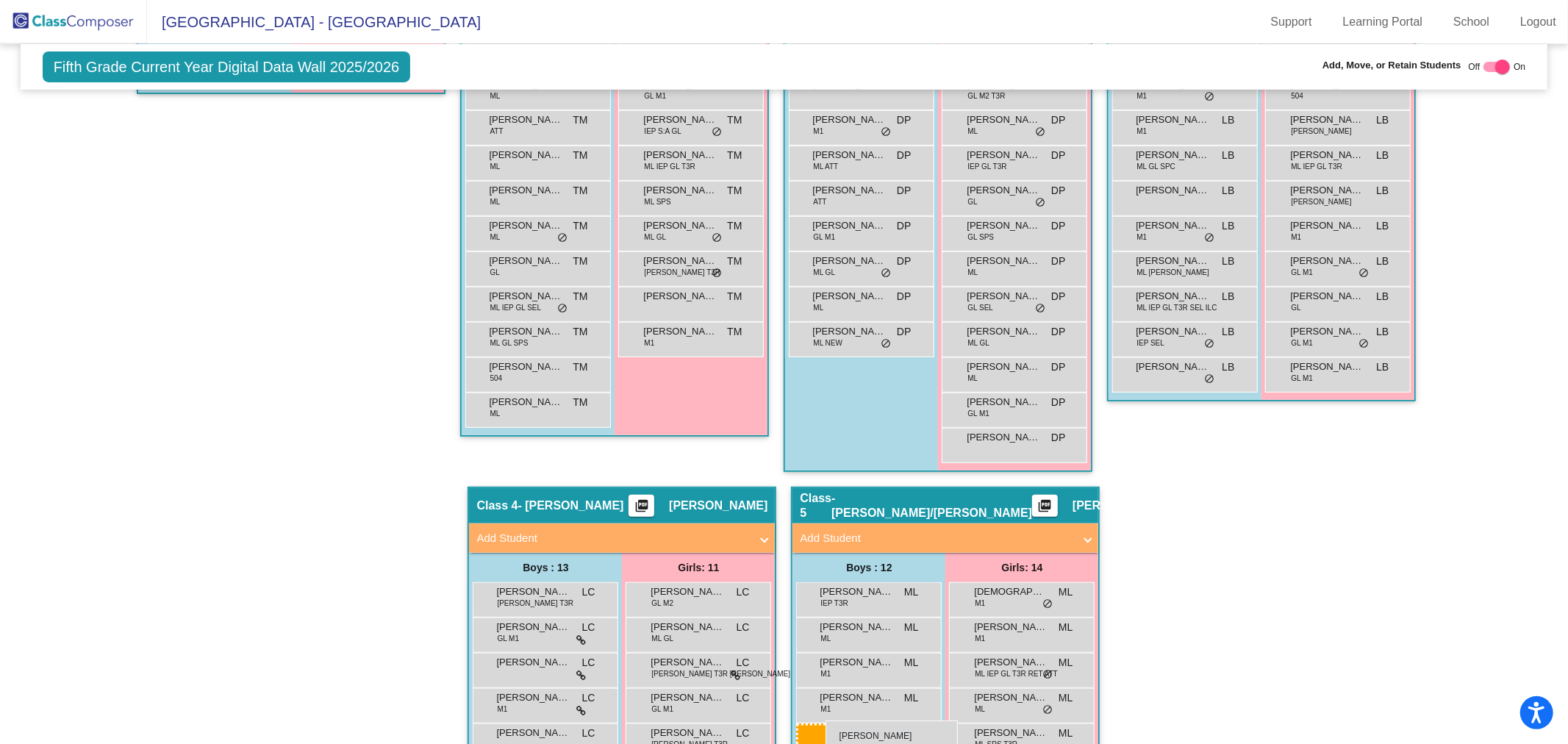
scroll to position [542, 0]
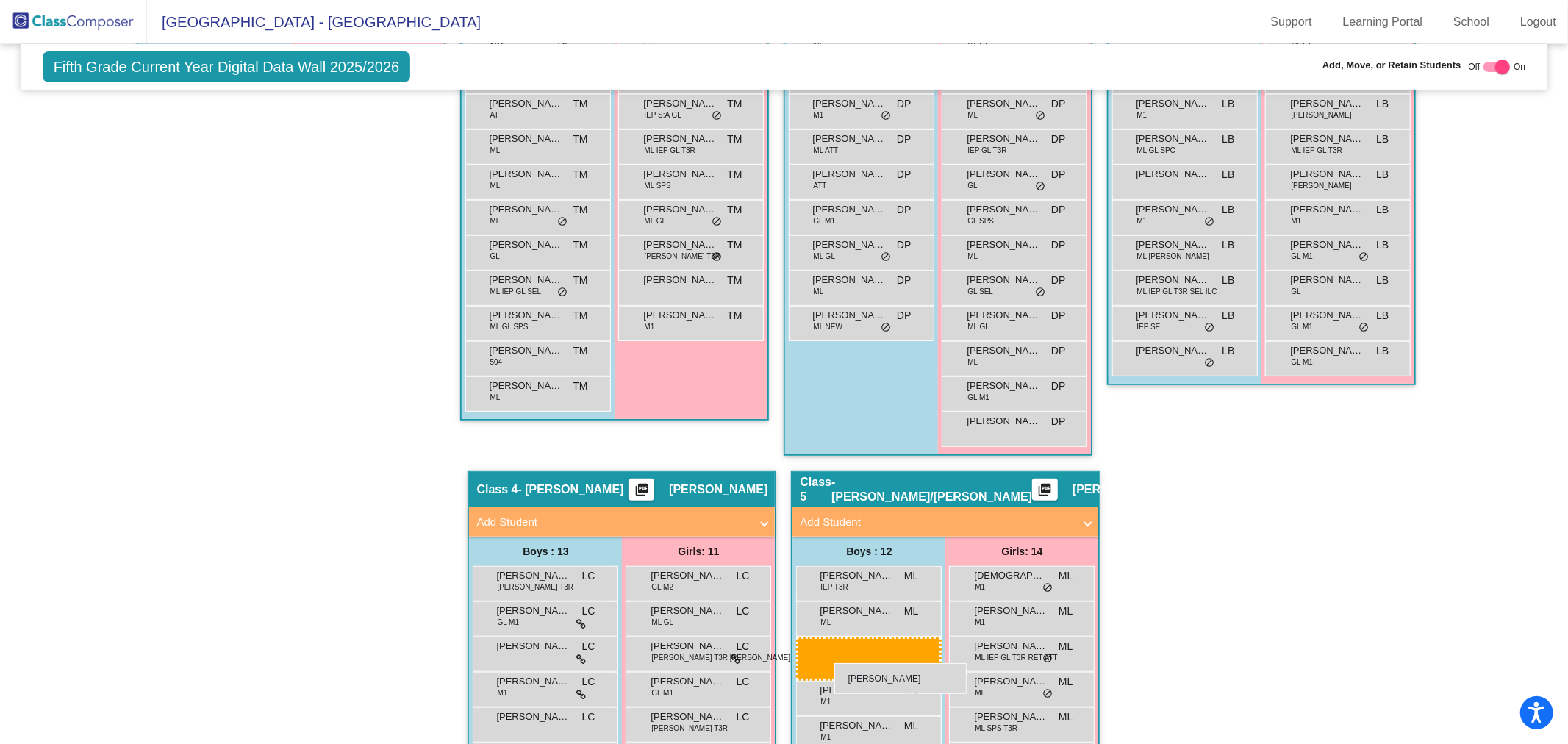
drag, startPoint x: 858, startPoint y: 432, endPoint x: 835, endPoint y: 663, distance: 232.1
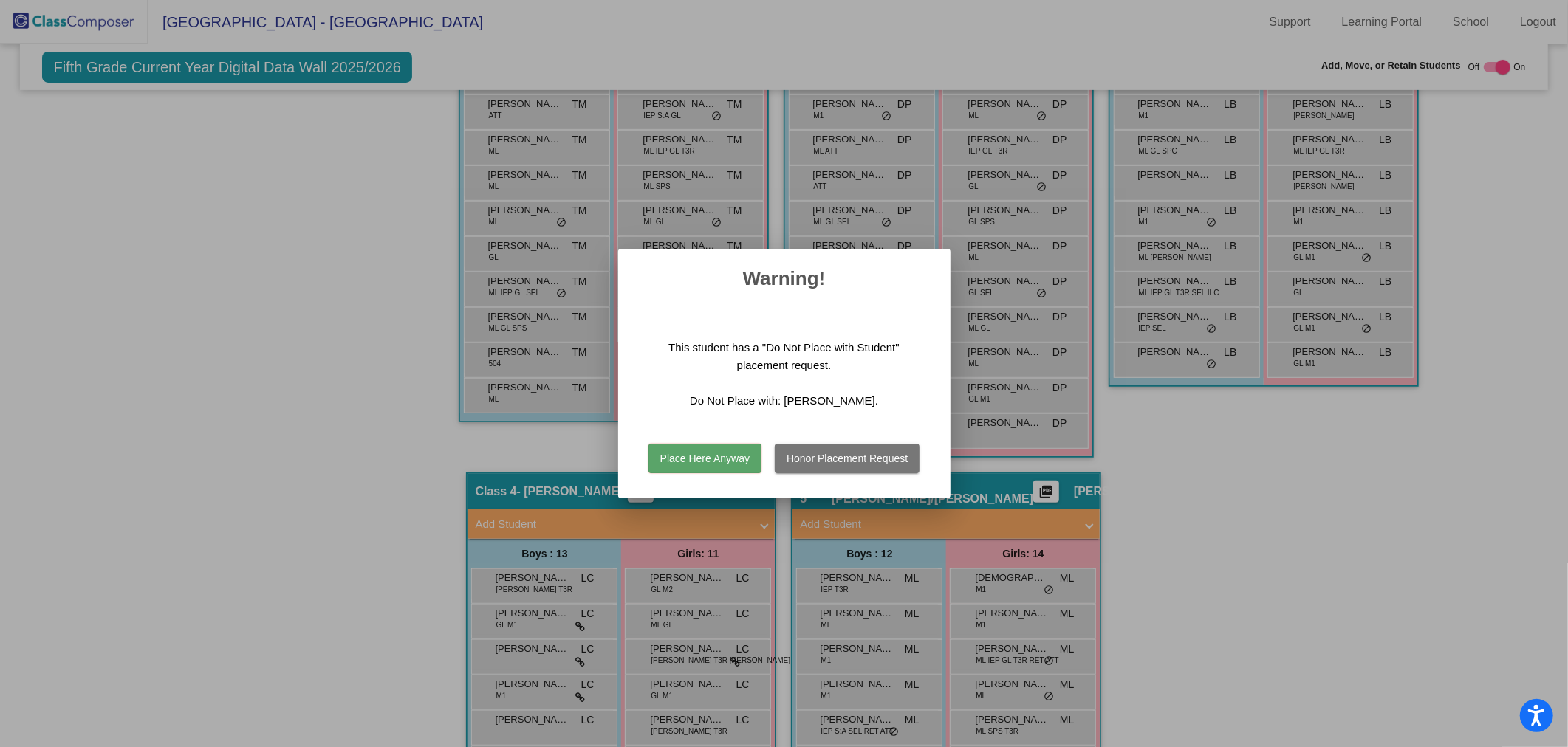
click at [805, 452] on button "Honor Placement Request" at bounding box center [847, 458] width 145 height 29
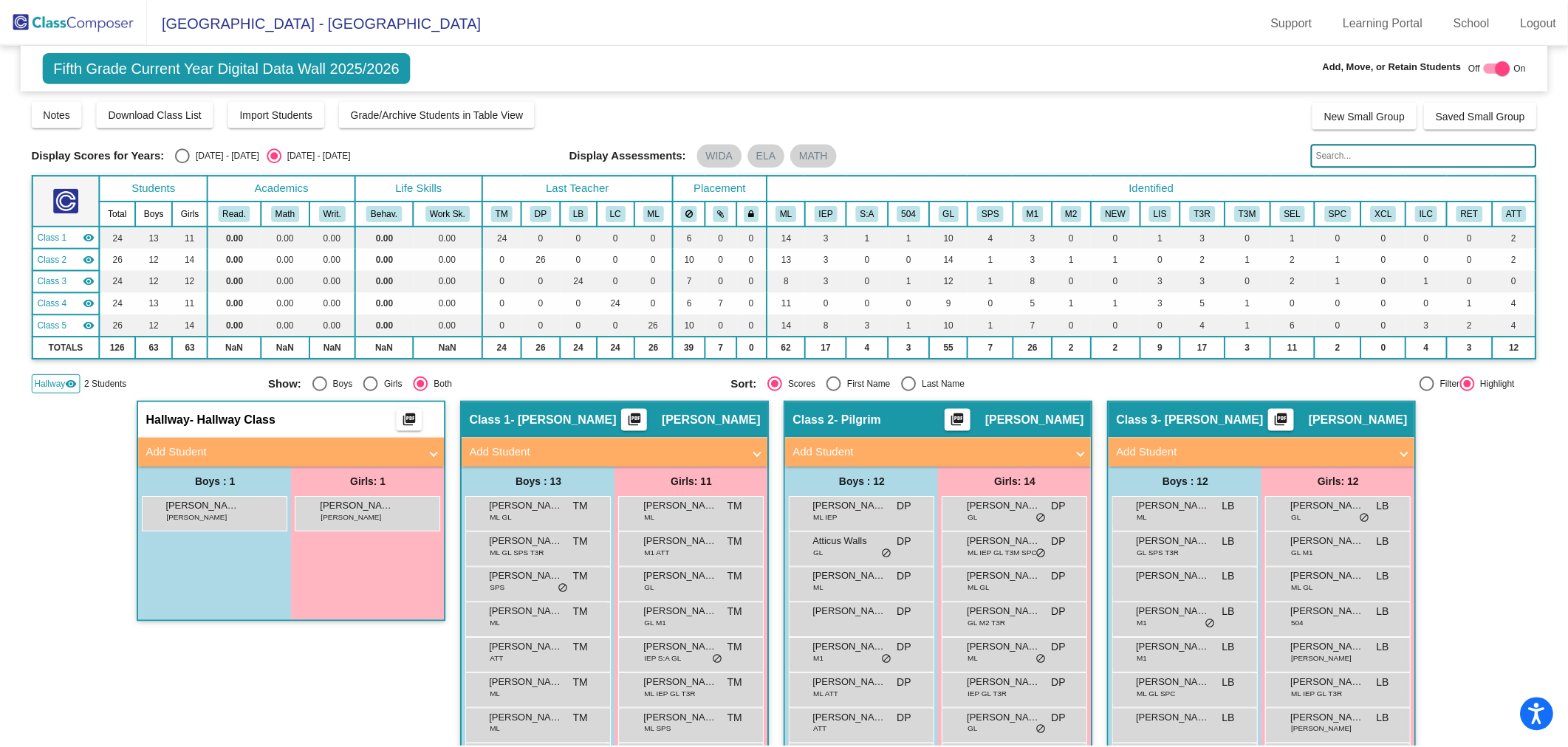
scroll to position [410, 0]
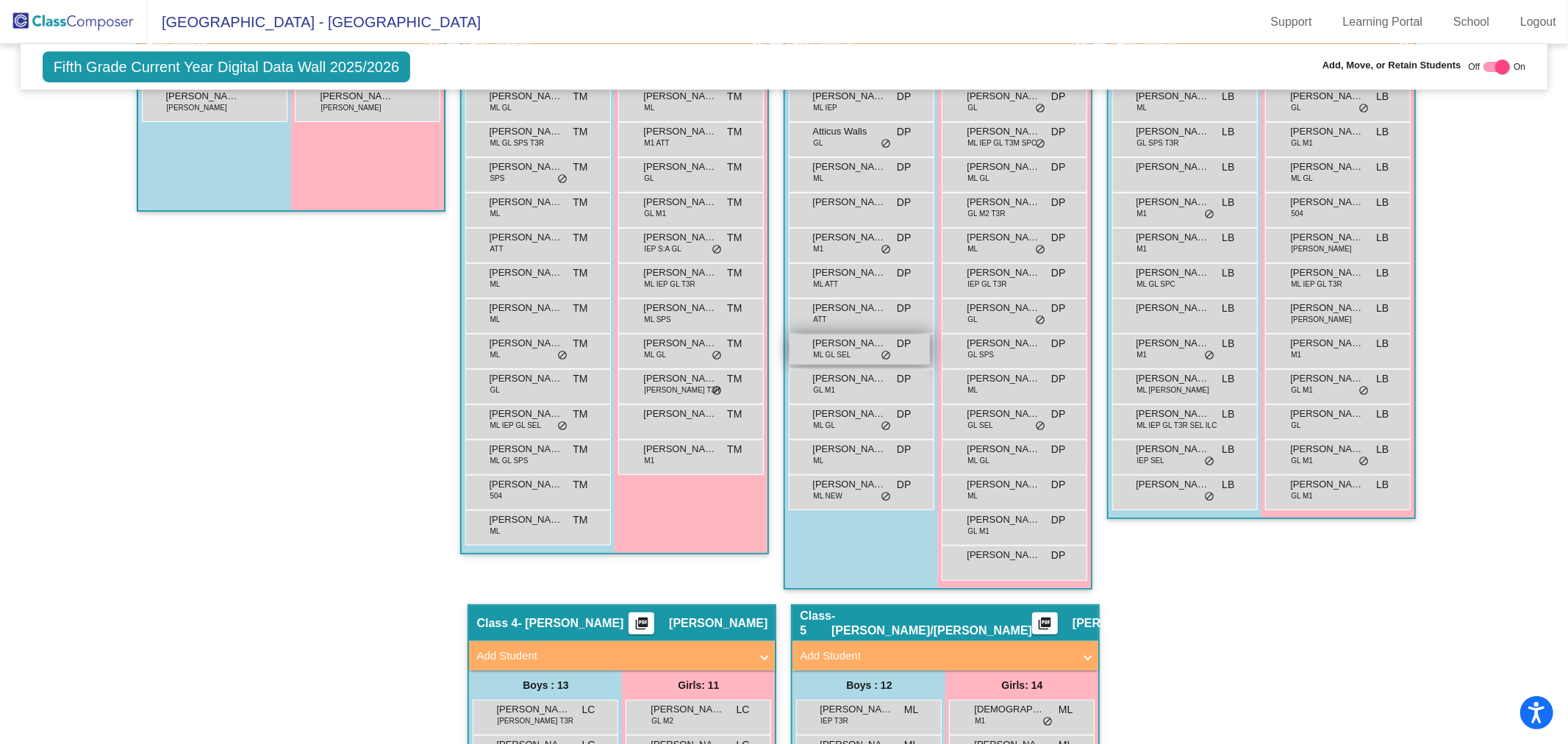
click at [888, 355] on div "[PERSON_NAME] GL SEL DP lock do_not_disturb_alt" at bounding box center [860, 349] width 140 height 30
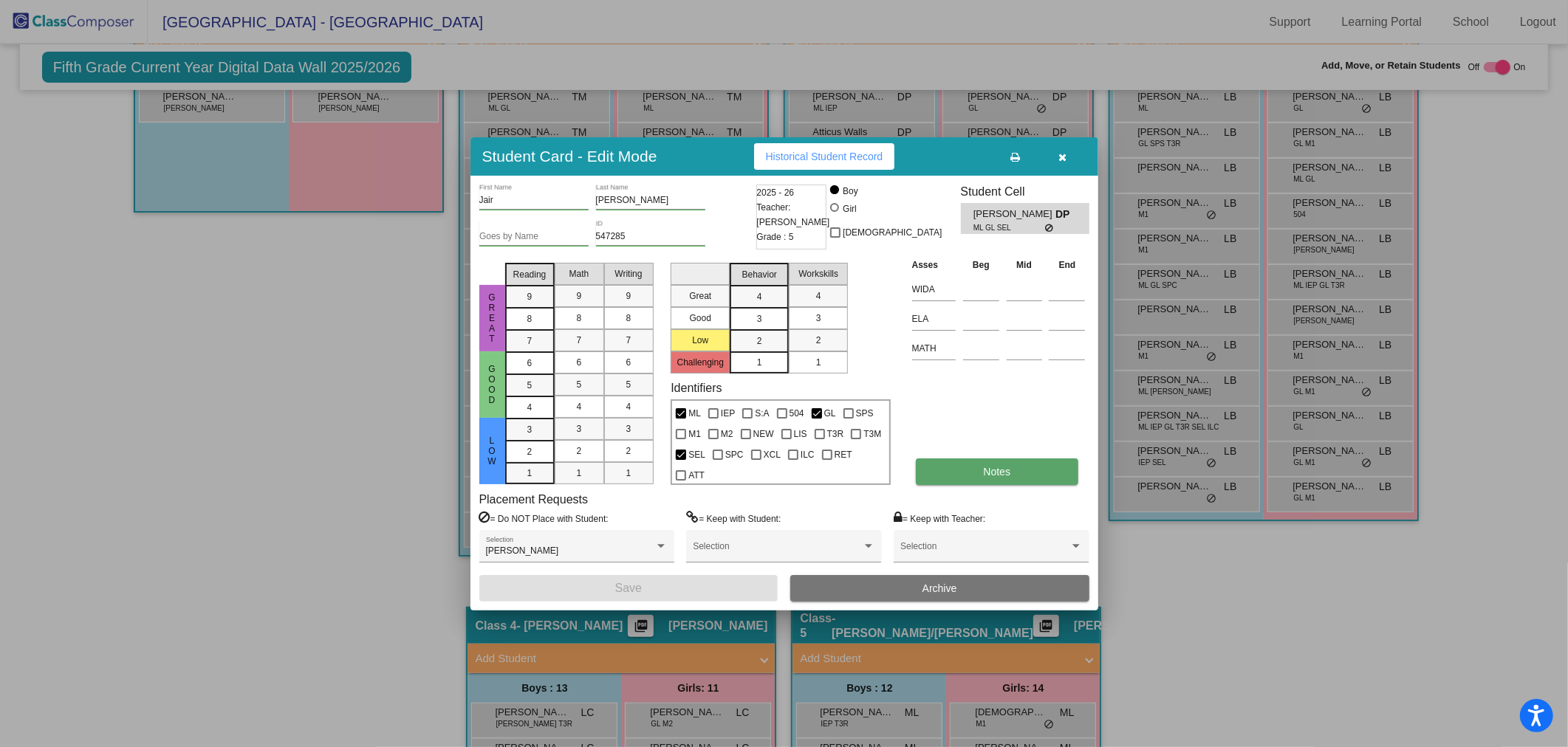
click at [970, 472] on button "Notes" at bounding box center [997, 472] width 163 height 27
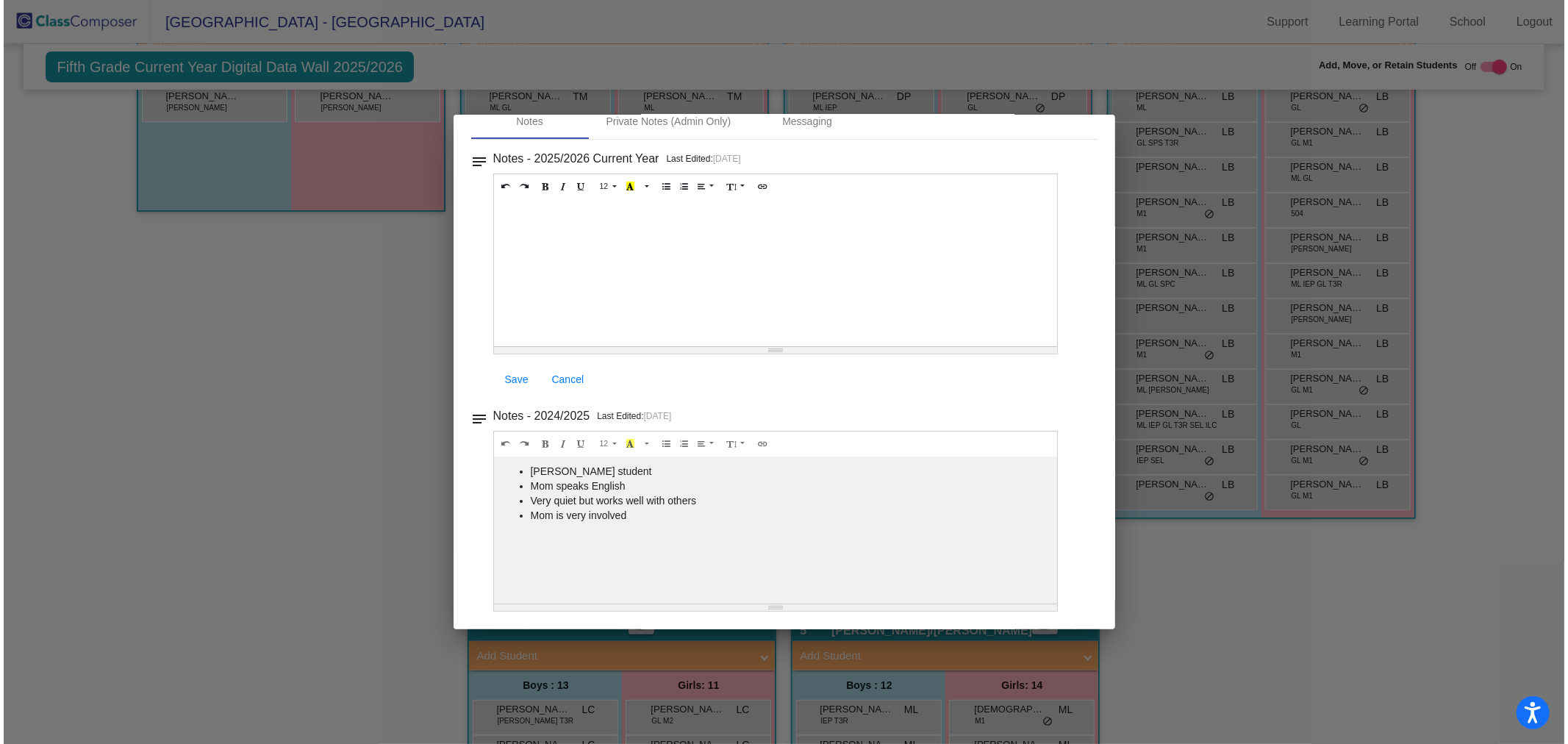
scroll to position [0, 0]
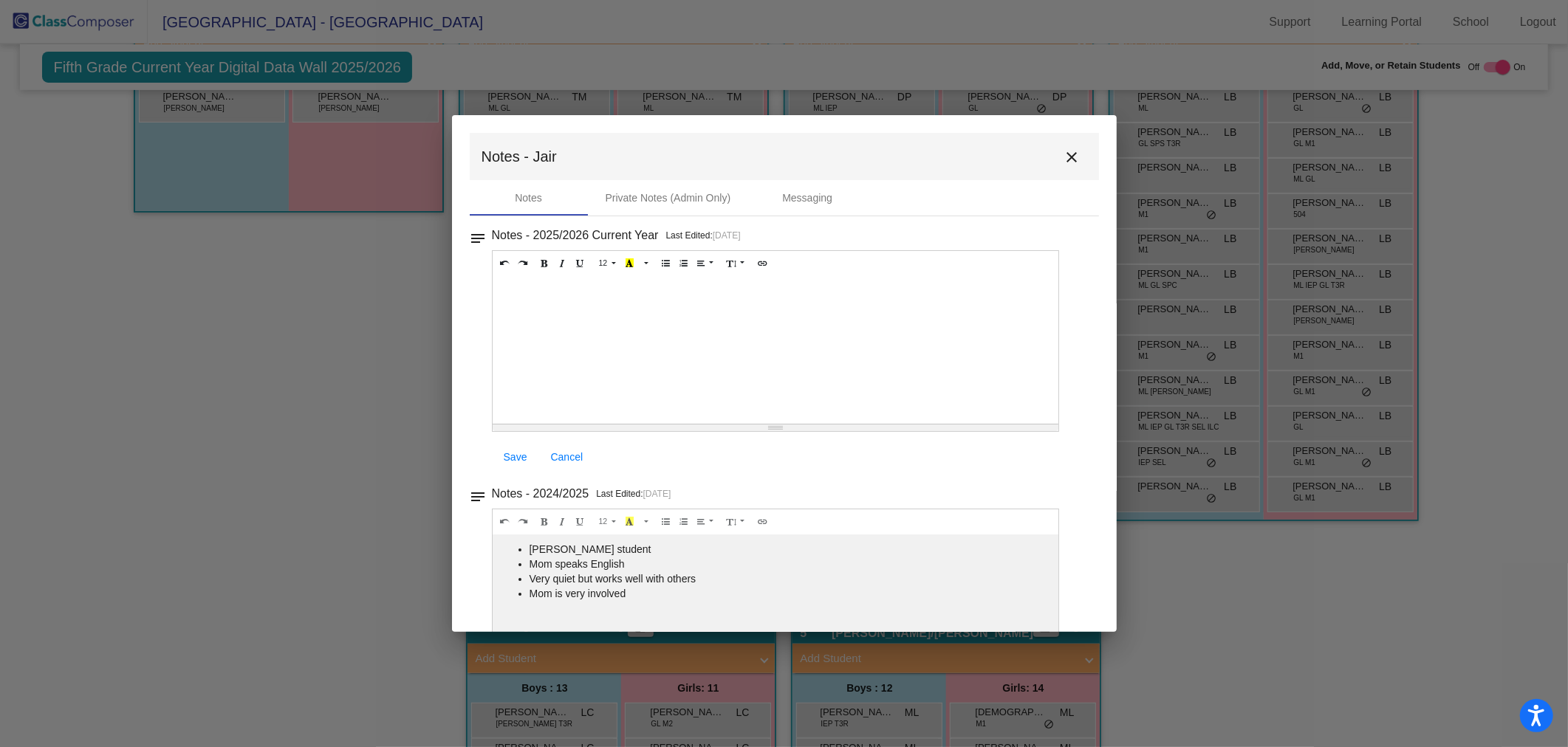
click at [1057, 158] on button "close" at bounding box center [1072, 156] width 29 height 29
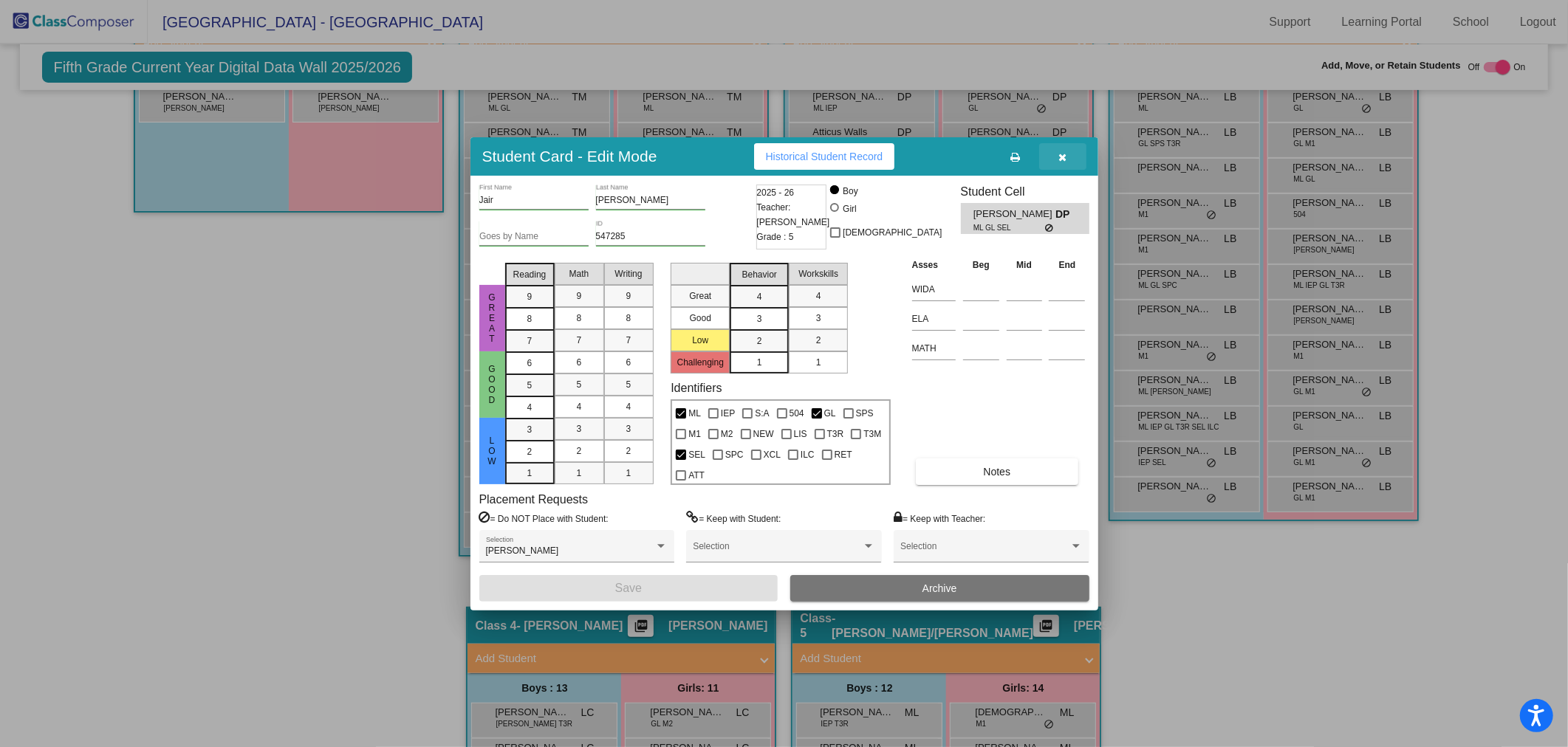
click at [1066, 160] on button "button" at bounding box center [1063, 156] width 47 height 27
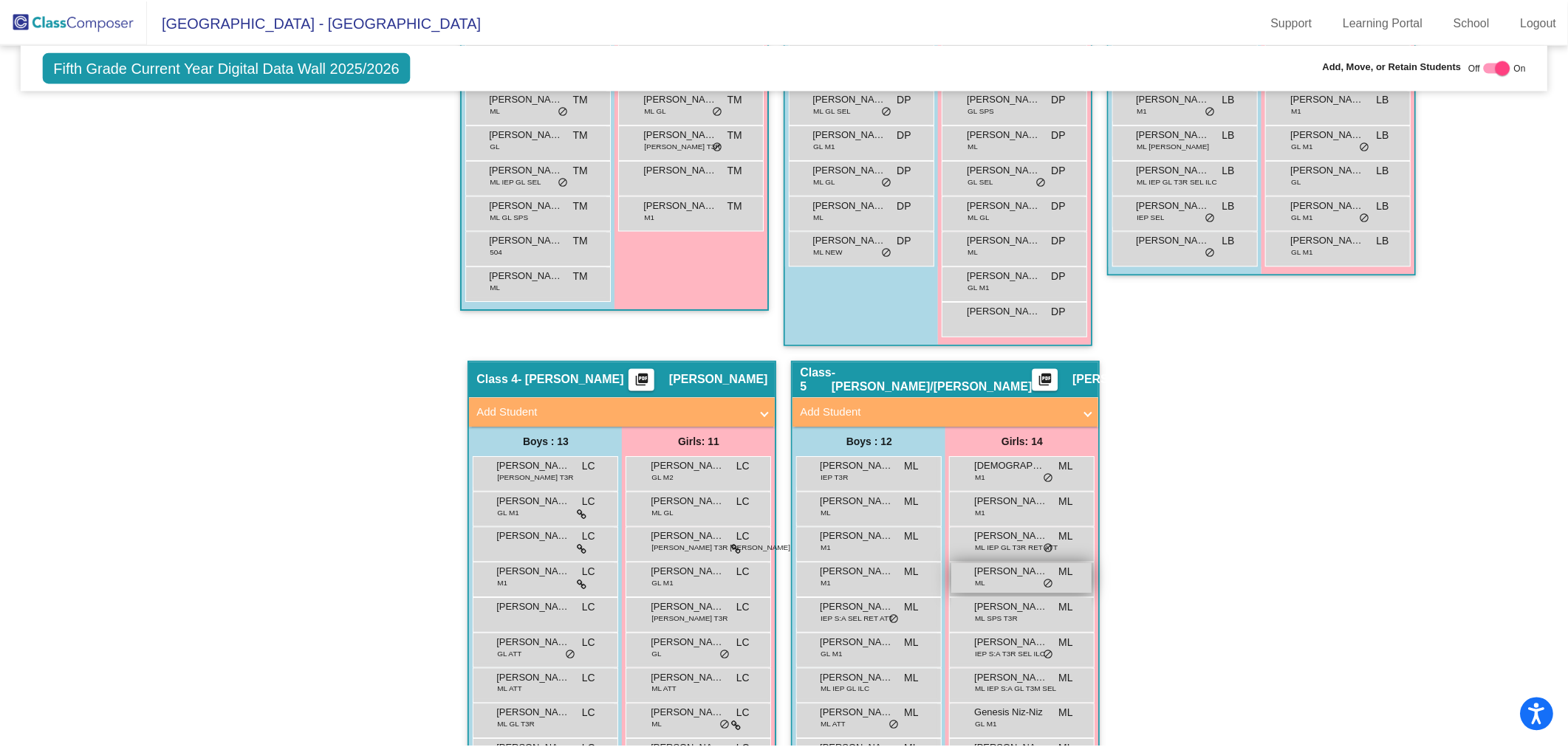
scroll to position [880, 0]
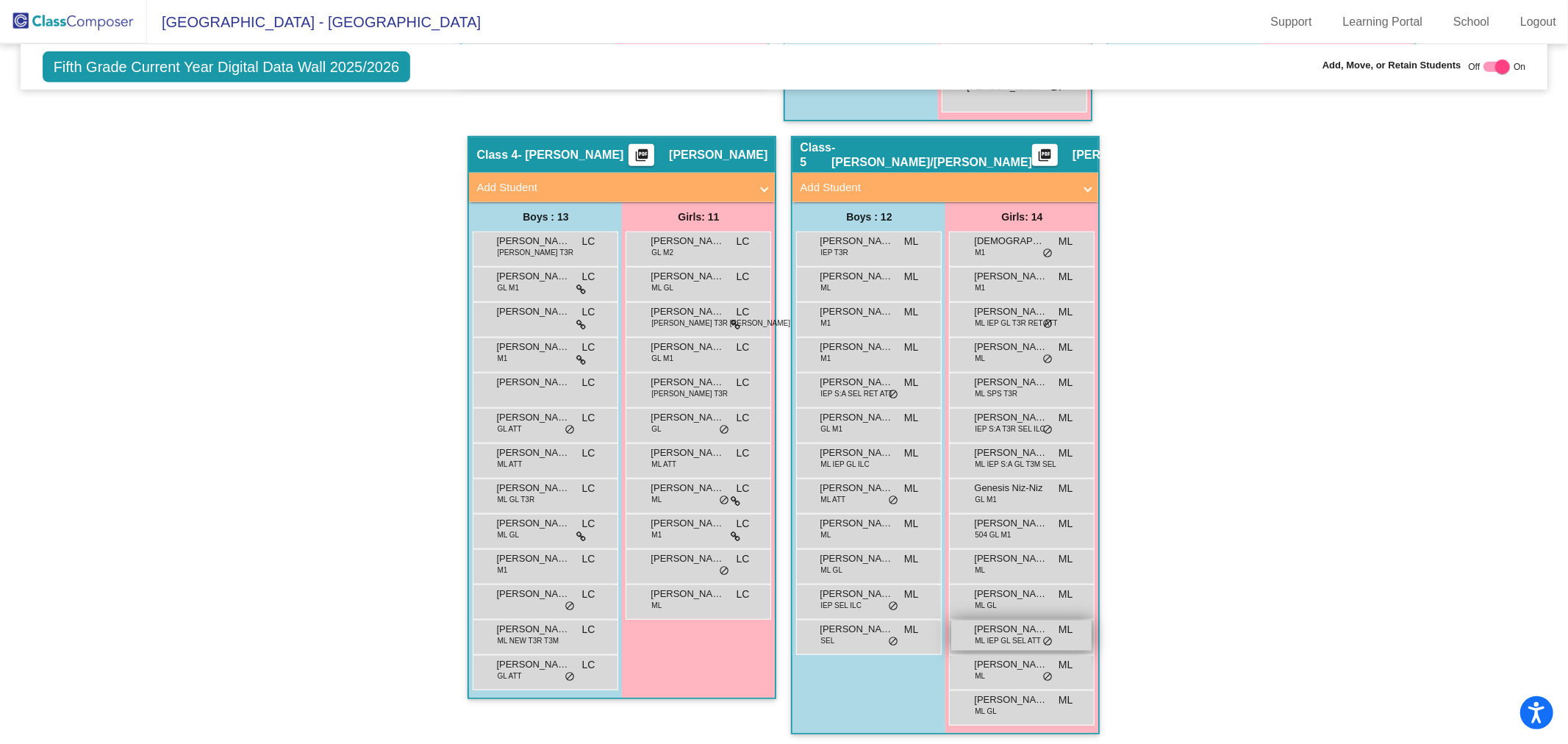
click at [1022, 627] on span "[PERSON_NAME]" at bounding box center [1011, 629] width 74 height 15
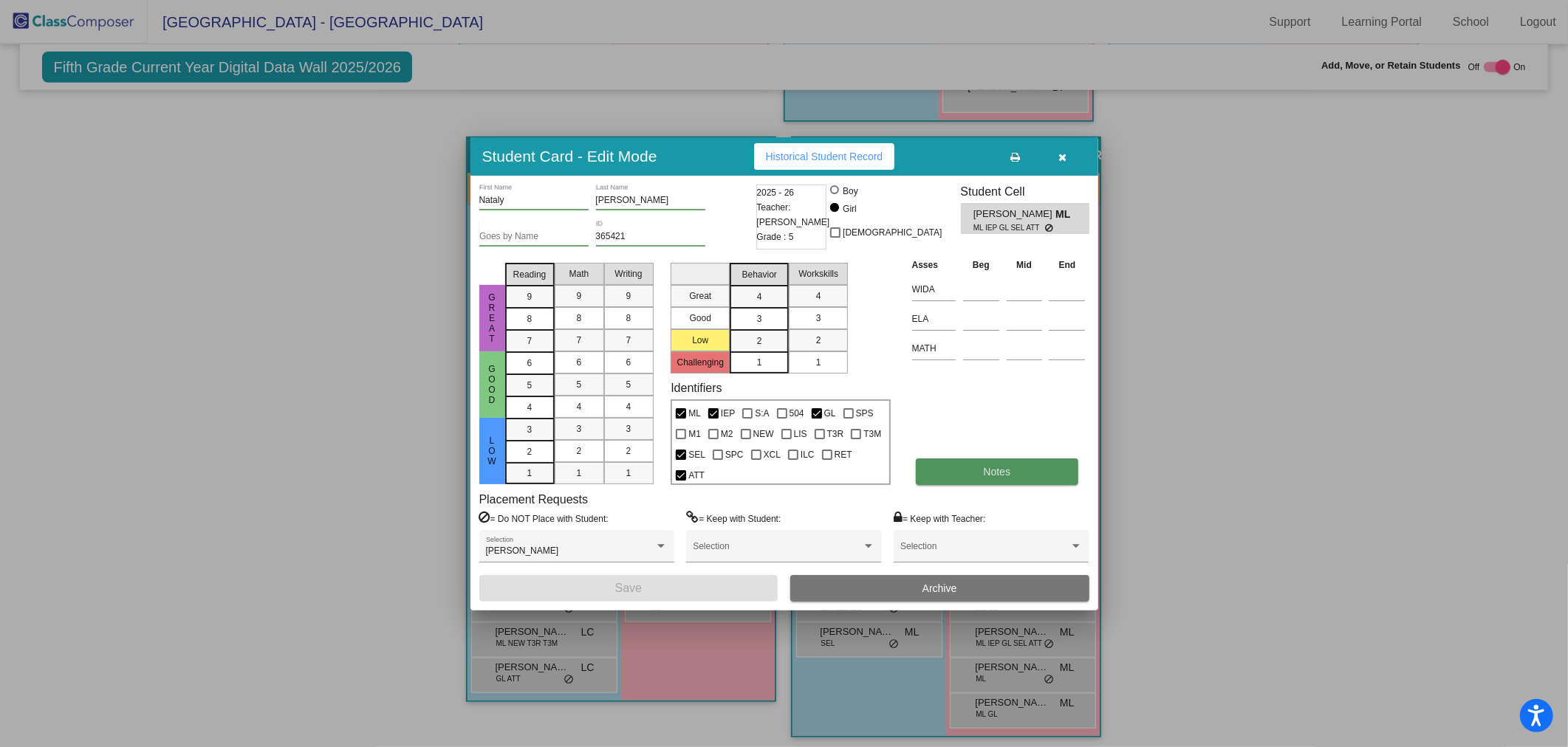
click at [1024, 476] on button "Notes" at bounding box center [997, 472] width 163 height 27
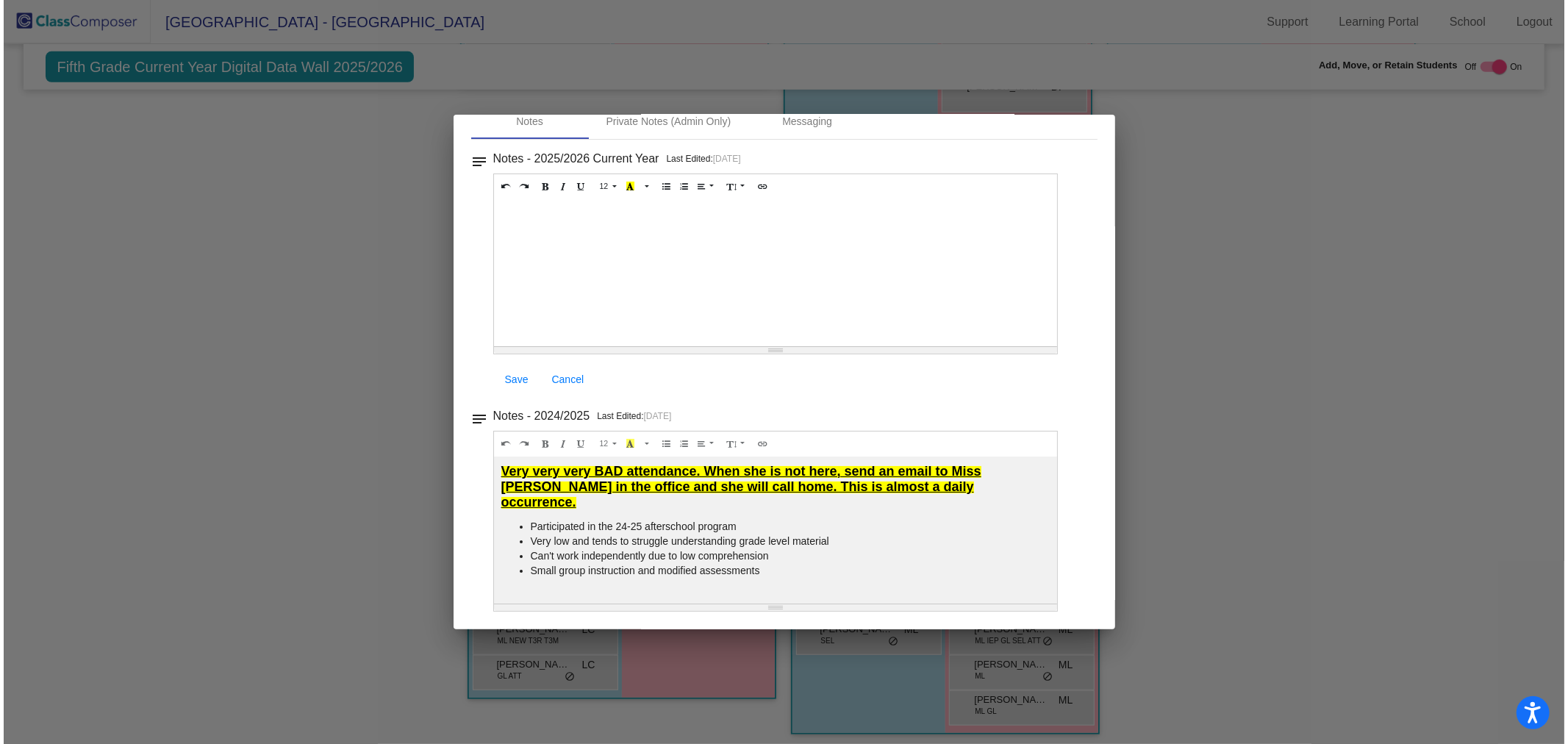
scroll to position [0, 0]
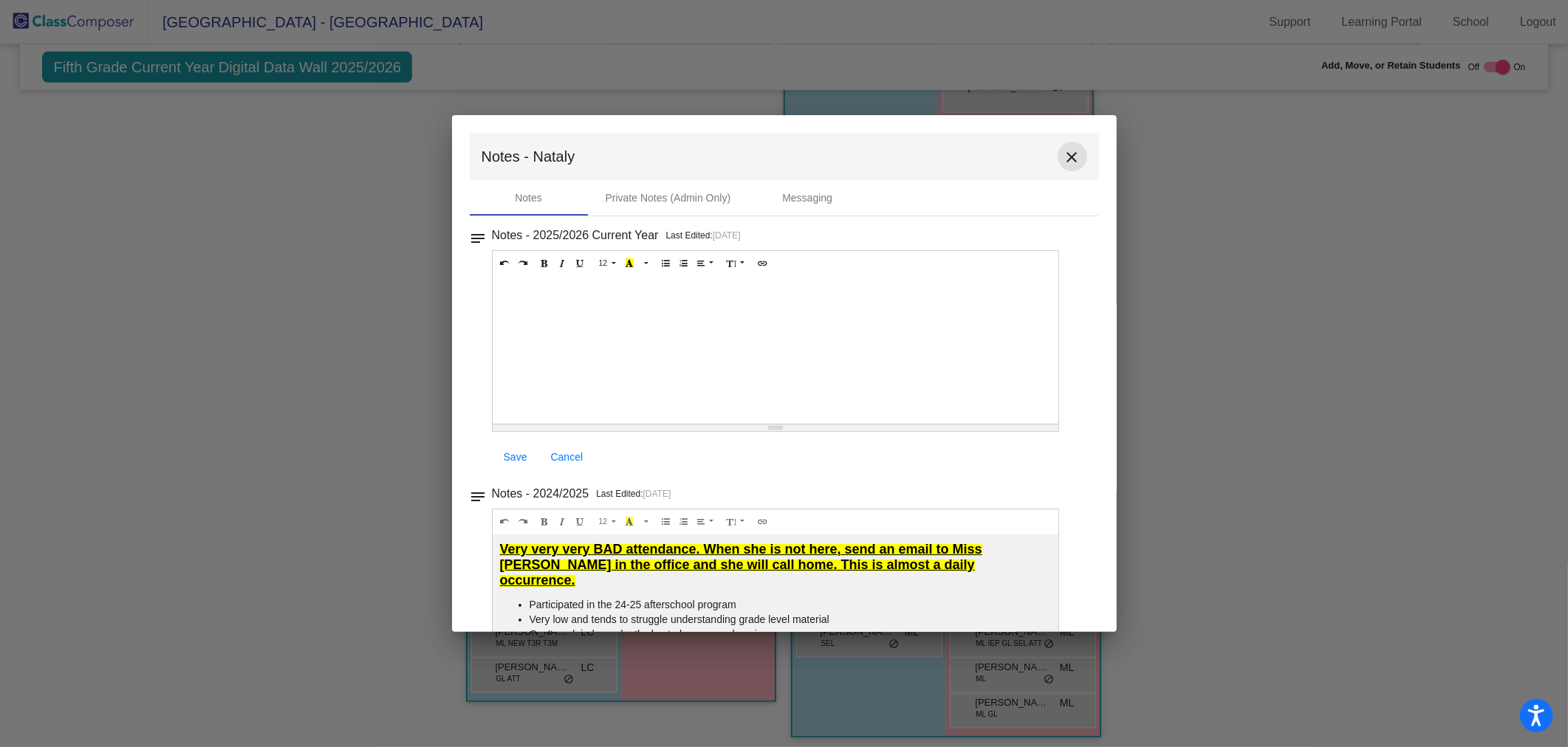
click at [1069, 148] on mat-icon "close" at bounding box center [1072, 157] width 18 height 18
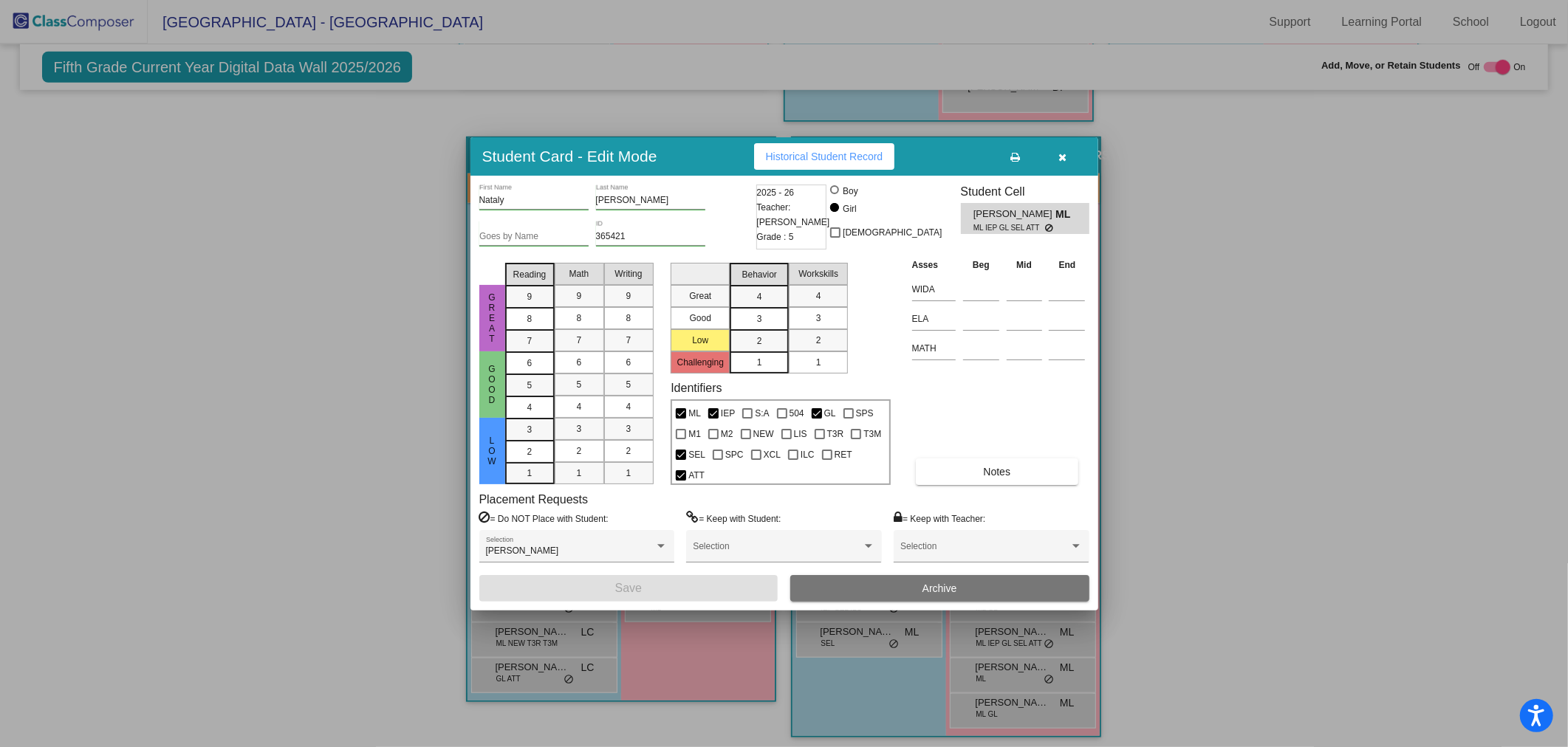
click at [1063, 149] on button "button" at bounding box center [1063, 156] width 47 height 27
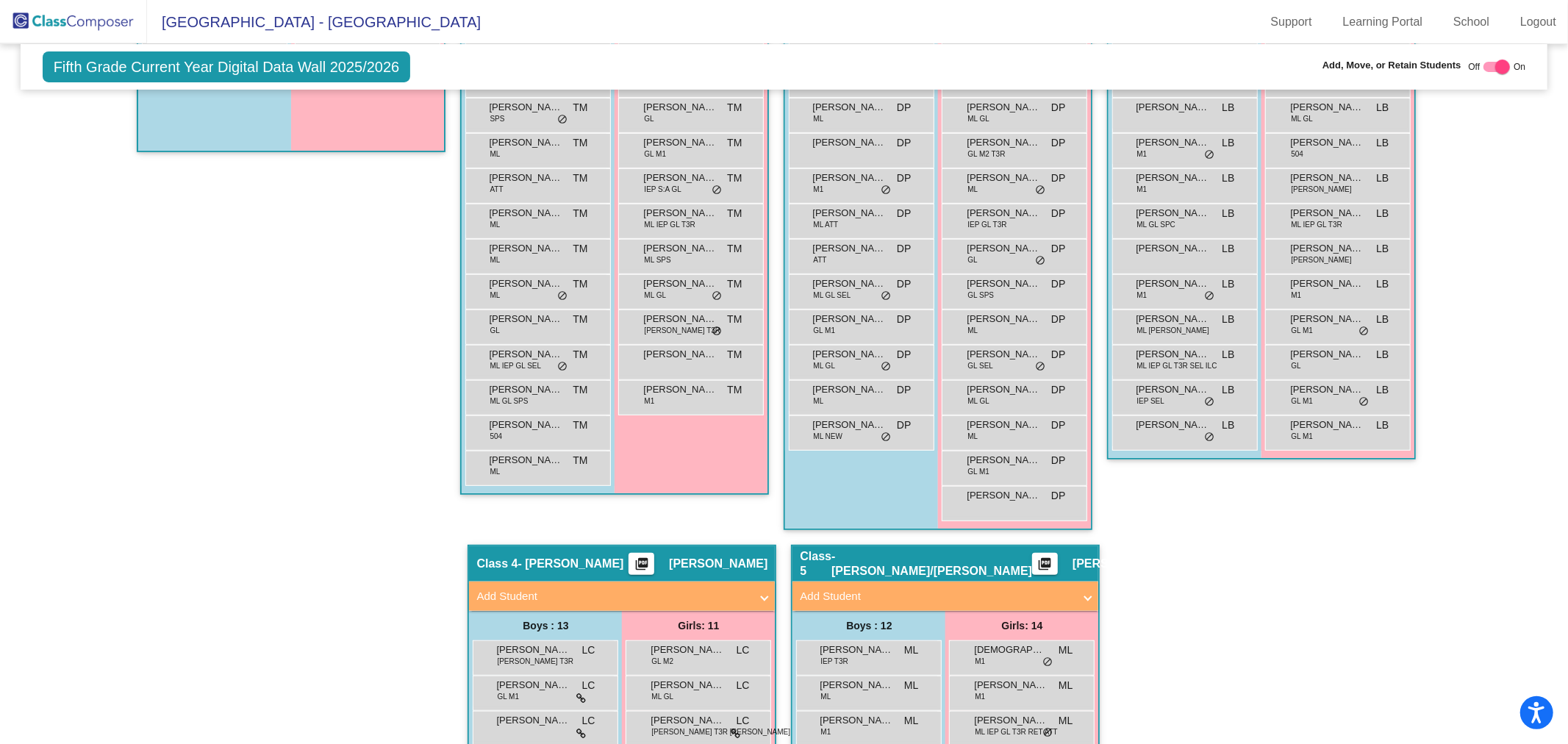
scroll to position [304, 0]
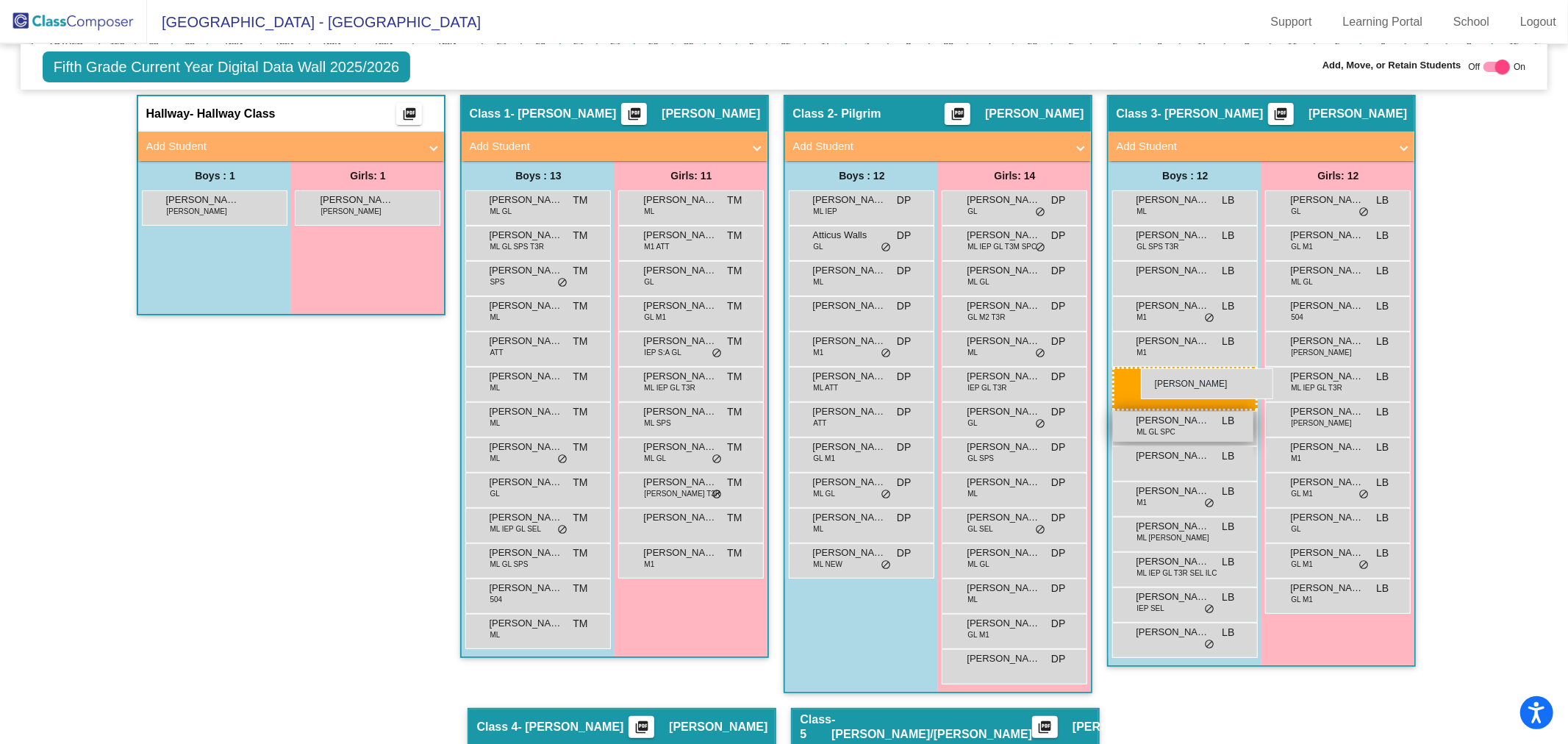
drag, startPoint x: 842, startPoint y: 452, endPoint x: 1141, endPoint y: 368, distance: 310.6
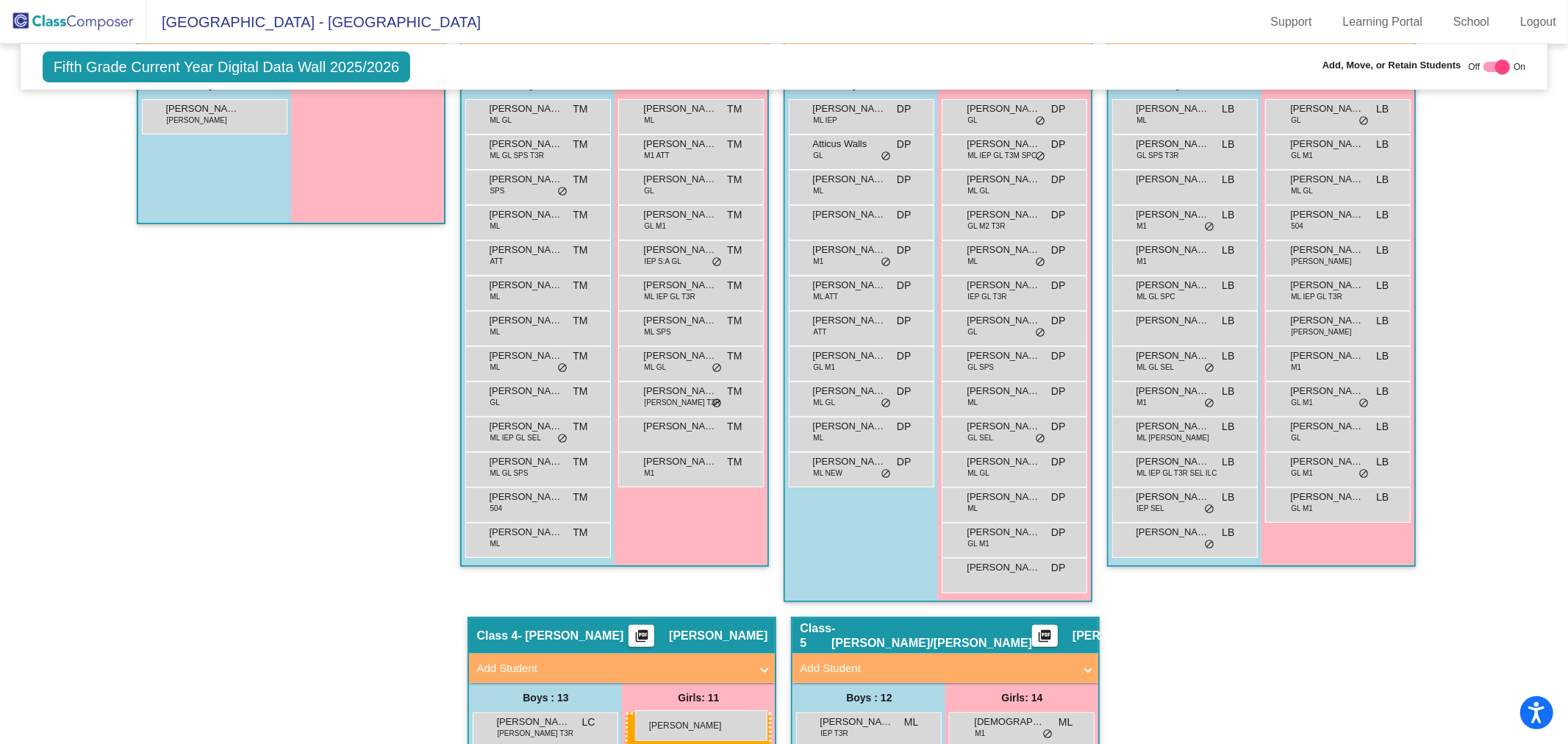
scroll to position [409, 0]
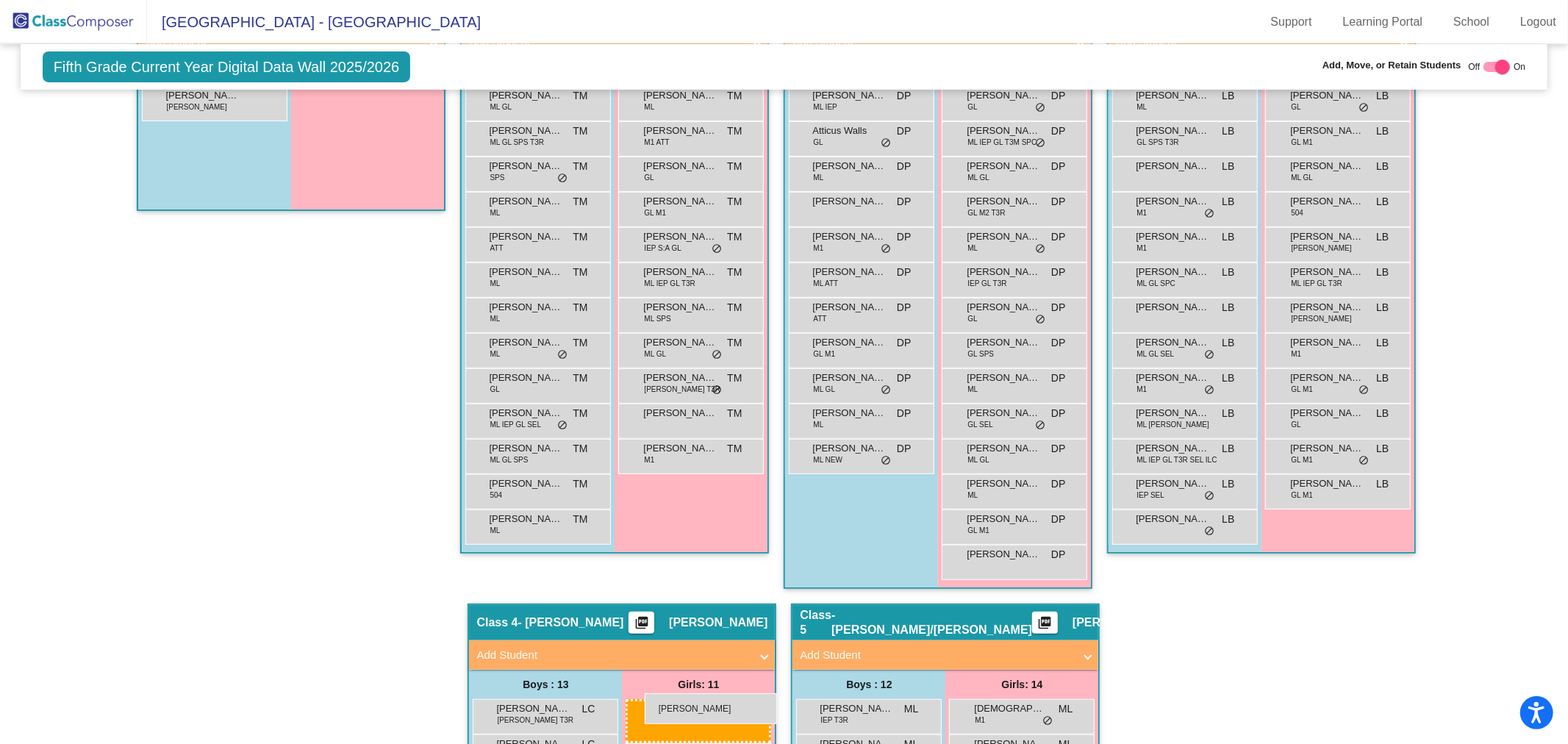
drag, startPoint x: 340, startPoint y: 198, endPoint x: 644, endPoint y: 693, distance: 580.9
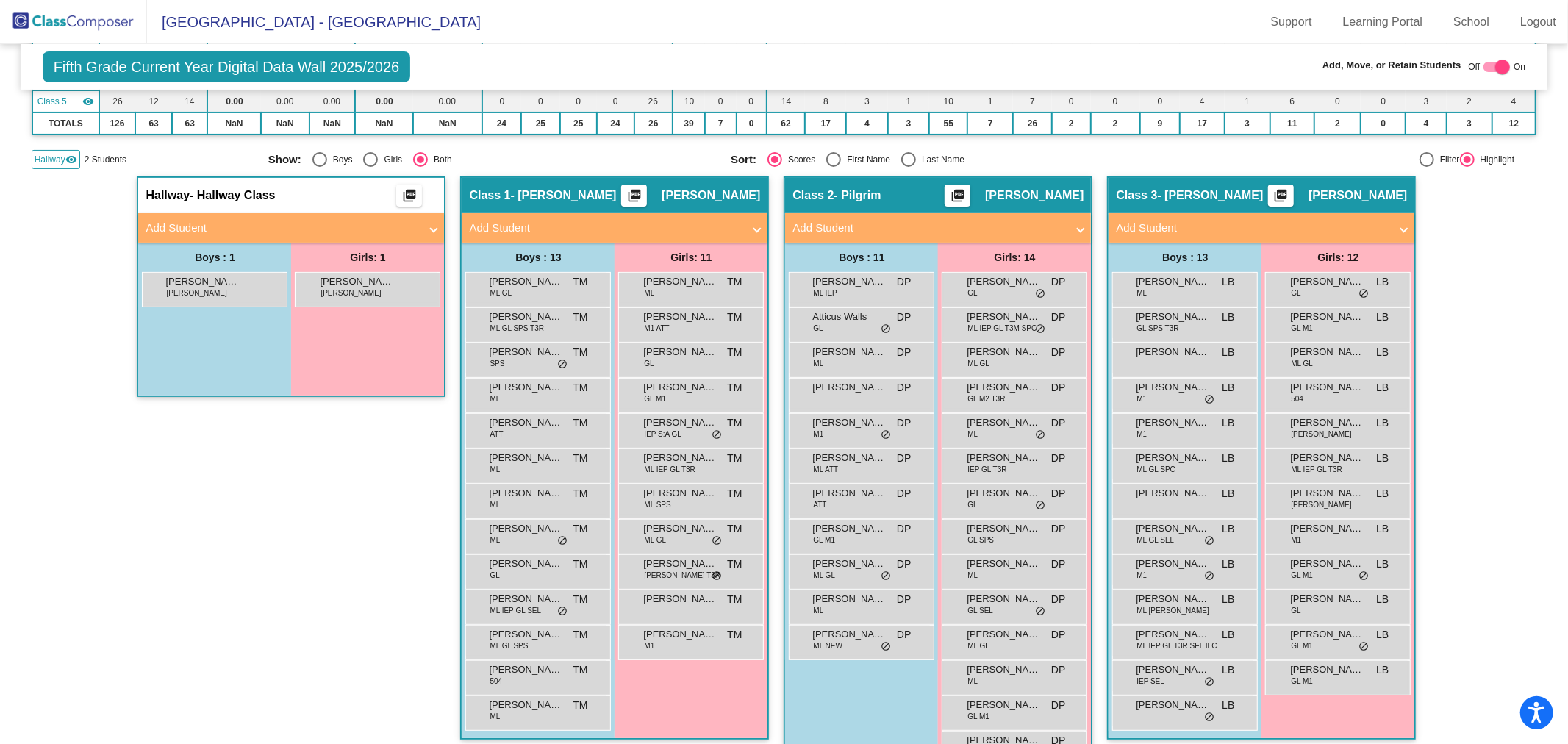
scroll to position [386, 0]
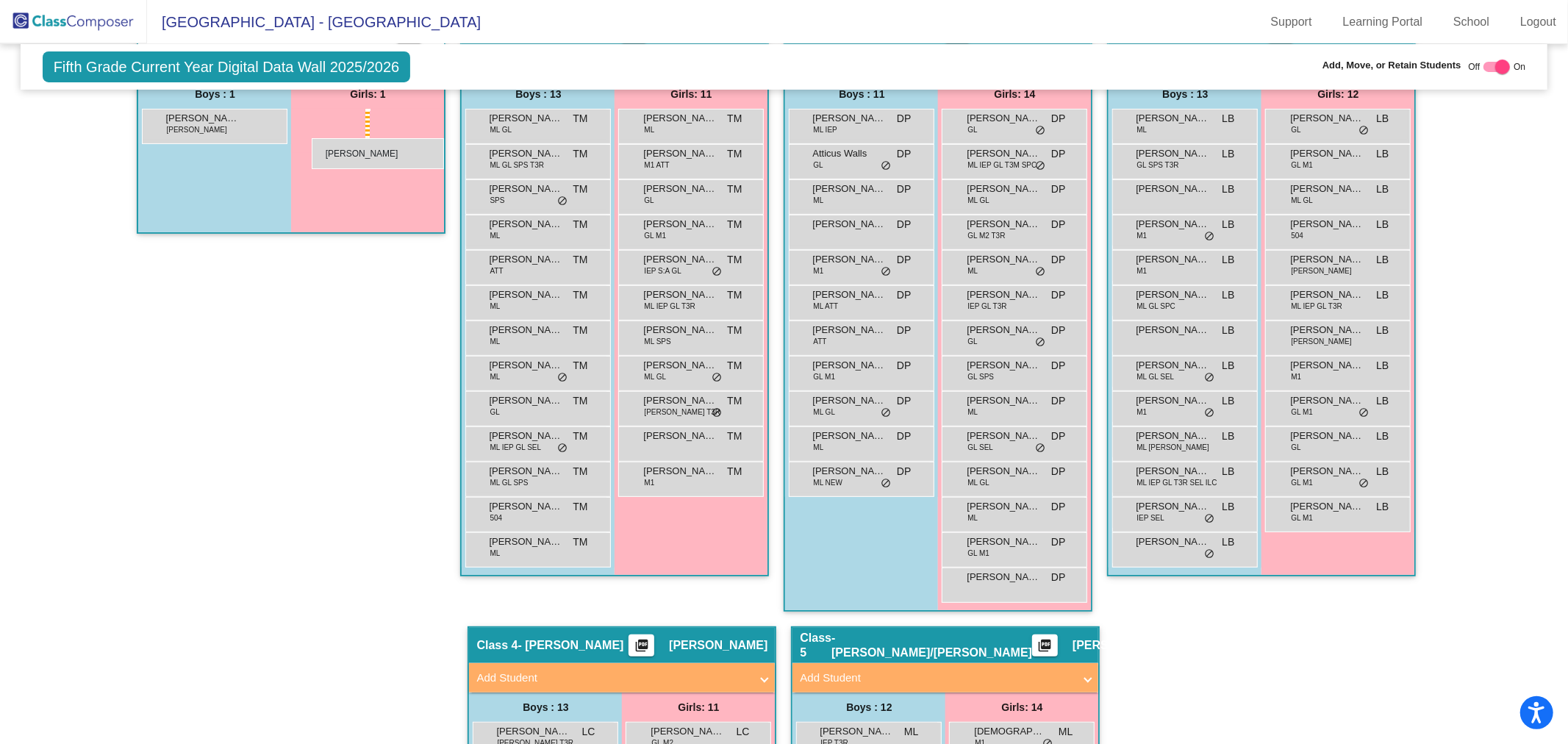
drag, startPoint x: 347, startPoint y: 124, endPoint x: 304, endPoint y: 130, distance: 43.4
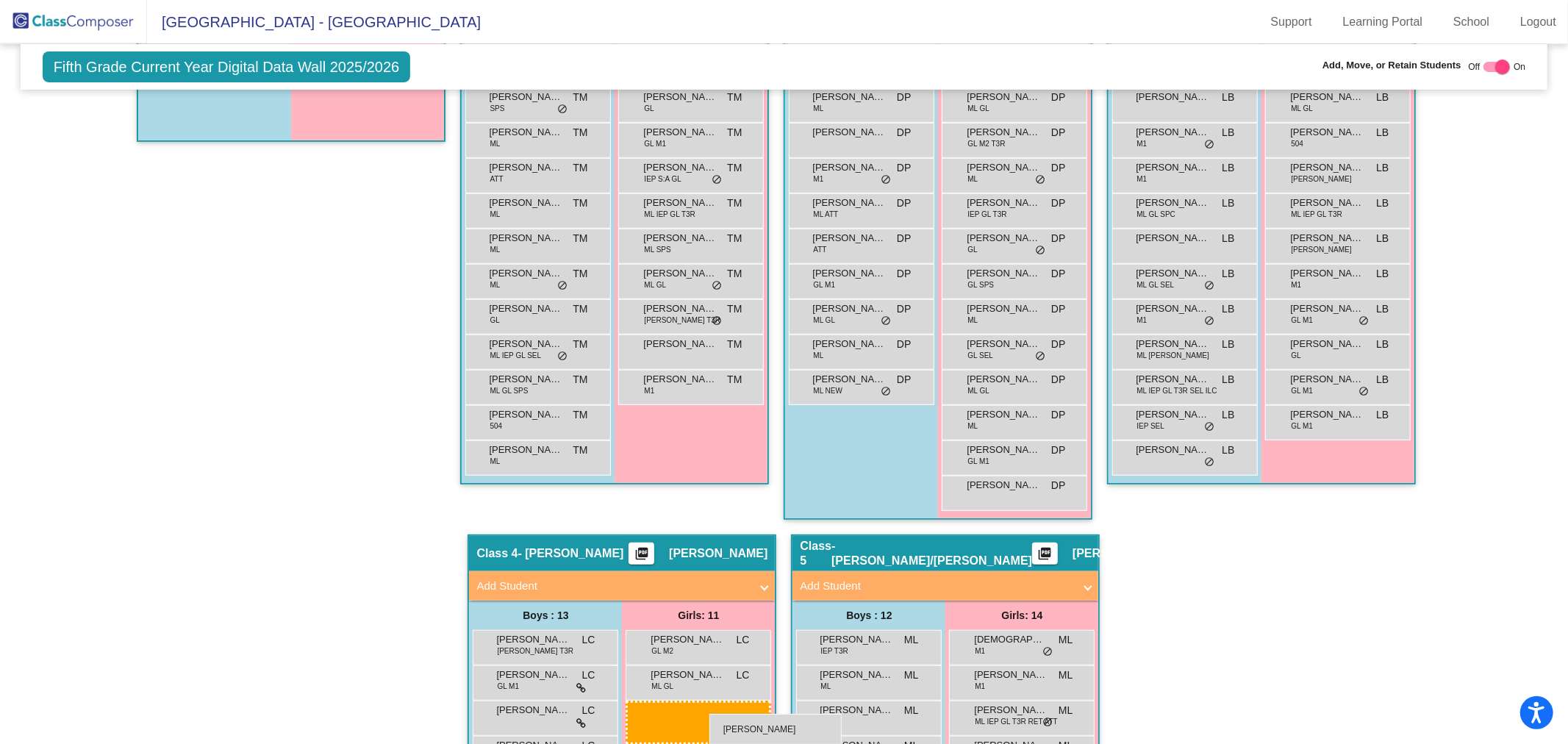
scroll to position [487, 0]
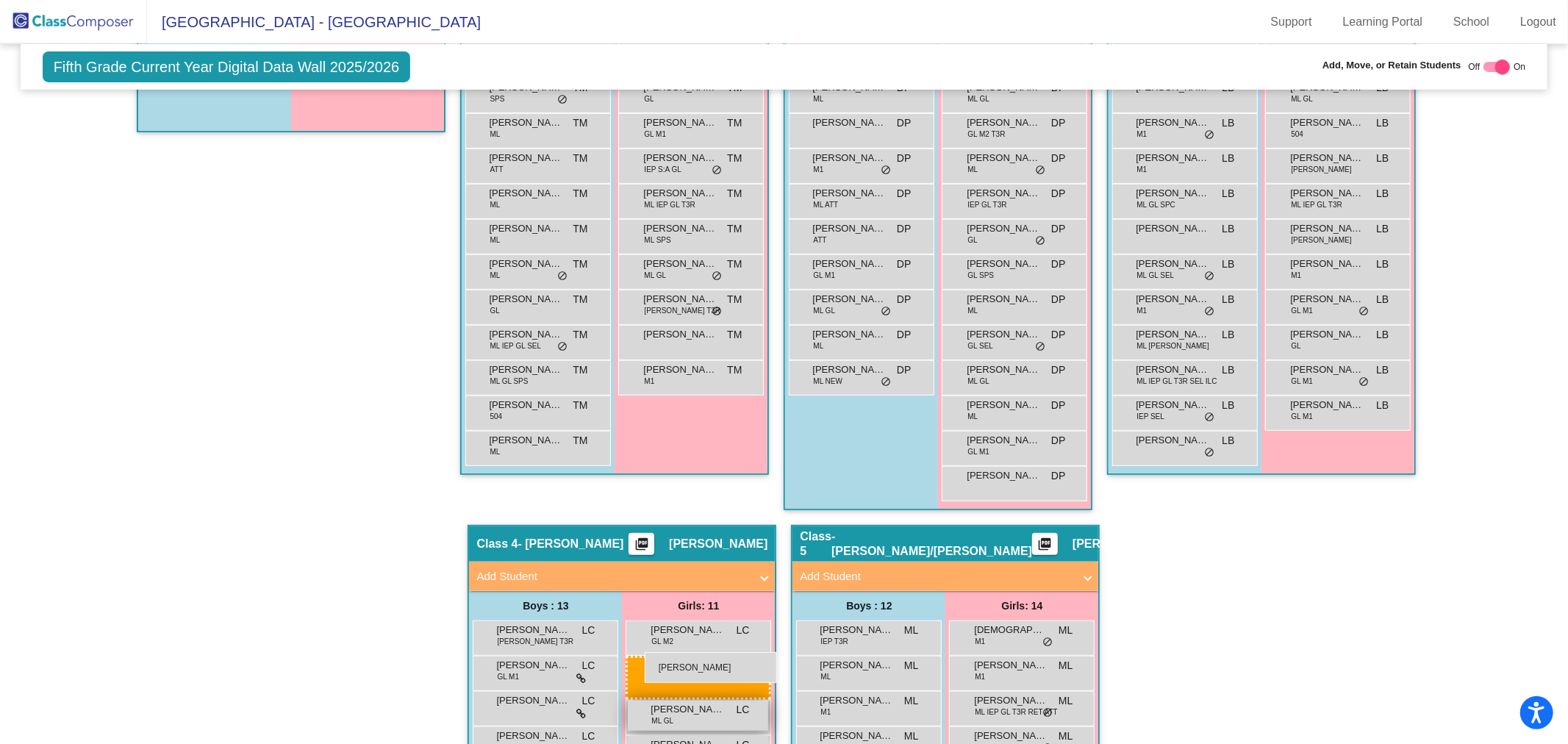
drag, startPoint x: 333, startPoint y: 122, endPoint x: 644, endPoint y: 652, distance: 614.5
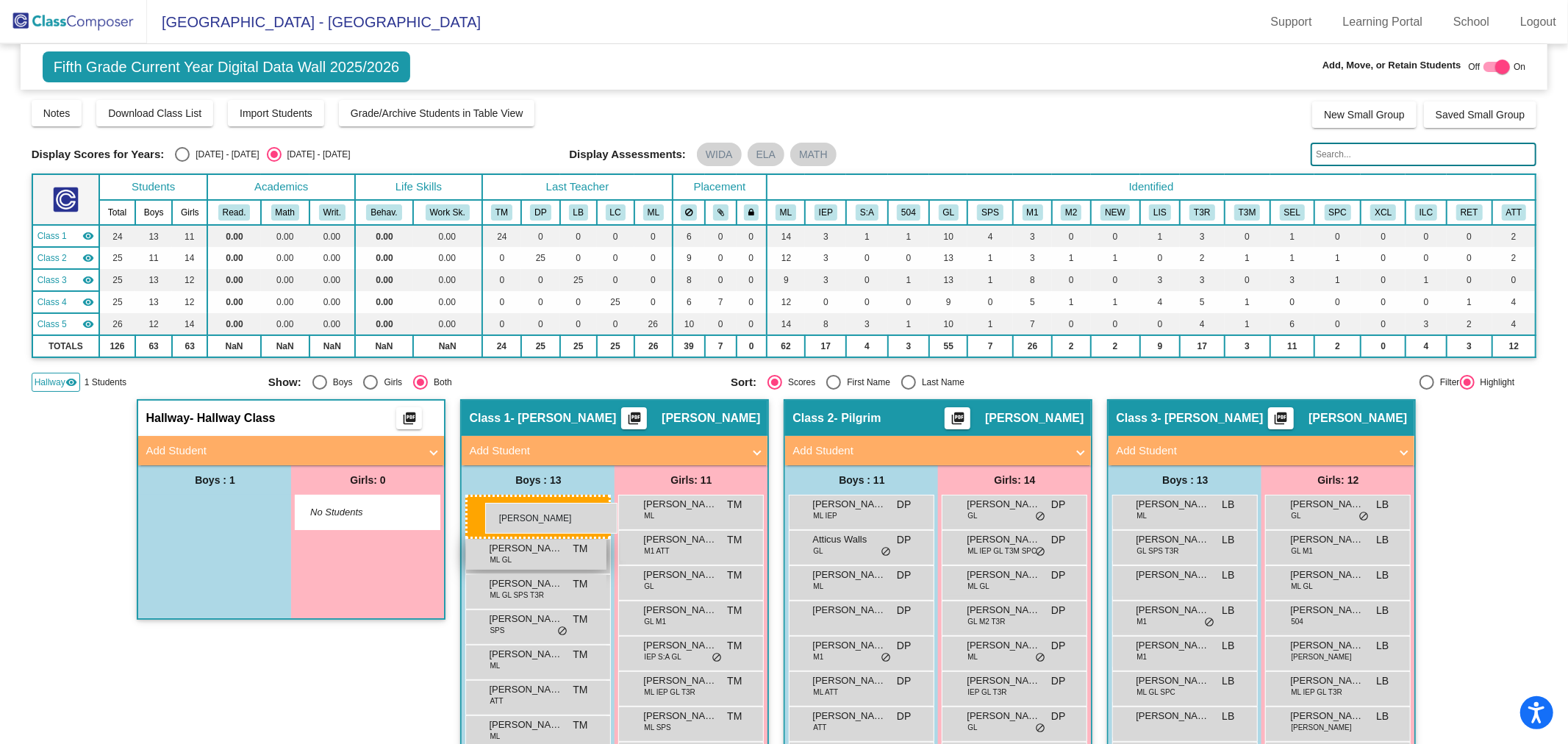
drag, startPoint x: 208, startPoint y: 516, endPoint x: 485, endPoint y: 503, distance: 277.3
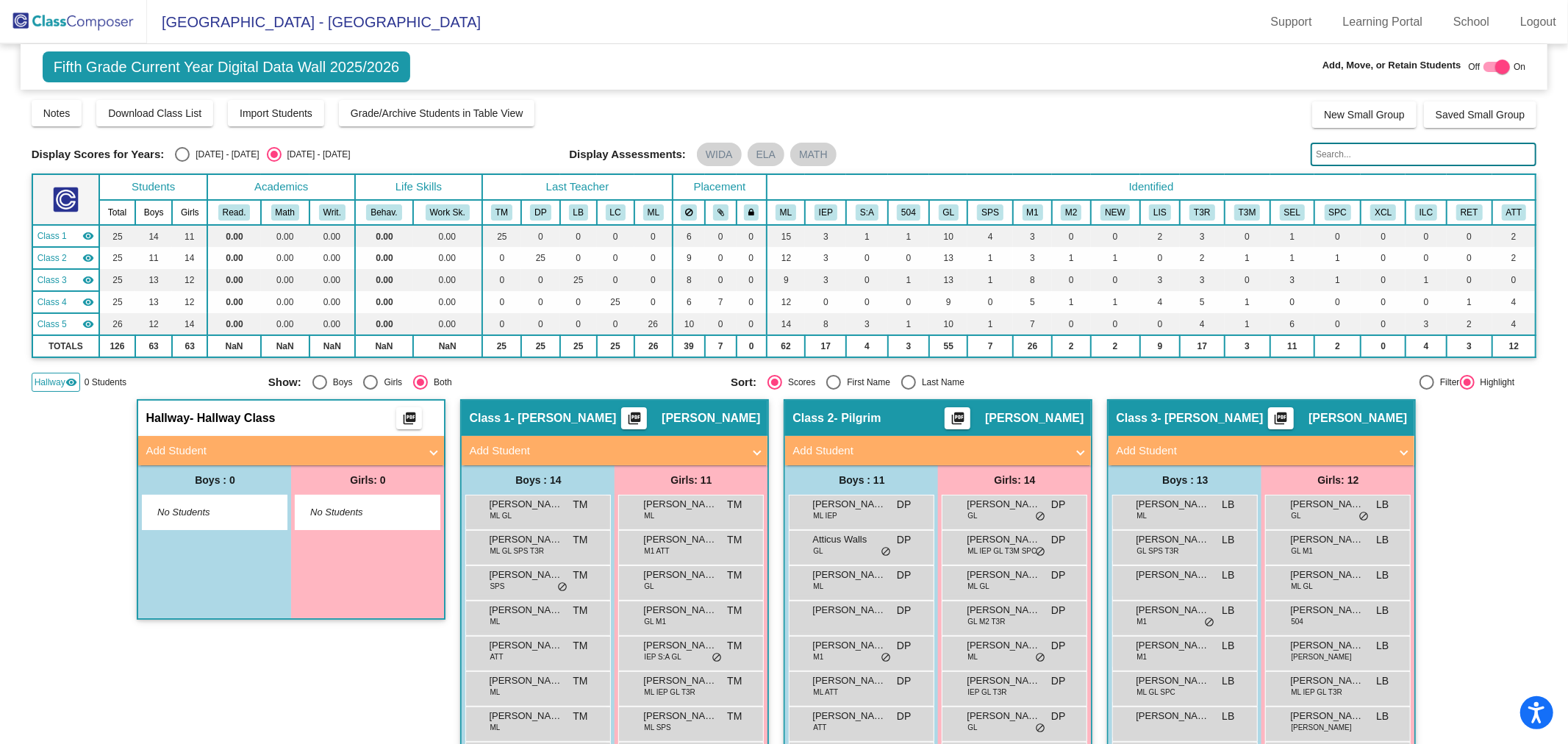
click at [1393, 150] on input "text" at bounding box center [1424, 154] width 226 height 23
click at [53, 11] on img at bounding box center [73, 21] width 147 height 44
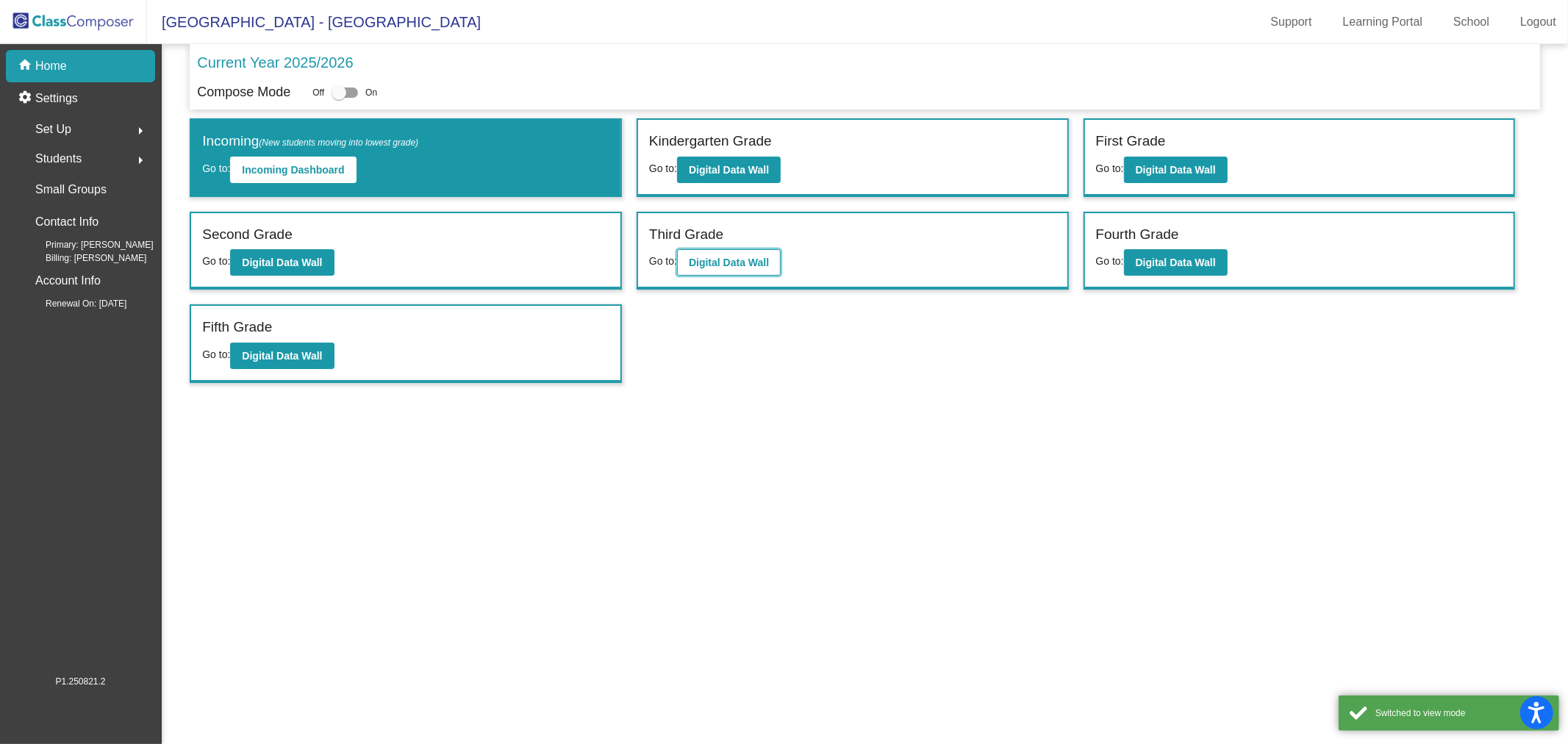
click at [703, 257] on b "Digital Data Wall" at bounding box center [729, 262] width 80 height 12
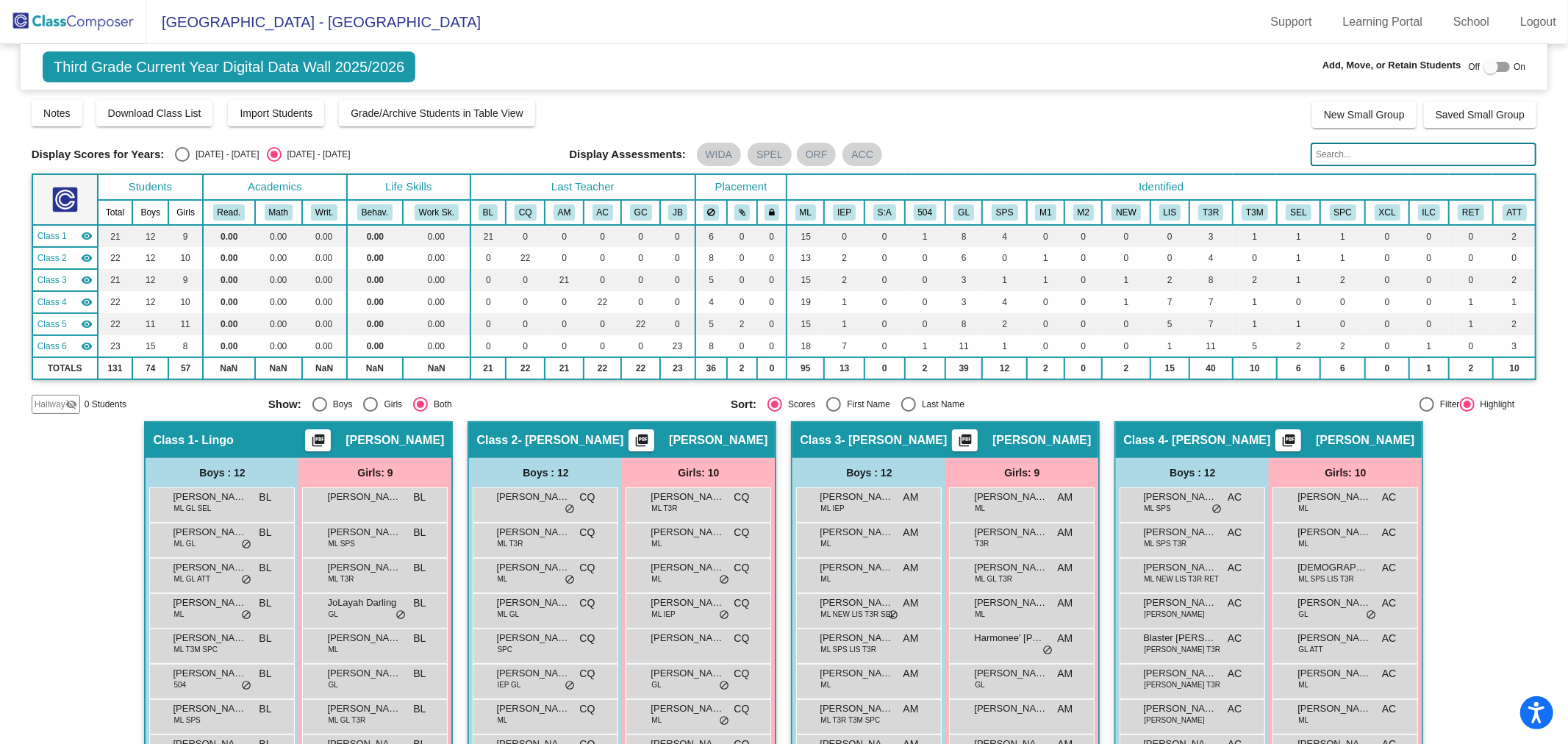
click at [1335, 148] on input "text" at bounding box center [1424, 154] width 226 height 23
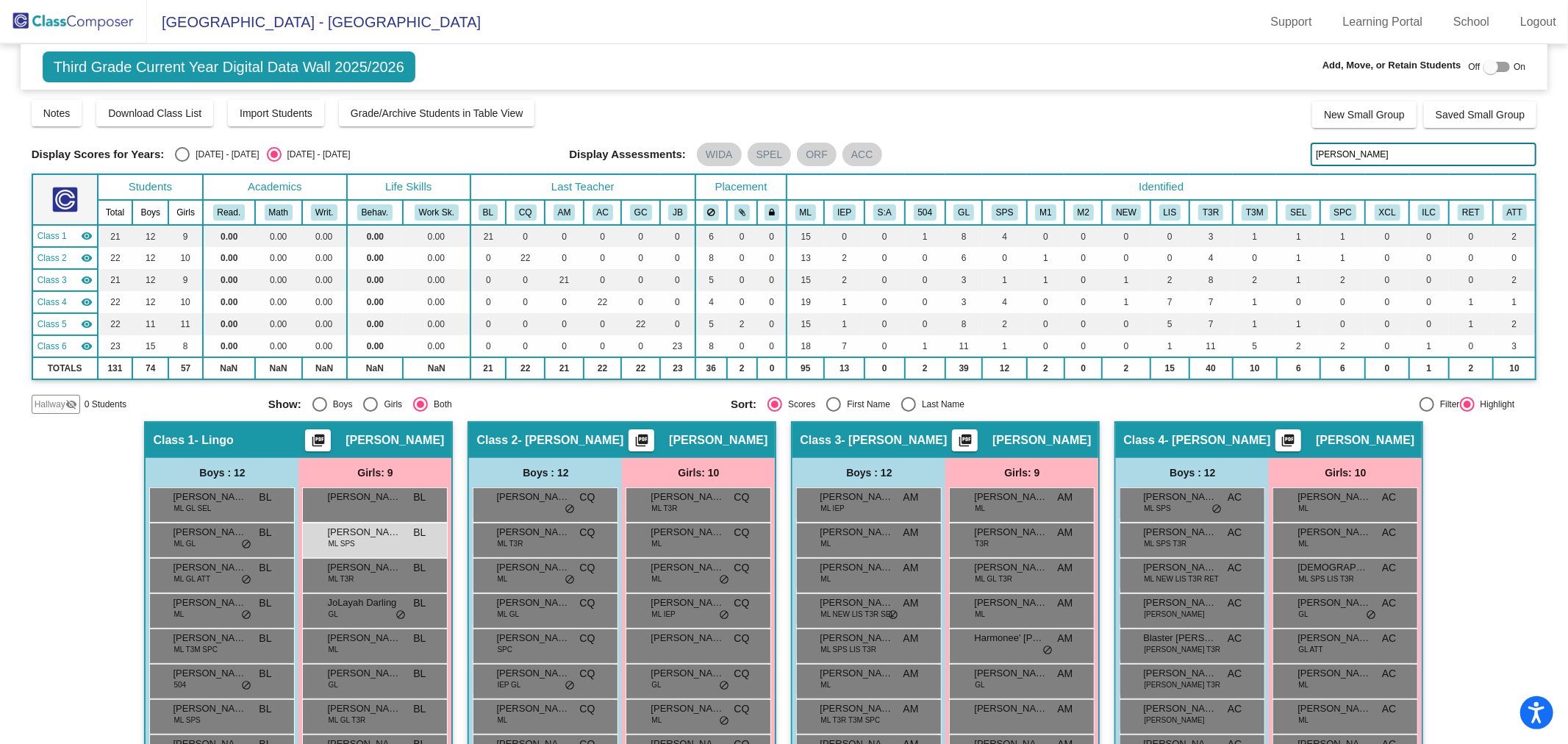
drag, startPoint x: 1364, startPoint y: 163, endPoint x: 1272, endPoint y: 164, distance: 92.0
click at [1272, 164] on div "Display Scores for Years: [DATE] - [DATE] [DATE] - [DATE] Display Assessments: …" at bounding box center [785, 154] width 1506 height 23
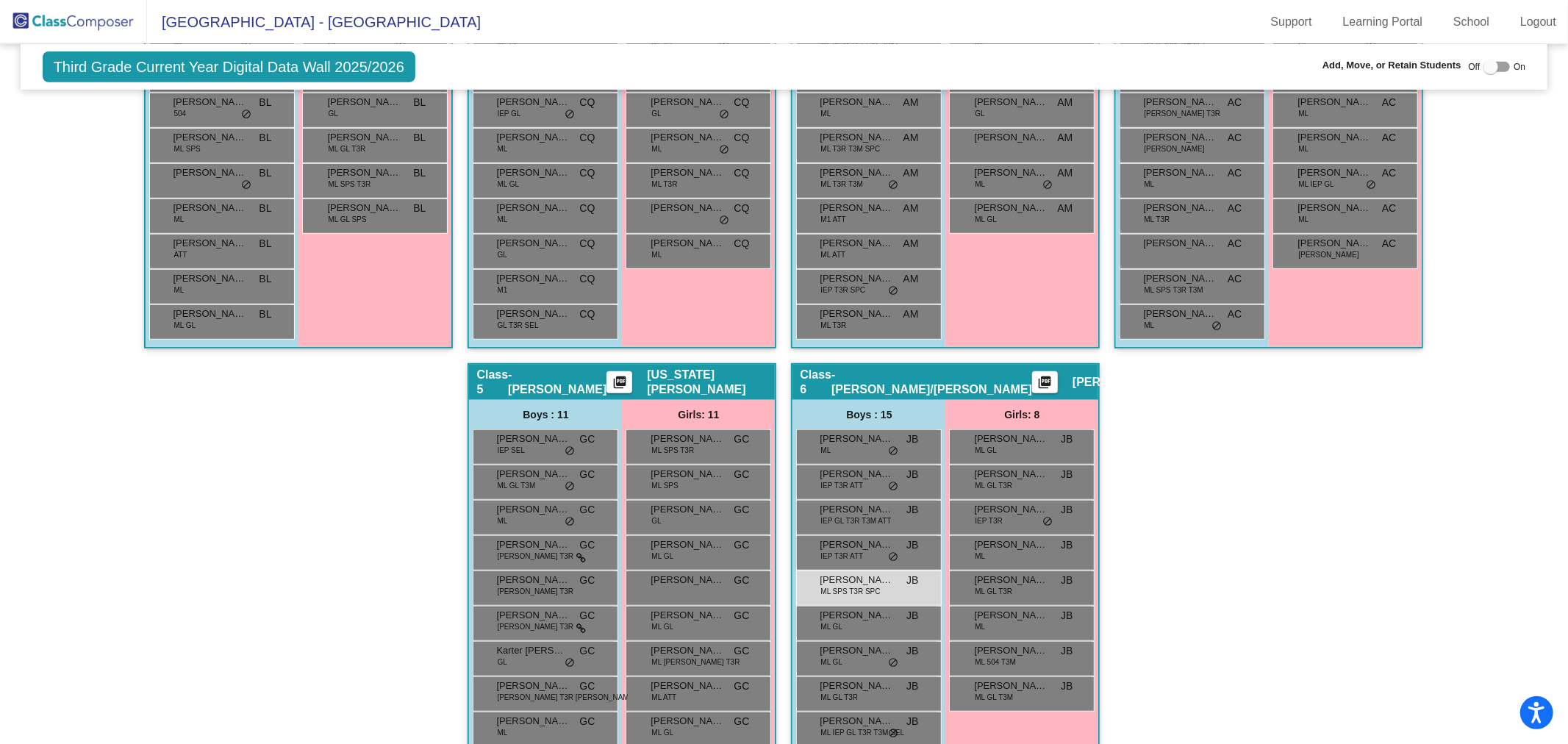
scroll to position [652, 0]
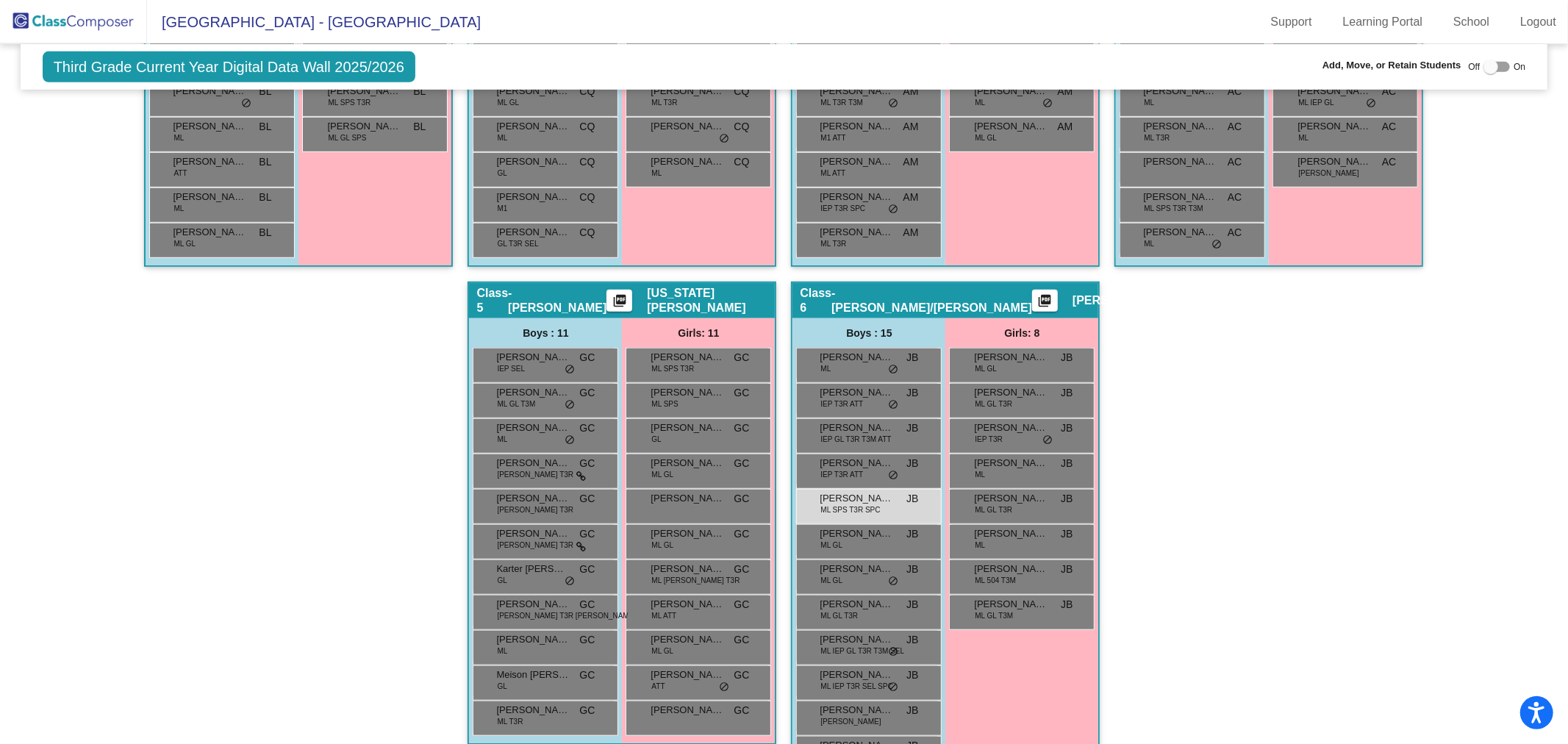
type input "[PERSON_NAME]"
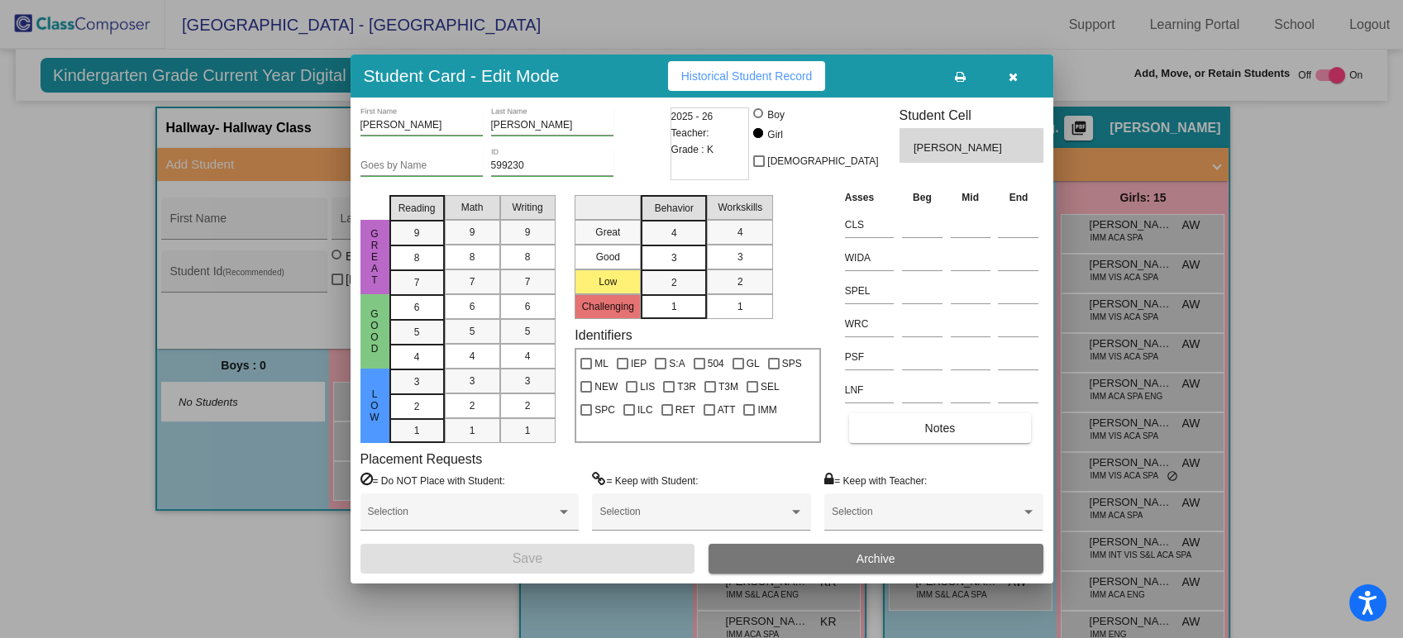
click at [1012, 79] on icon "button" at bounding box center [1013, 77] width 9 height 12
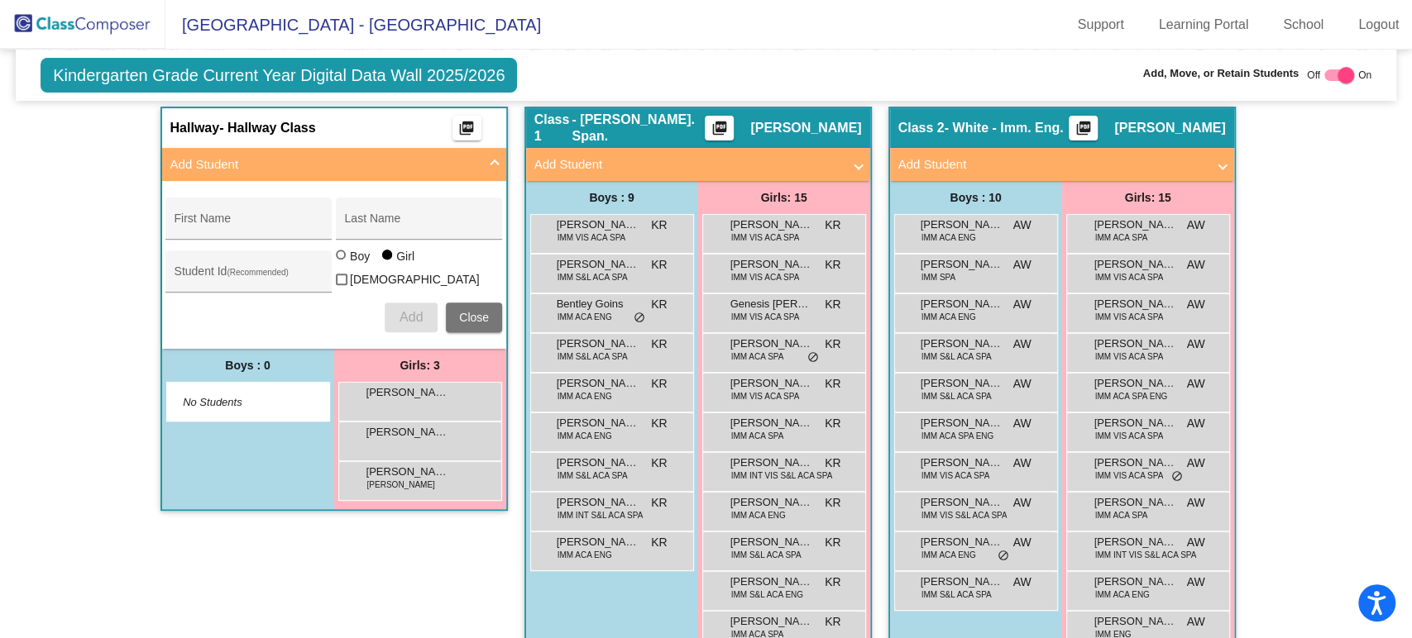
click at [69, 18] on img at bounding box center [82, 24] width 165 height 49
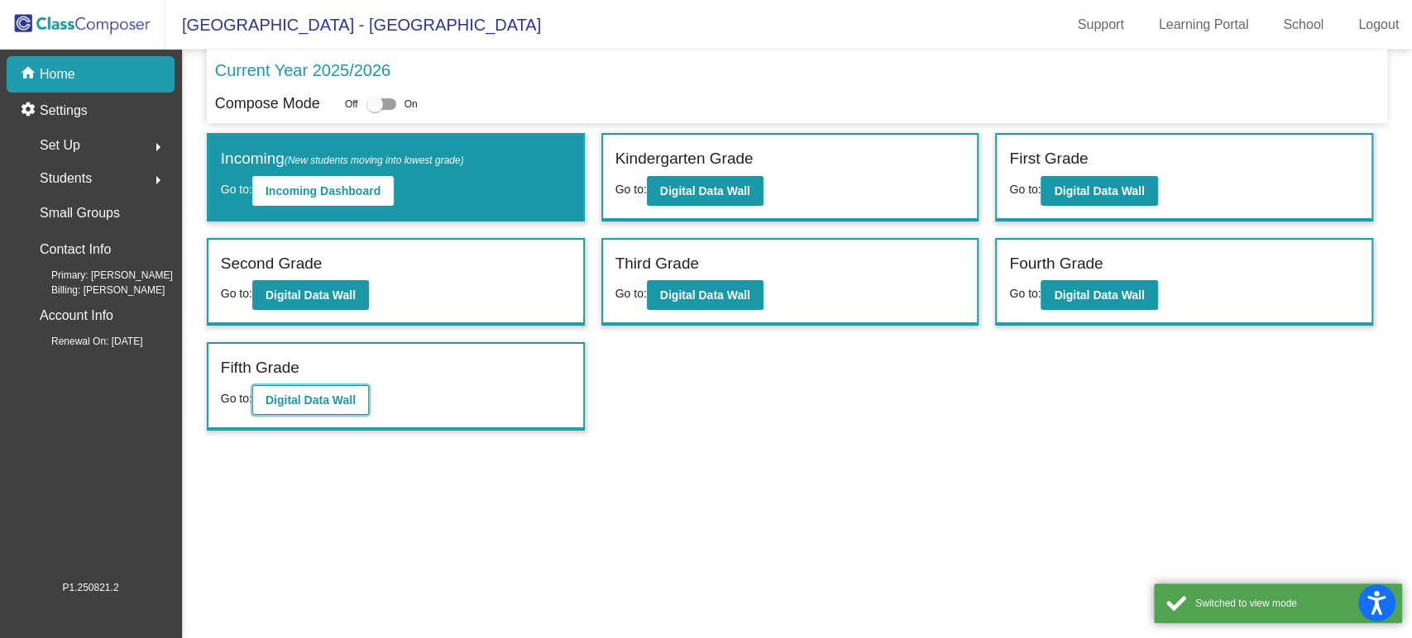
click at [298, 400] on b "Digital Data Wall" at bounding box center [310, 400] width 90 height 13
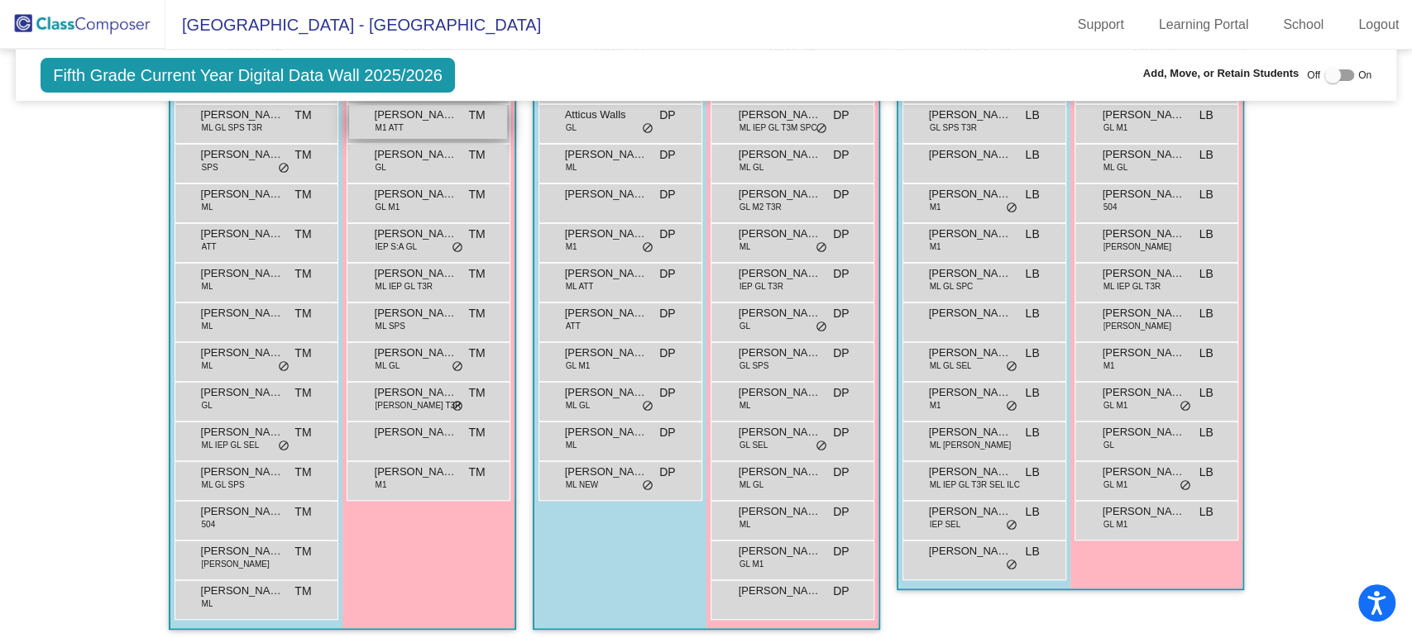
scroll to position [275, 0]
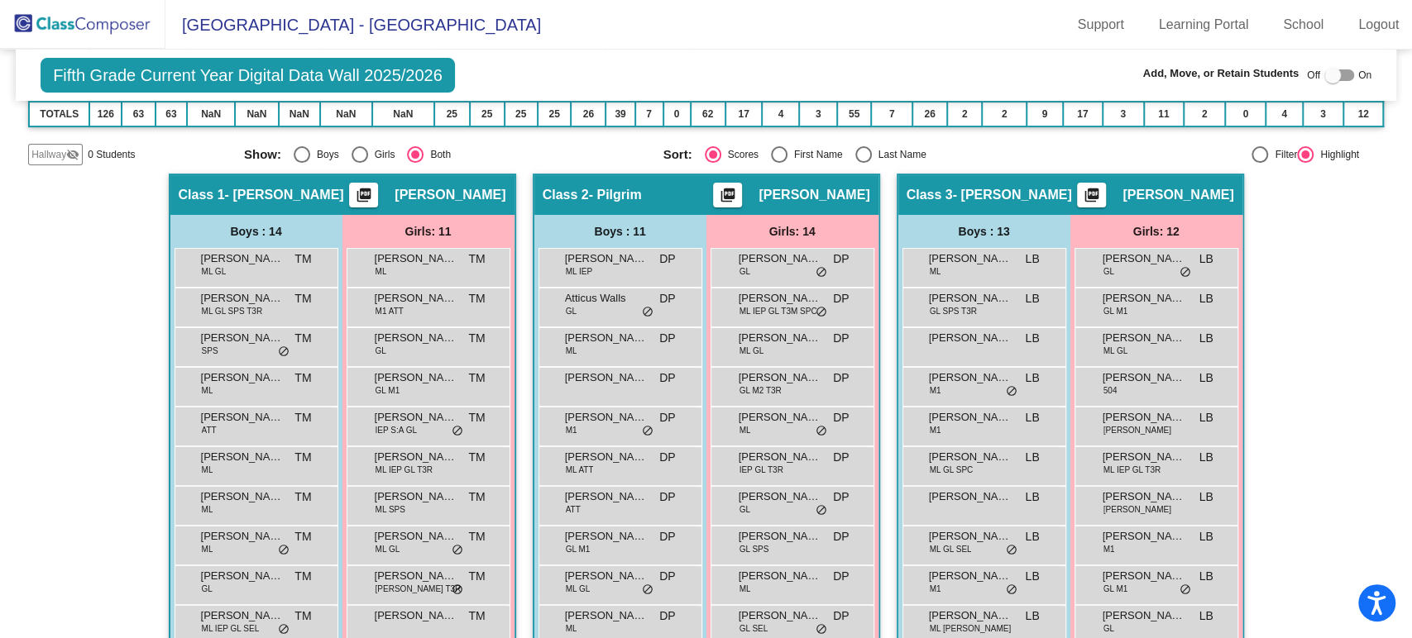
click at [103, 31] on img at bounding box center [82, 24] width 165 height 49
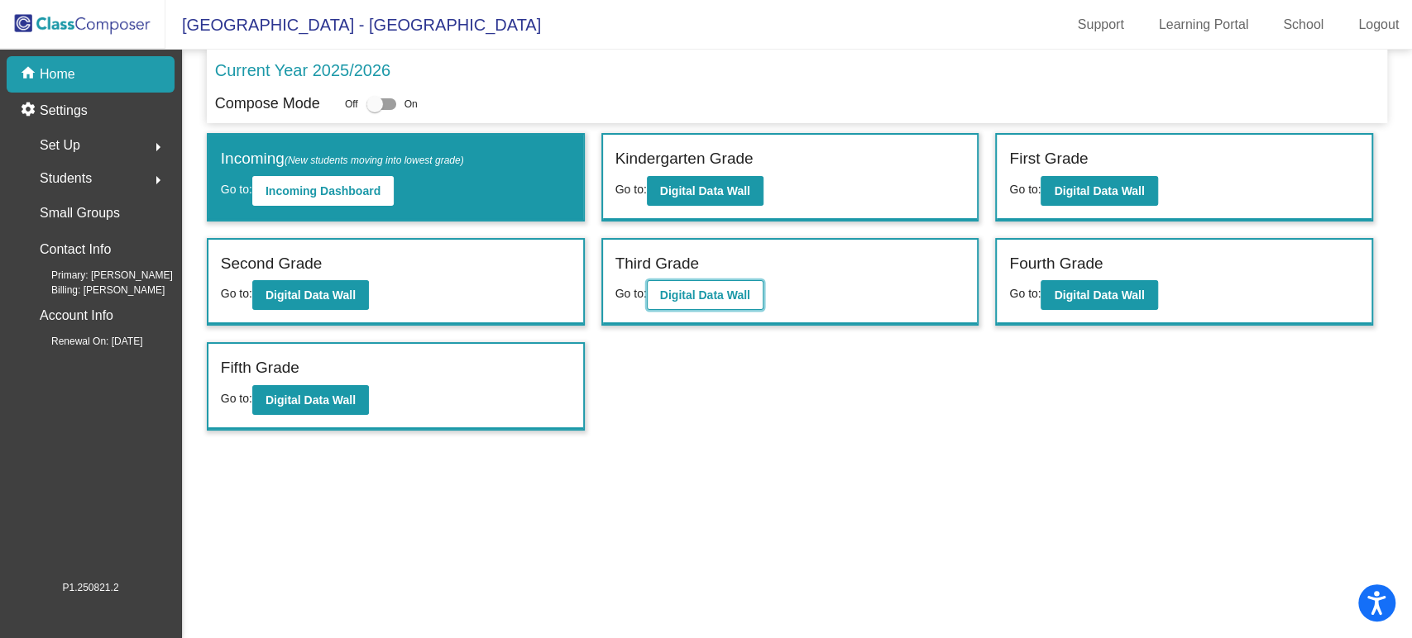
click at [731, 293] on b "Digital Data Wall" at bounding box center [705, 295] width 90 height 13
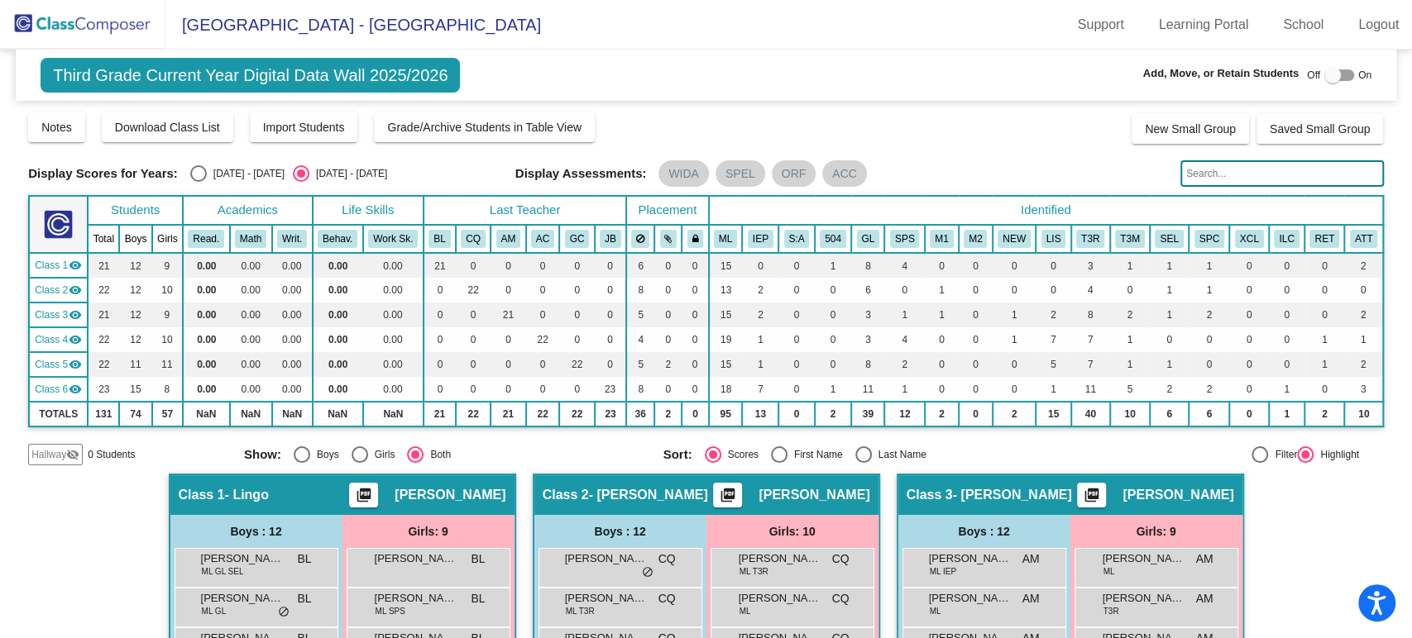
click at [1212, 175] on input "text" at bounding box center [1281, 173] width 203 height 26
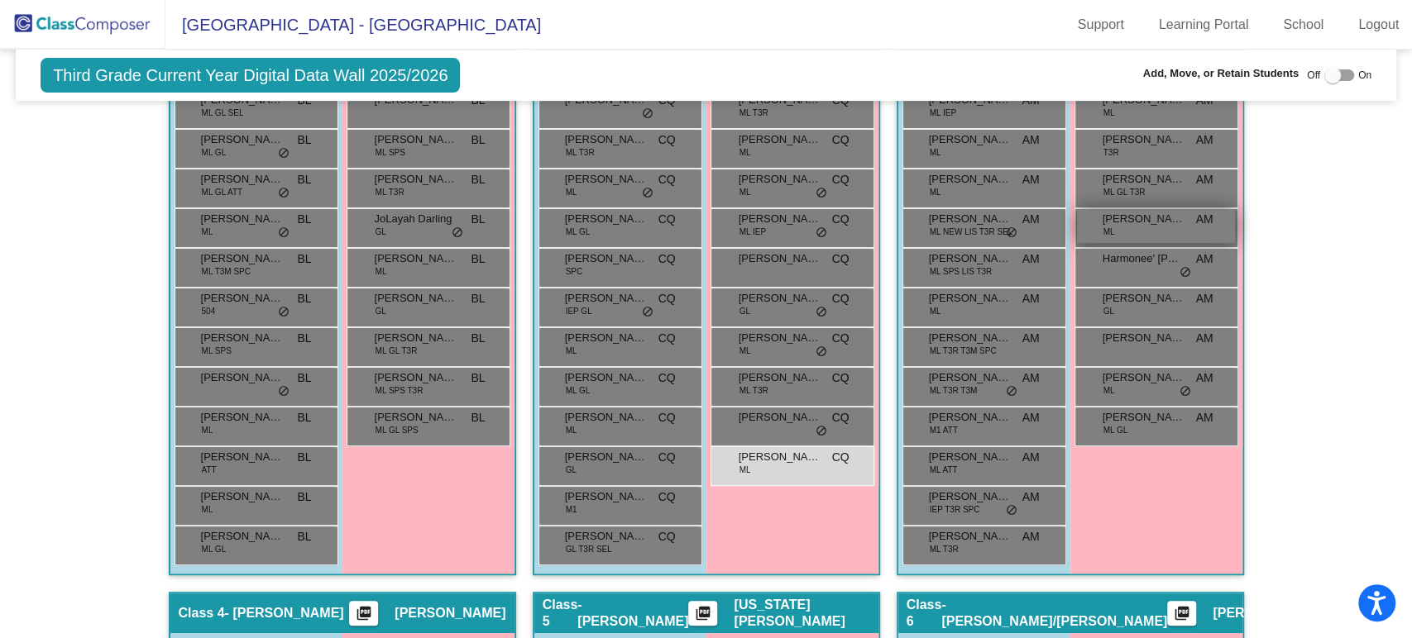
scroll to position [184, 0]
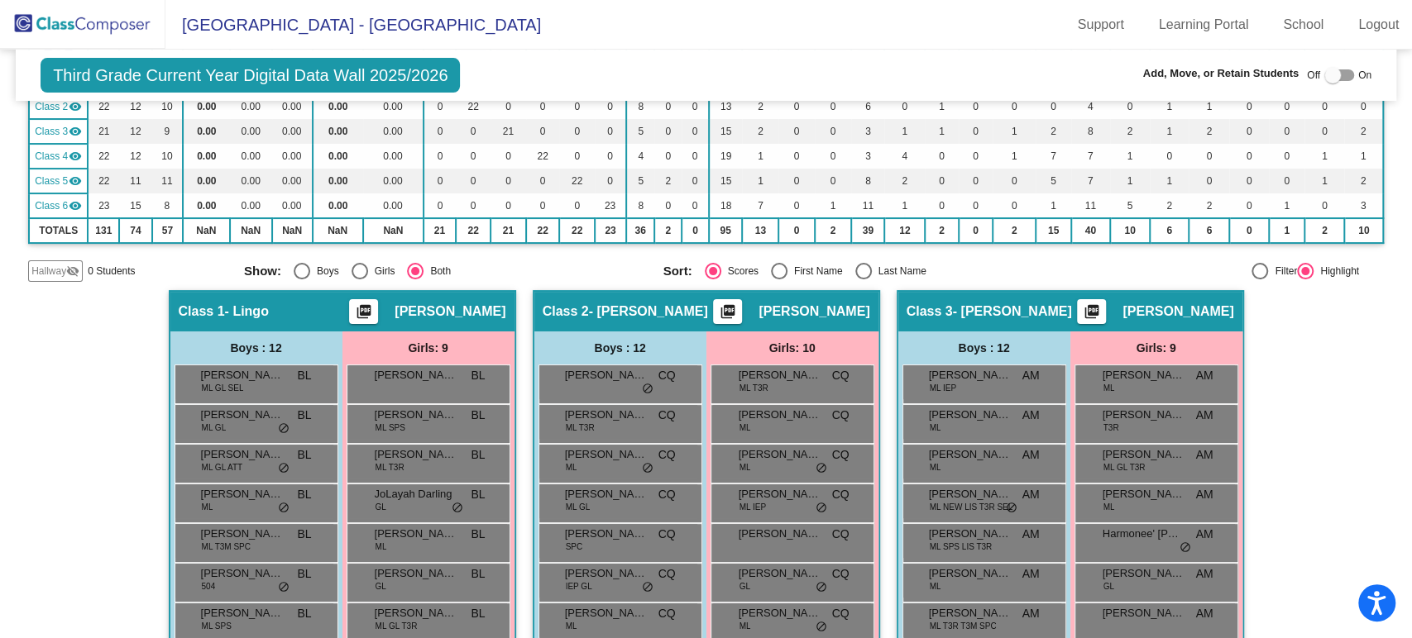
type input "yarain"
click at [109, 24] on img at bounding box center [82, 24] width 165 height 49
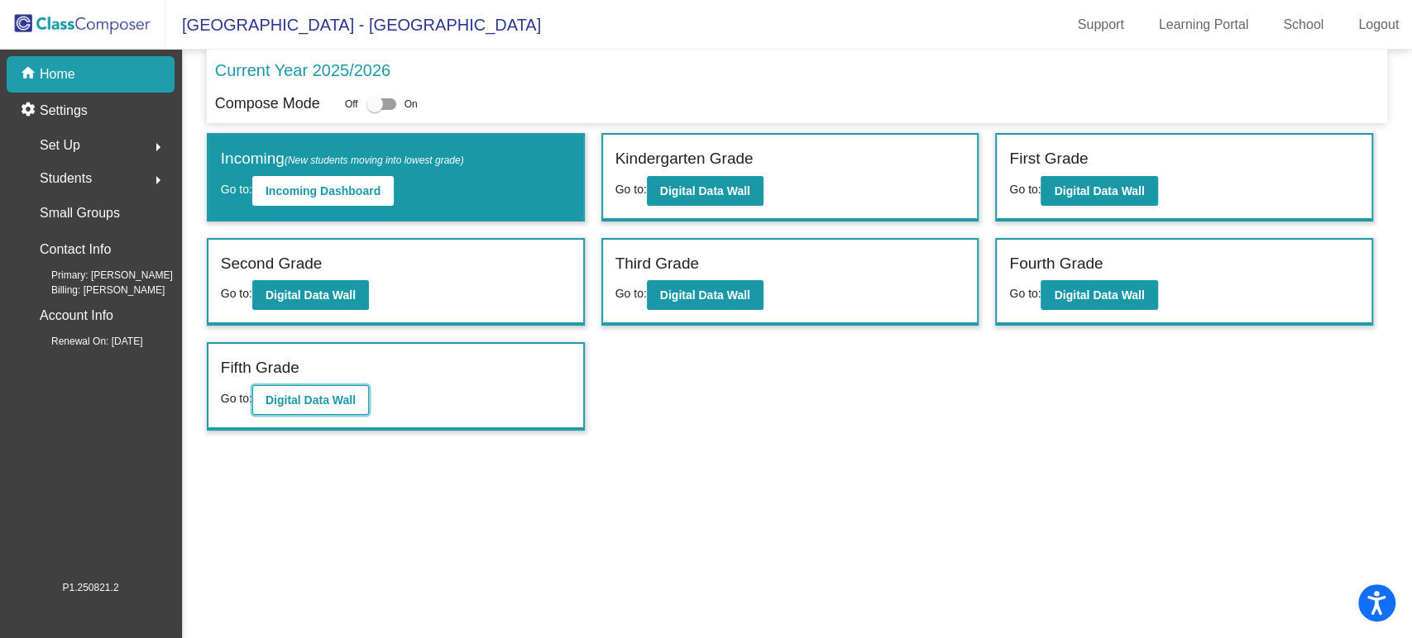
click at [308, 408] on button "Digital Data Wall" at bounding box center [310, 400] width 117 height 30
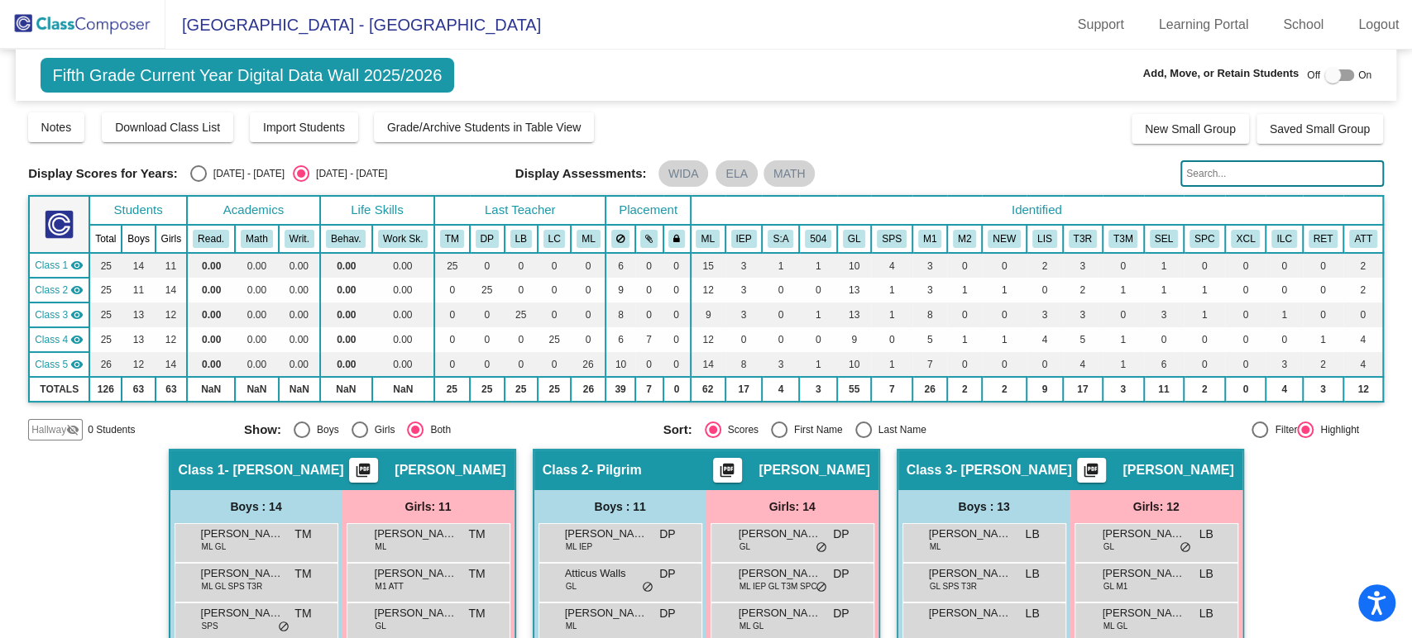
click at [1220, 174] on input "text" at bounding box center [1281, 173] width 203 height 26
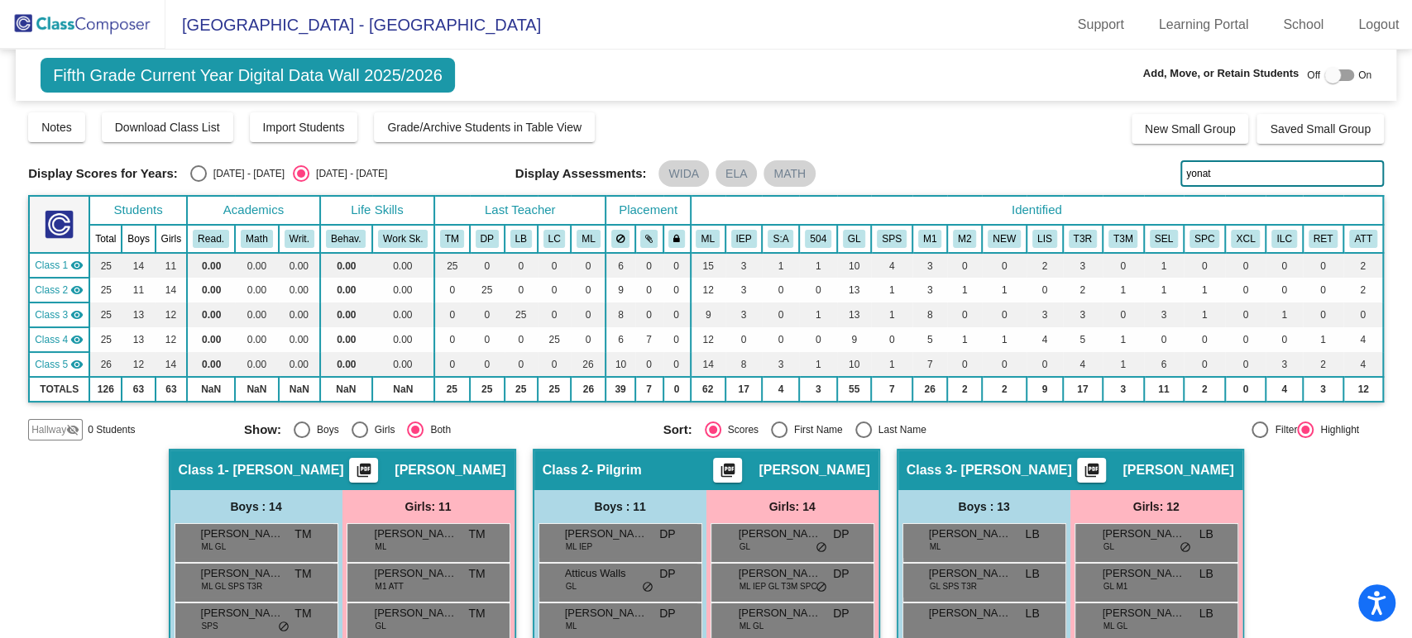
type input "yonat"
click at [1324, 80] on div at bounding box center [1332, 75] width 17 height 17
checkbox input "true"
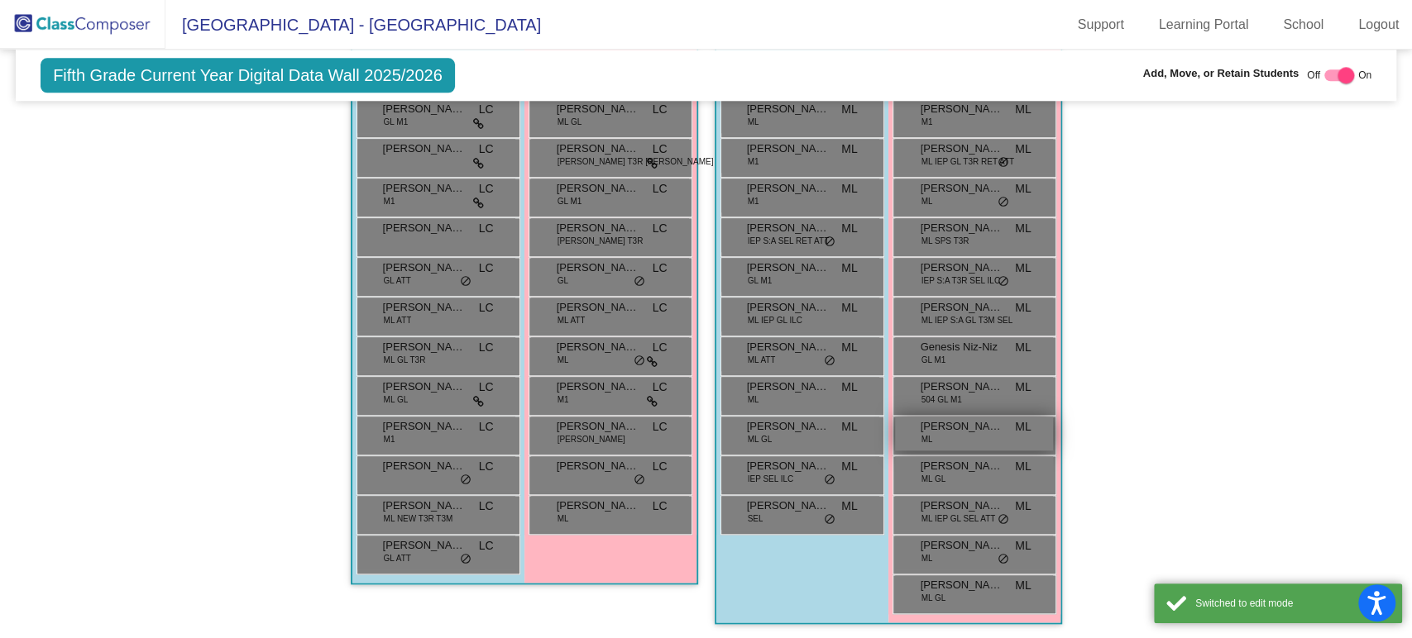
scroll to position [728, 0]
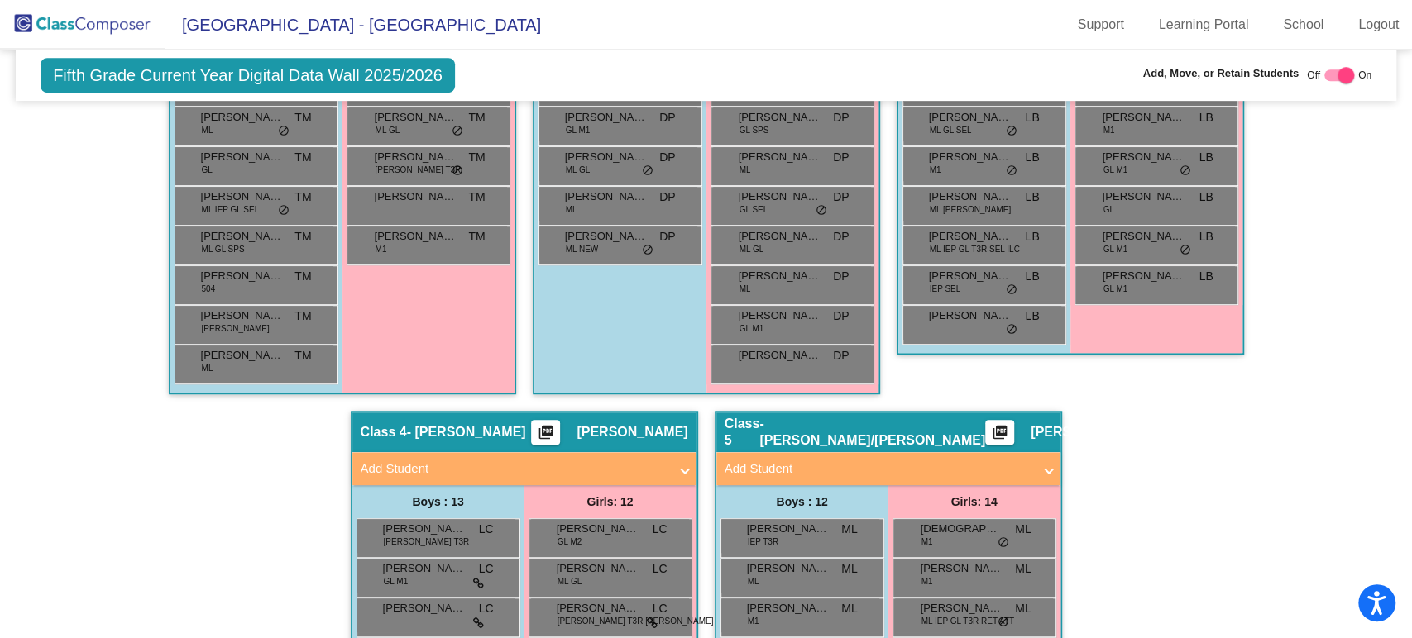
click at [991, 467] on mat-panel-title "Add Student" at bounding box center [878, 469] width 308 height 19
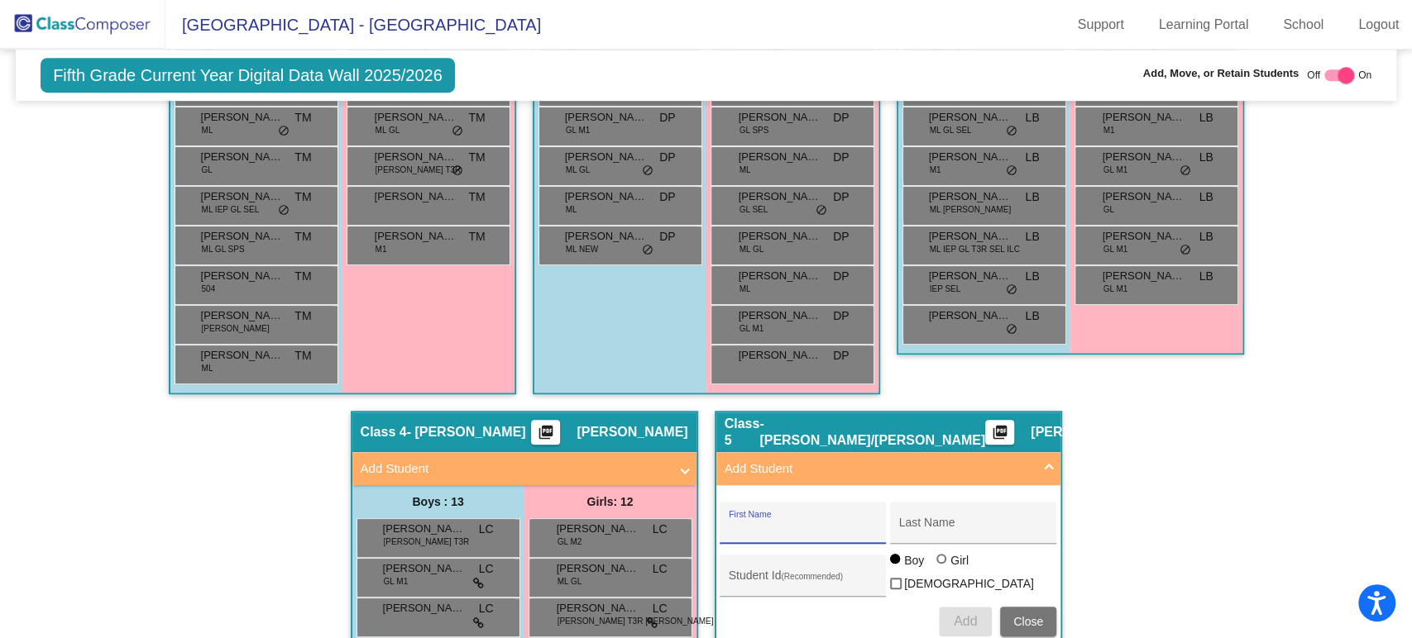
click at [815, 523] on input "First Name" at bounding box center [803, 529] width 149 height 13
type input "Yonatan"
type input "Luis Lorenzo"
type input "387327"
click at [970, 614] on span "Add" at bounding box center [965, 621] width 23 height 14
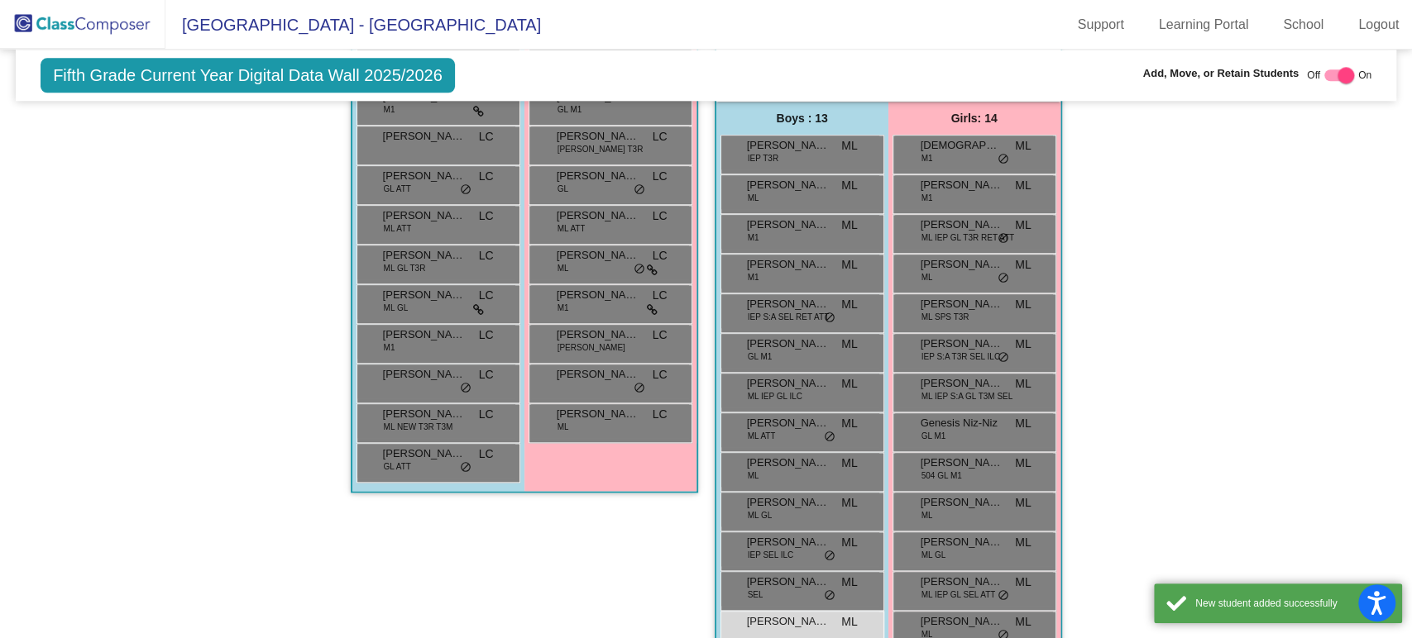
scroll to position [1352, 0]
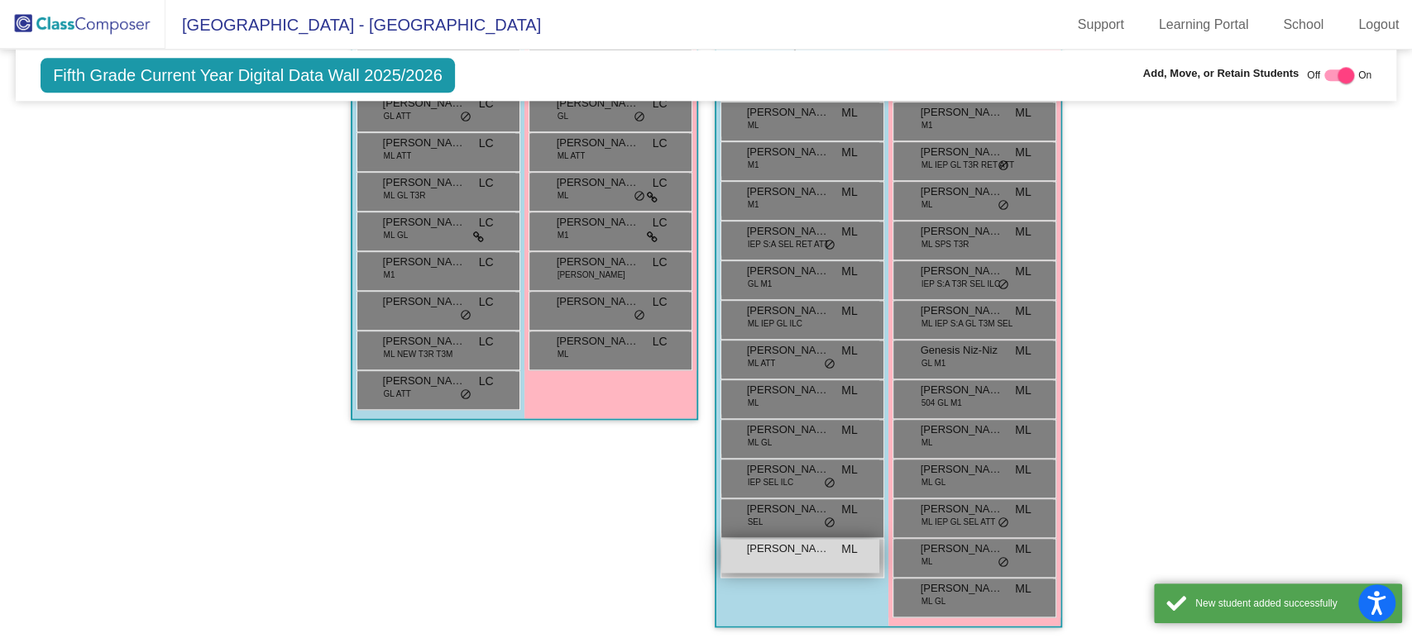
click at [790, 552] on span "Yonatan Luis Lorenzo" at bounding box center [788, 549] width 83 height 17
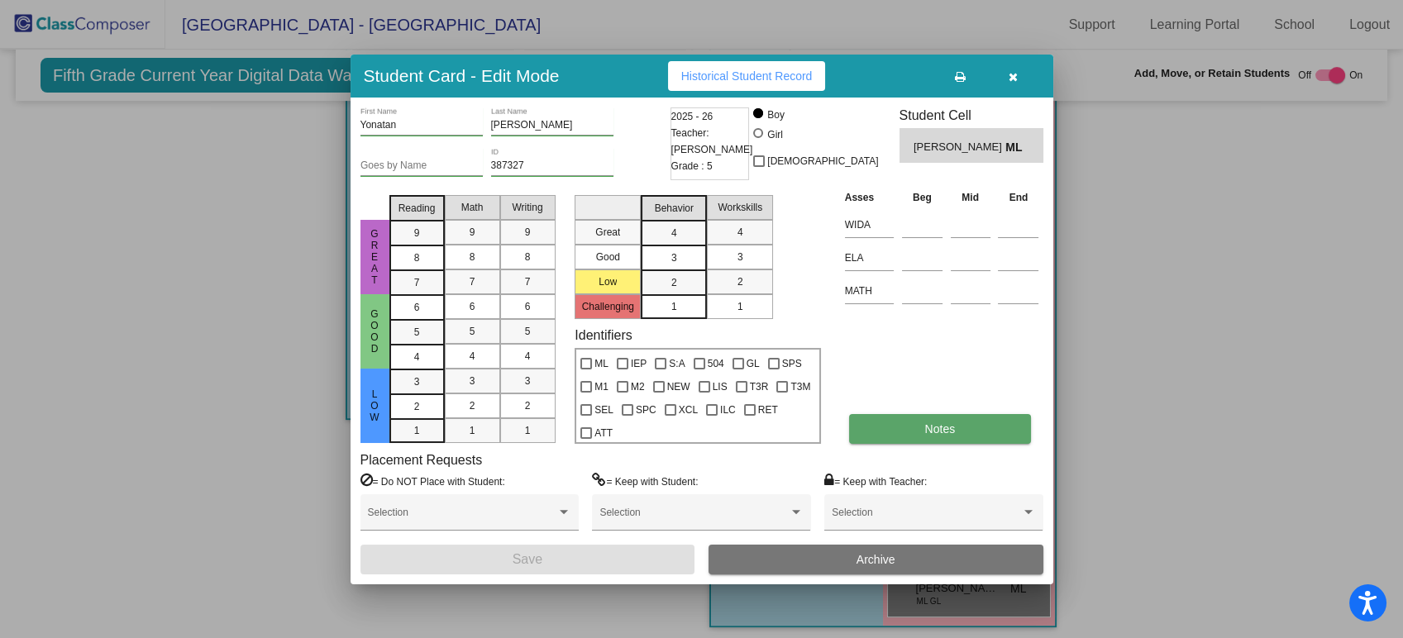
click at [895, 418] on button "Notes" at bounding box center [940, 429] width 182 height 30
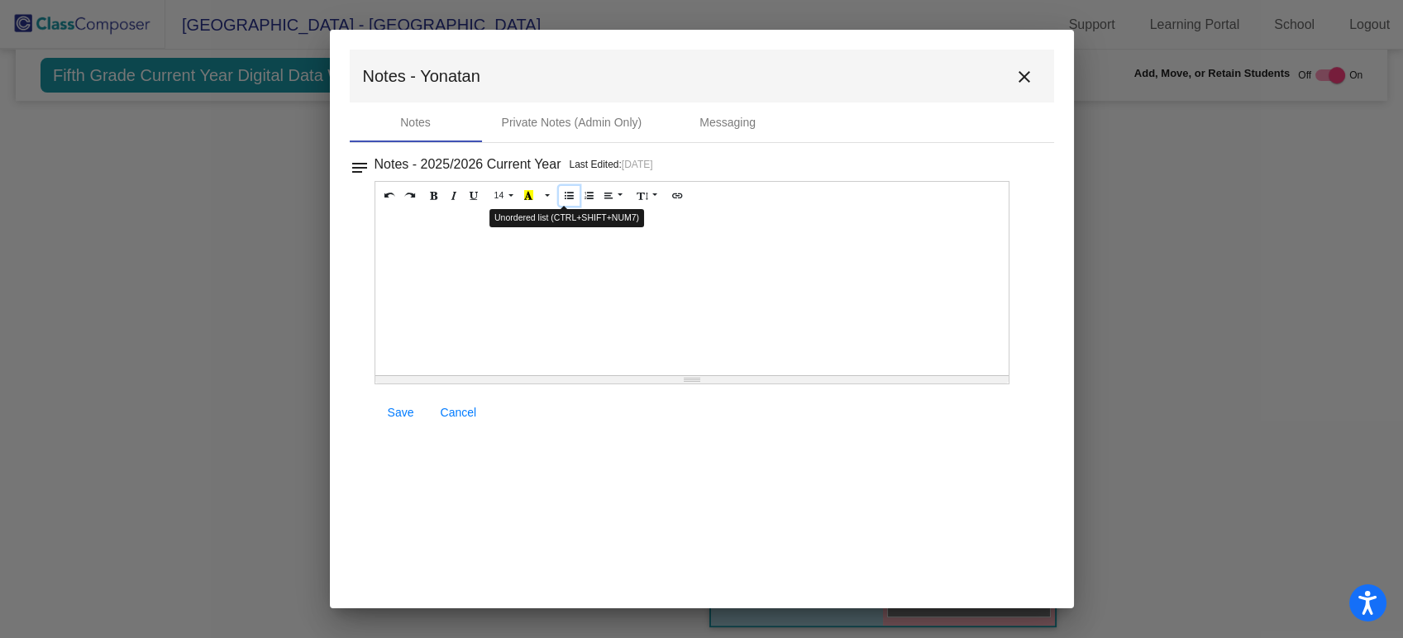
click at [565, 197] on icon "Unordered list (CTRL+SHIFT+NUM7)" at bounding box center [569, 195] width 9 height 10
click at [399, 423] on link "Save" at bounding box center [401, 413] width 53 height 30
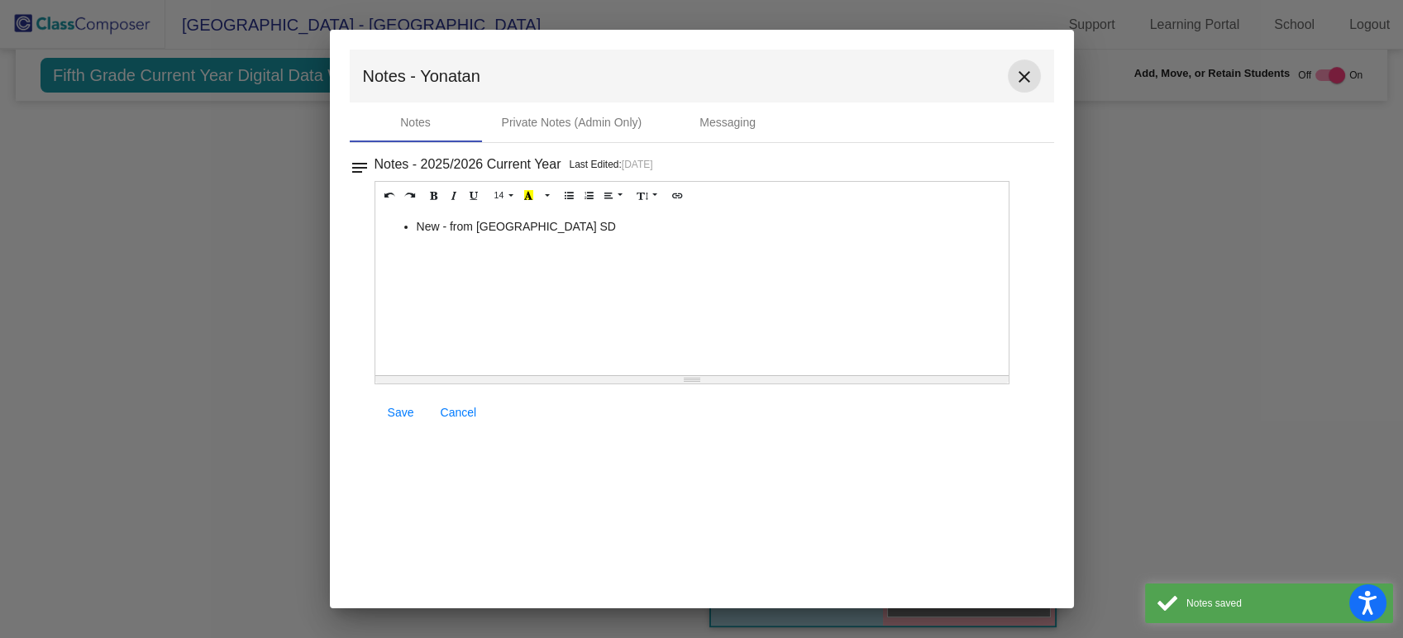
click at [1017, 71] on mat-icon "close" at bounding box center [1025, 77] width 20 height 20
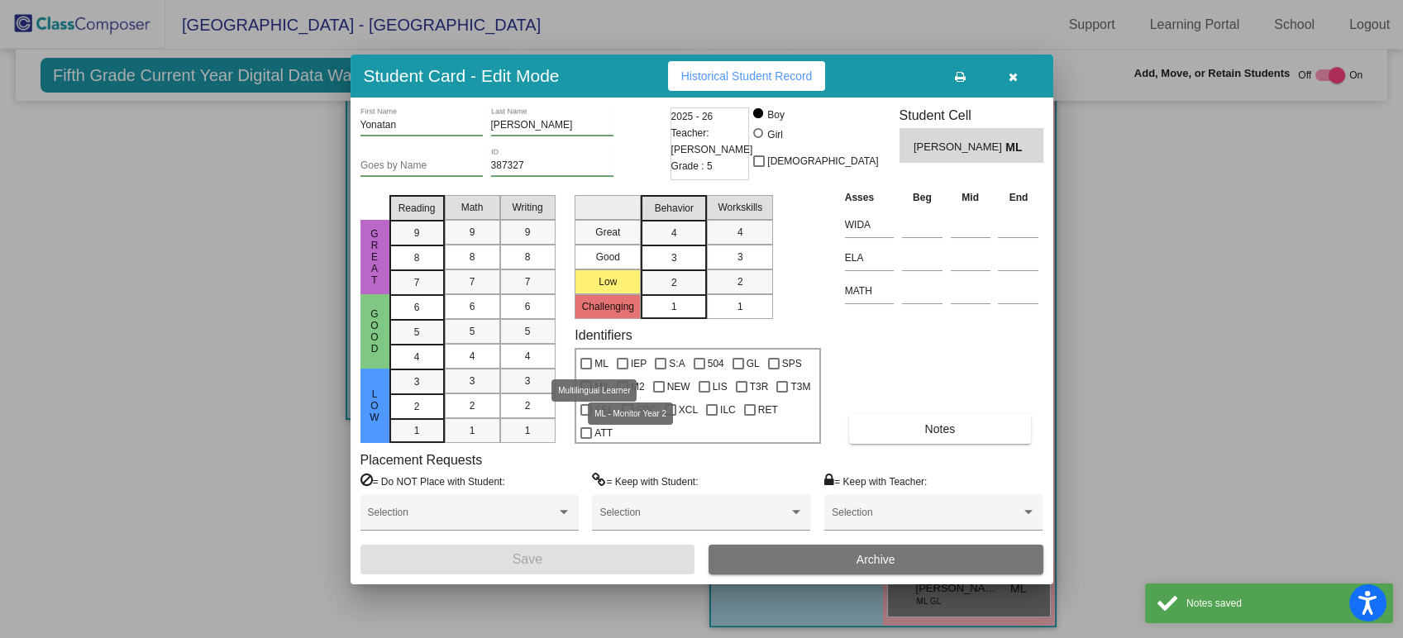
click at [604, 356] on span "ML" at bounding box center [602, 364] width 14 height 20
click at [586, 370] on input "ML" at bounding box center [586, 370] width 1 height 1
checkbox input "true"
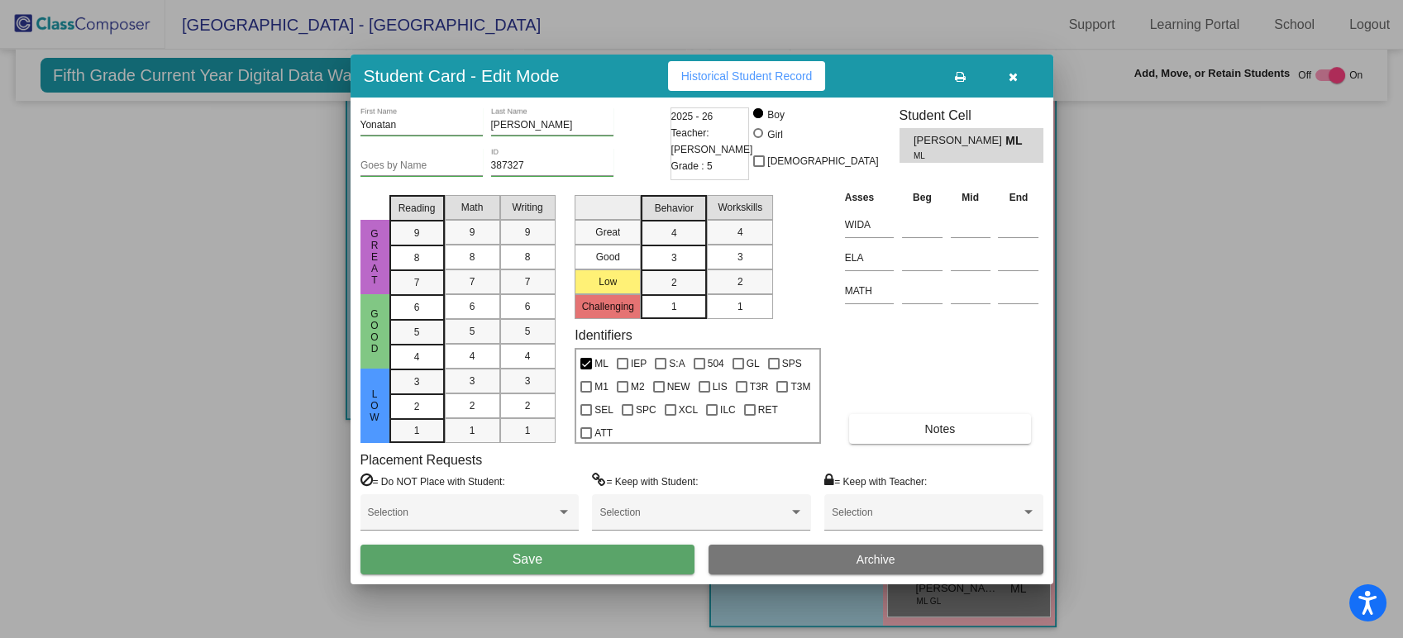
click at [583, 557] on button "Save" at bounding box center [528, 560] width 335 height 30
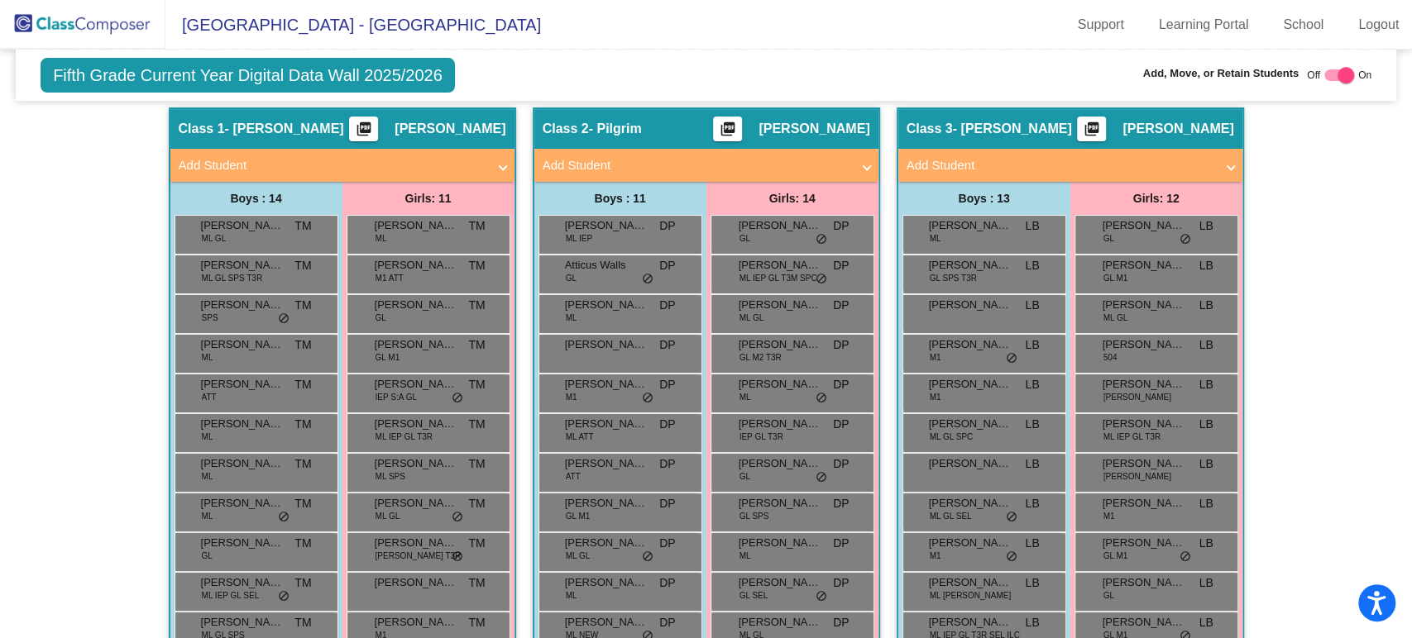
scroll to position [0, 0]
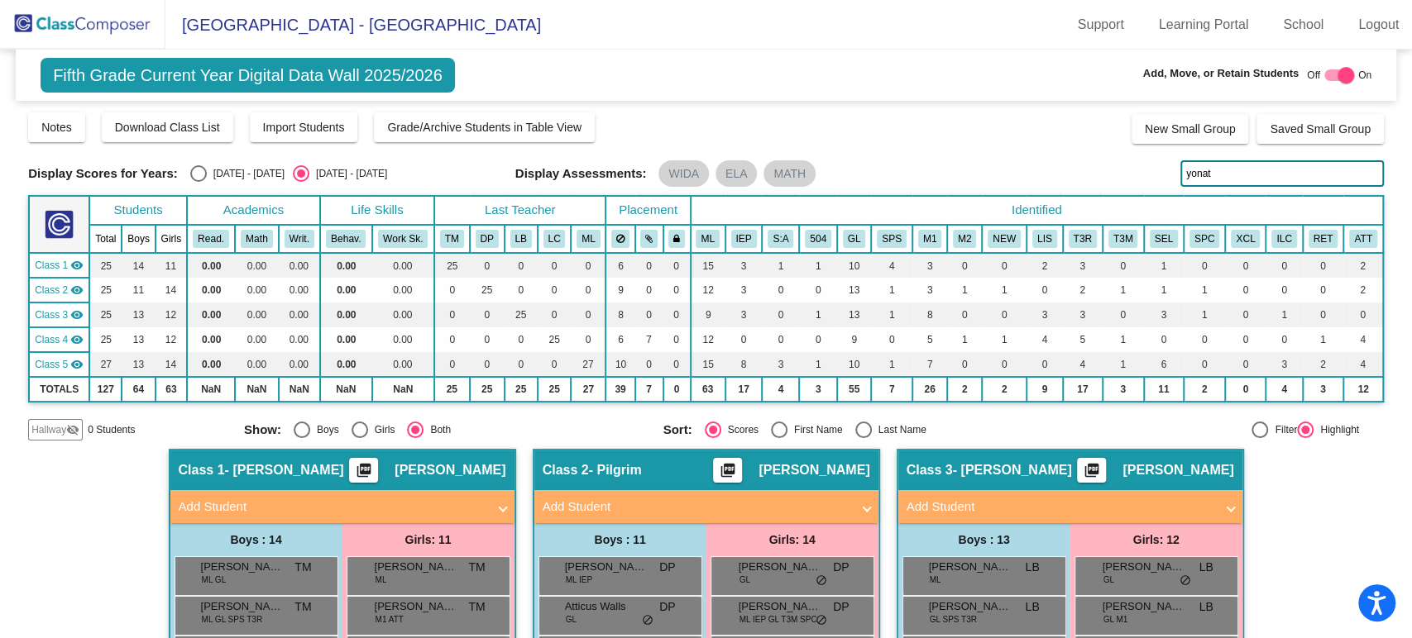
click at [1207, 170] on input "yonat" at bounding box center [1281, 173] width 203 height 26
click at [110, 26] on img at bounding box center [82, 24] width 165 height 49
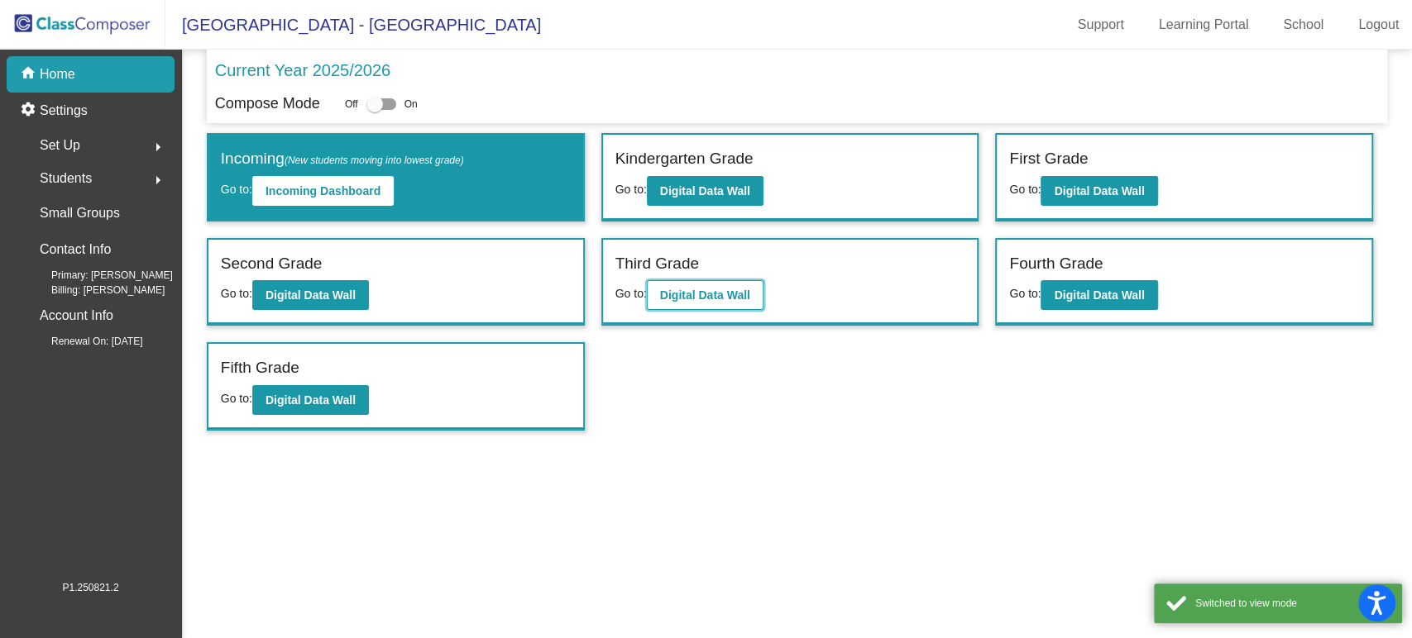
click at [694, 284] on button "Digital Data Wall" at bounding box center [705, 295] width 117 height 30
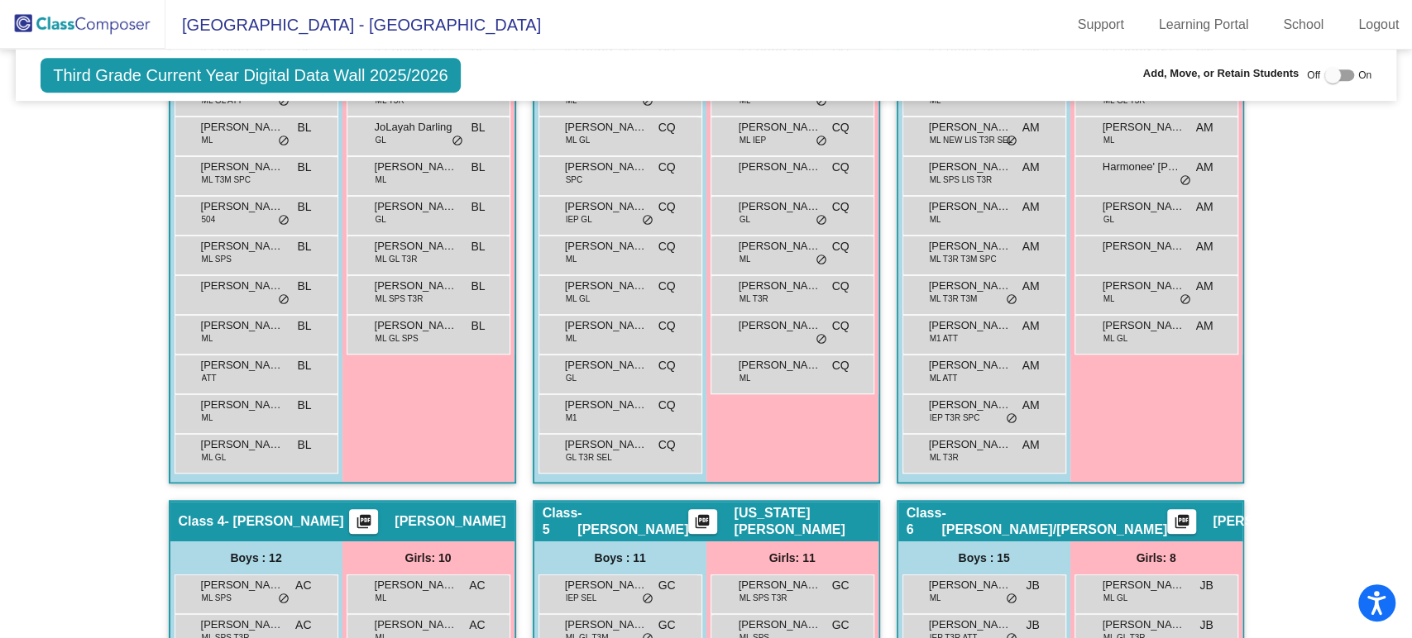
scroll to position [643, 0]
